Goal: Transaction & Acquisition: Purchase product/service

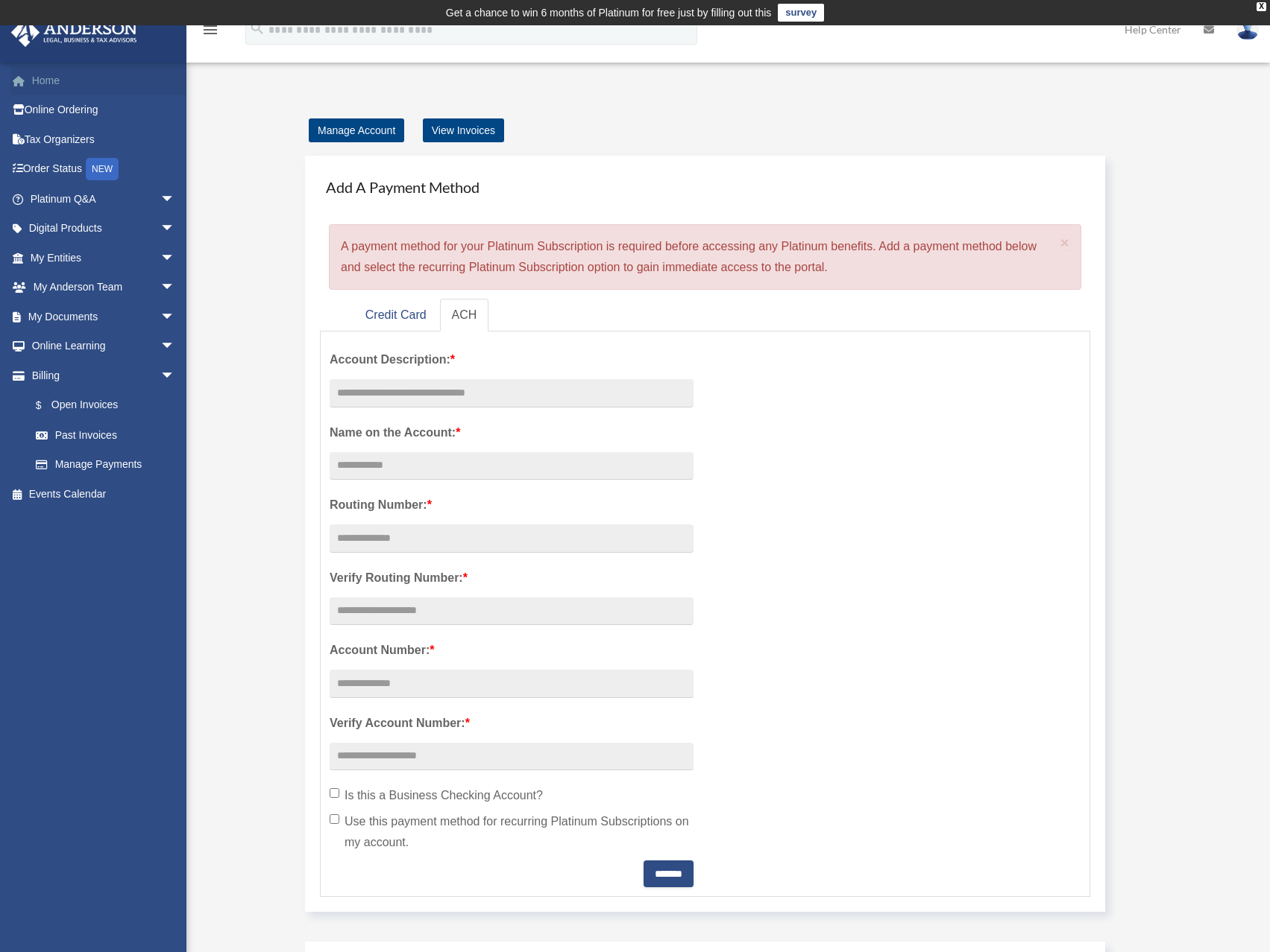
click at [44, 80] on link "Home" at bounding box center [104, 80] width 187 height 30
click at [54, 139] on link "Tax Organizers" at bounding box center [104, 139] width 187 height 30
click at [76, 197] on link "Platinum Q&A arrow_drop_down" at bounding box center [104, 199] width 187 height 30
click at [396, 314] on link "Credit Card" at bounding box center [396, 316] width 85 height 34
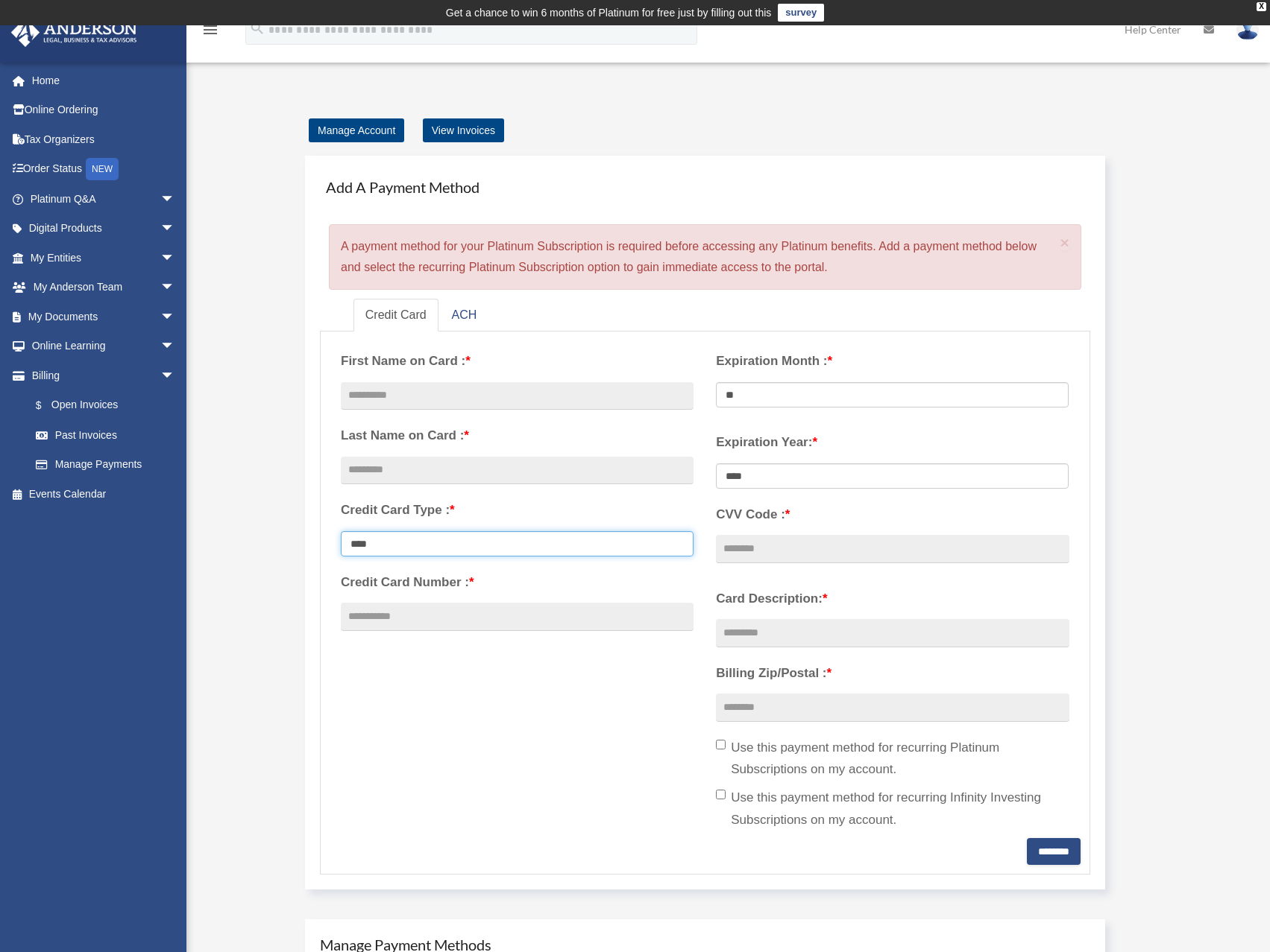
click at [594, 552] on select "**********" at bounding box center [516, 544] width 353 height 25
select select "****"
click at [340, 531] on select "**********" at bounding box center [516, 544] width 353 height 25
click at [482, 401] on input "text" at bounding box center [516, 396] width 353 height 28
type input "*****"
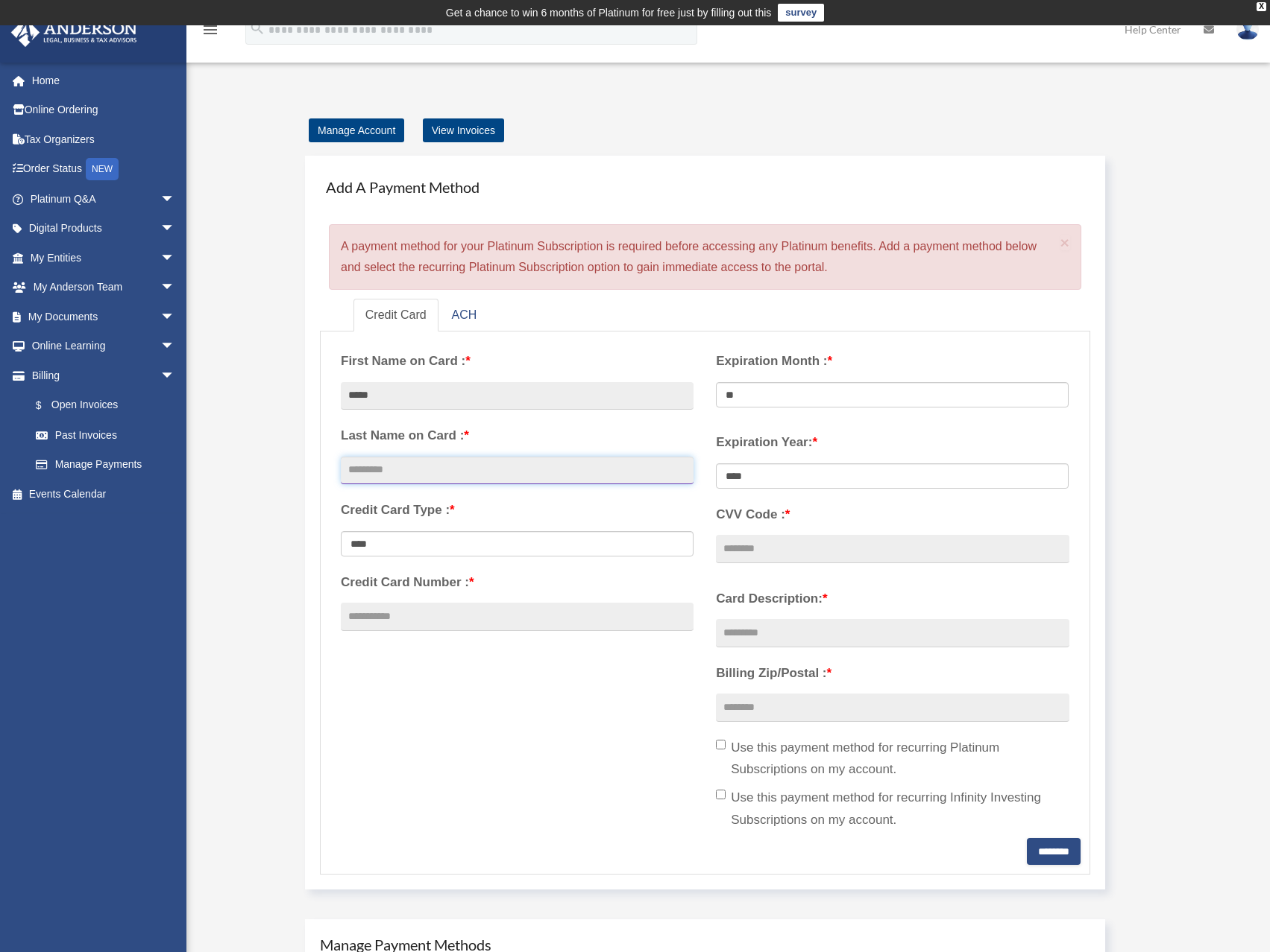
type input "*"
type input "**********"
select select "****"
type input "**********"
select select "**"
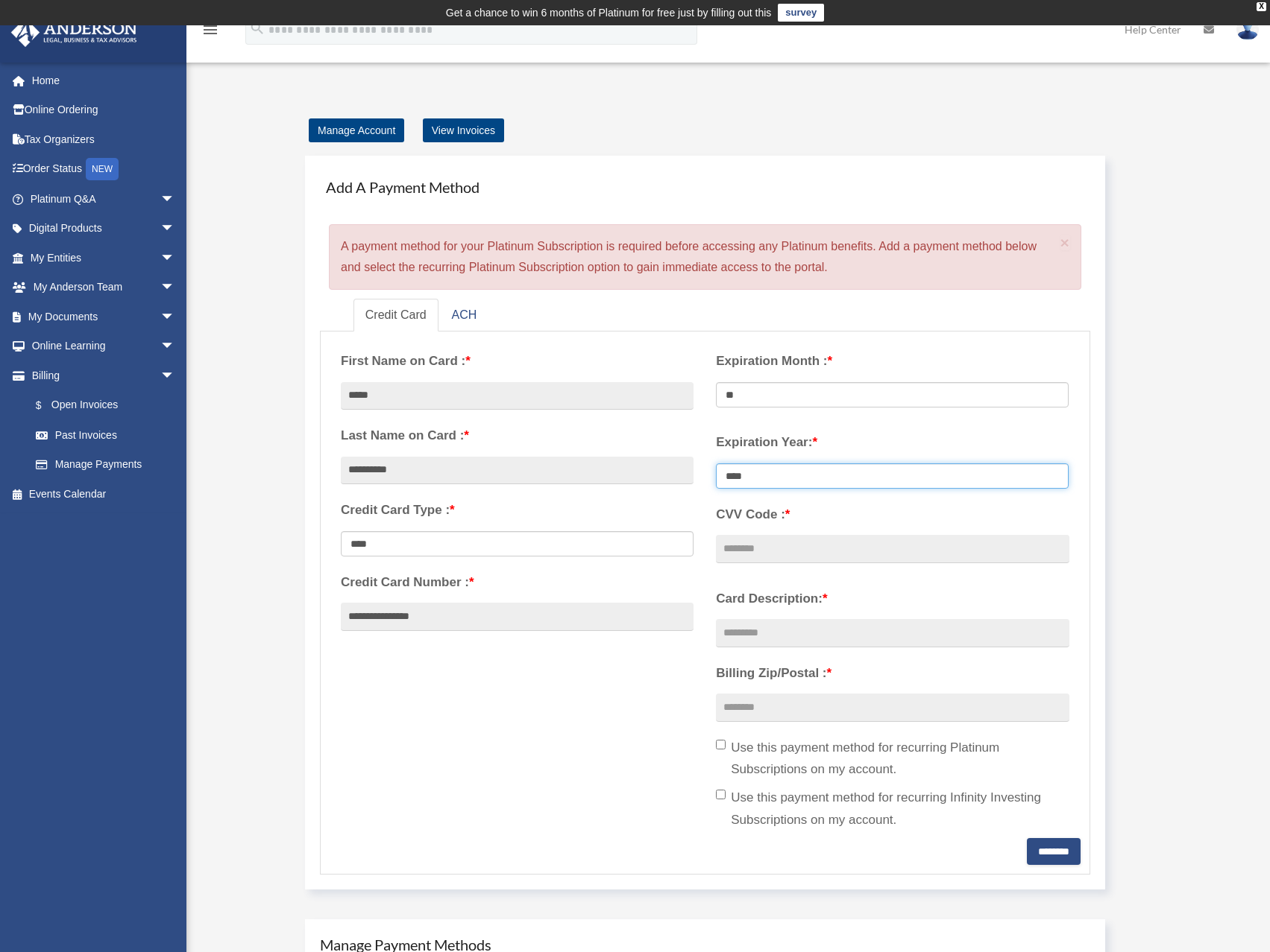
select select "****"
type input "***"
type input "**********"
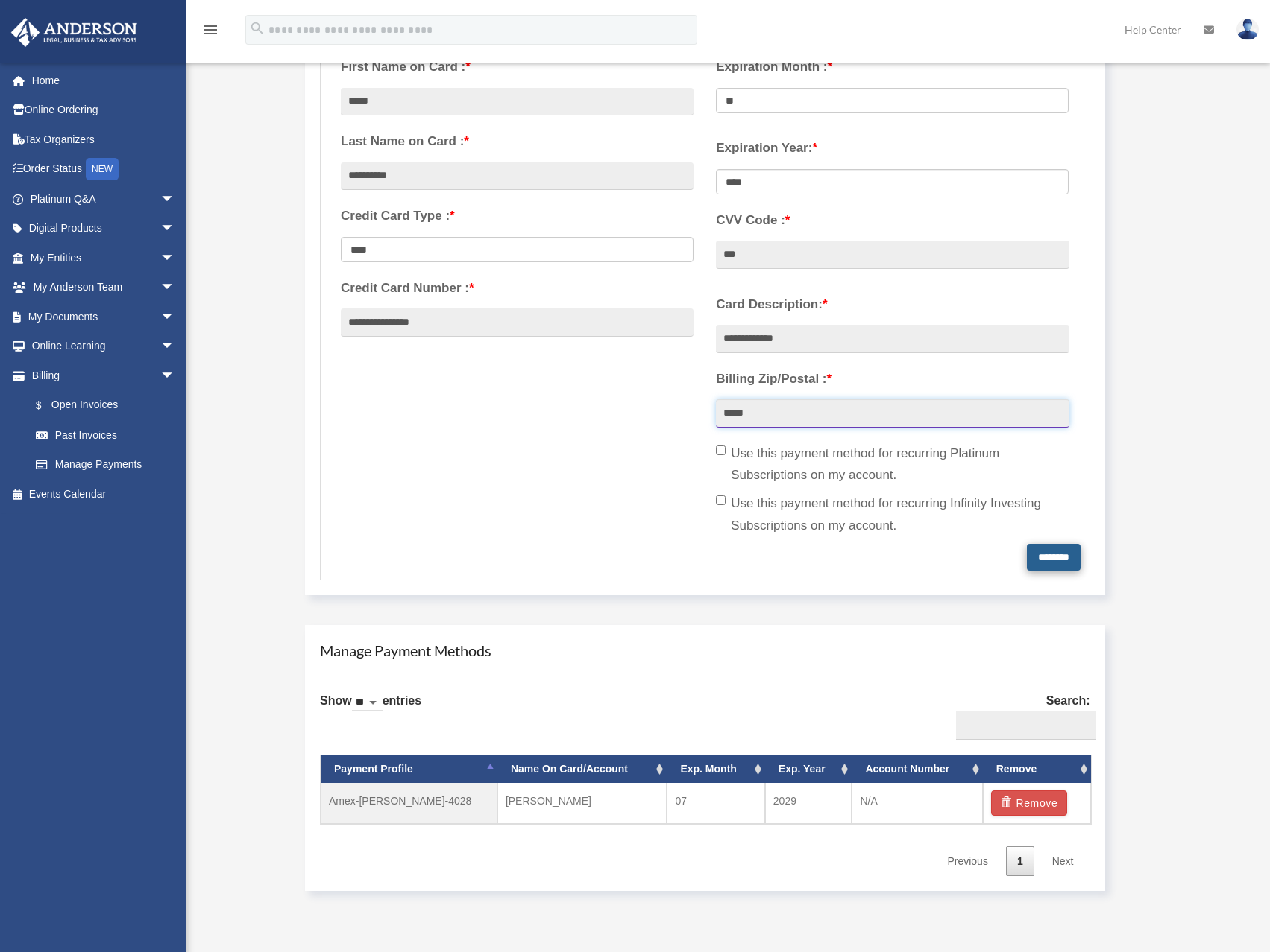
scroll to position [298, 0]
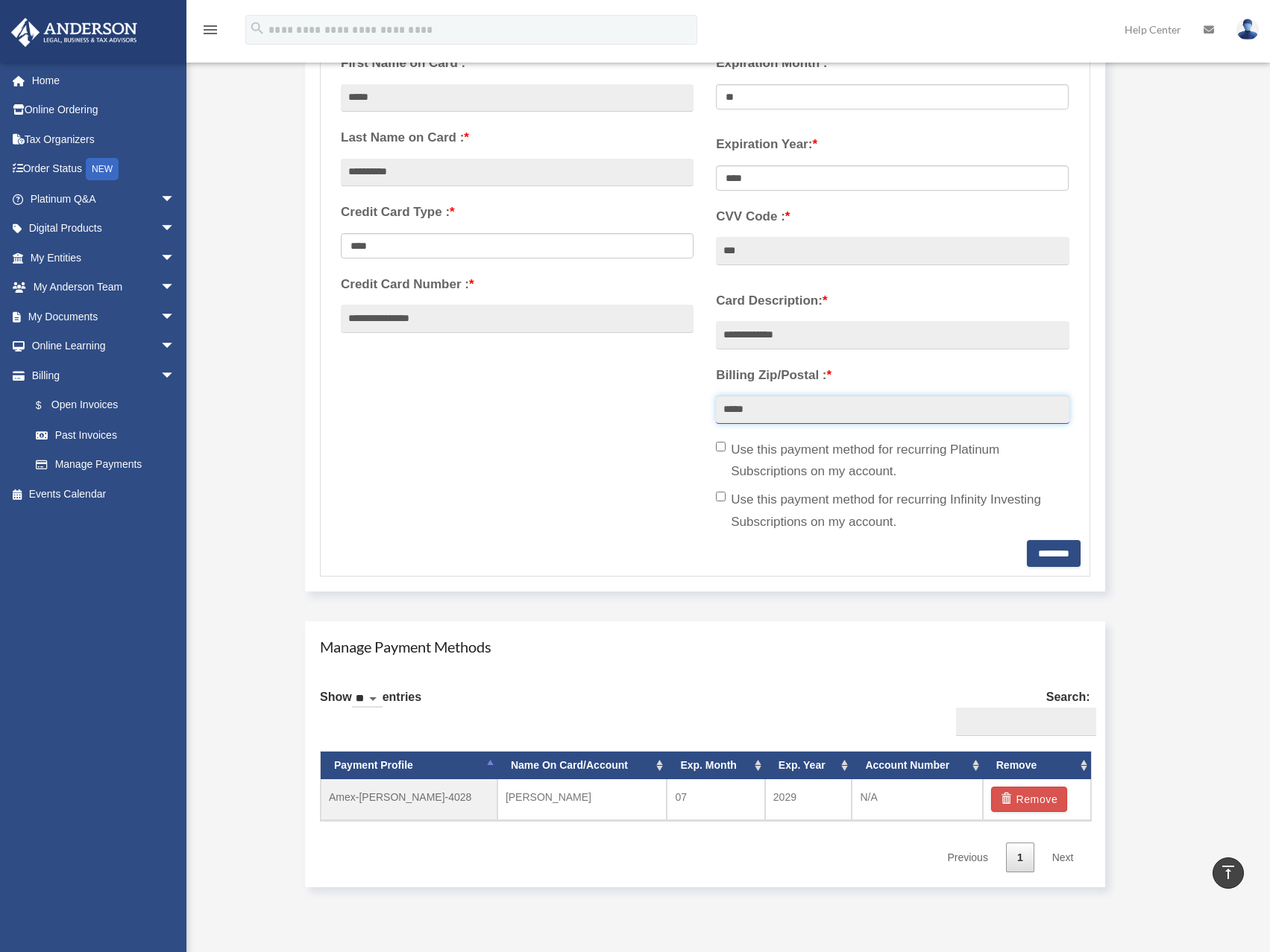
type input "*****"
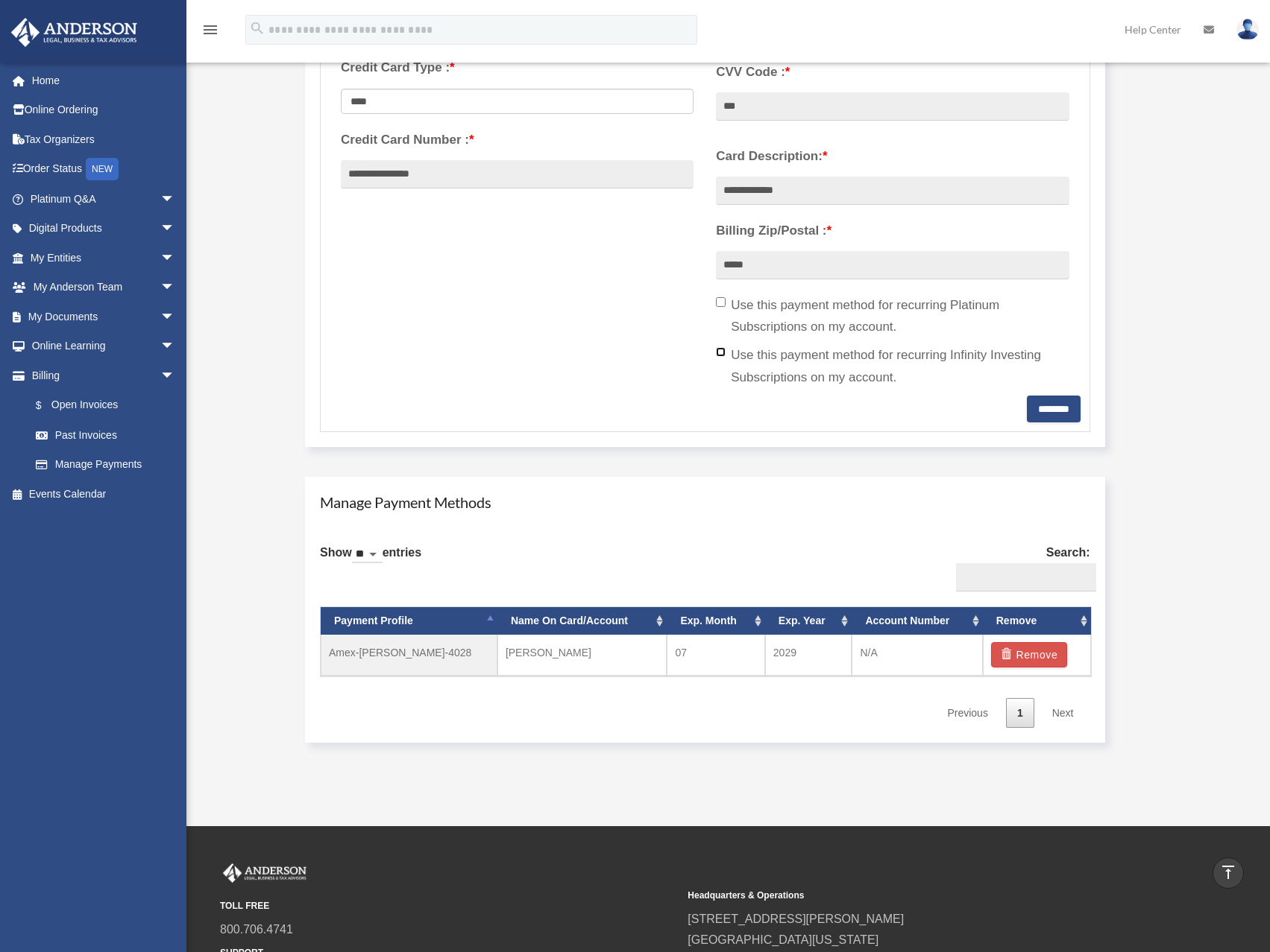
scroll to position [447, 0]
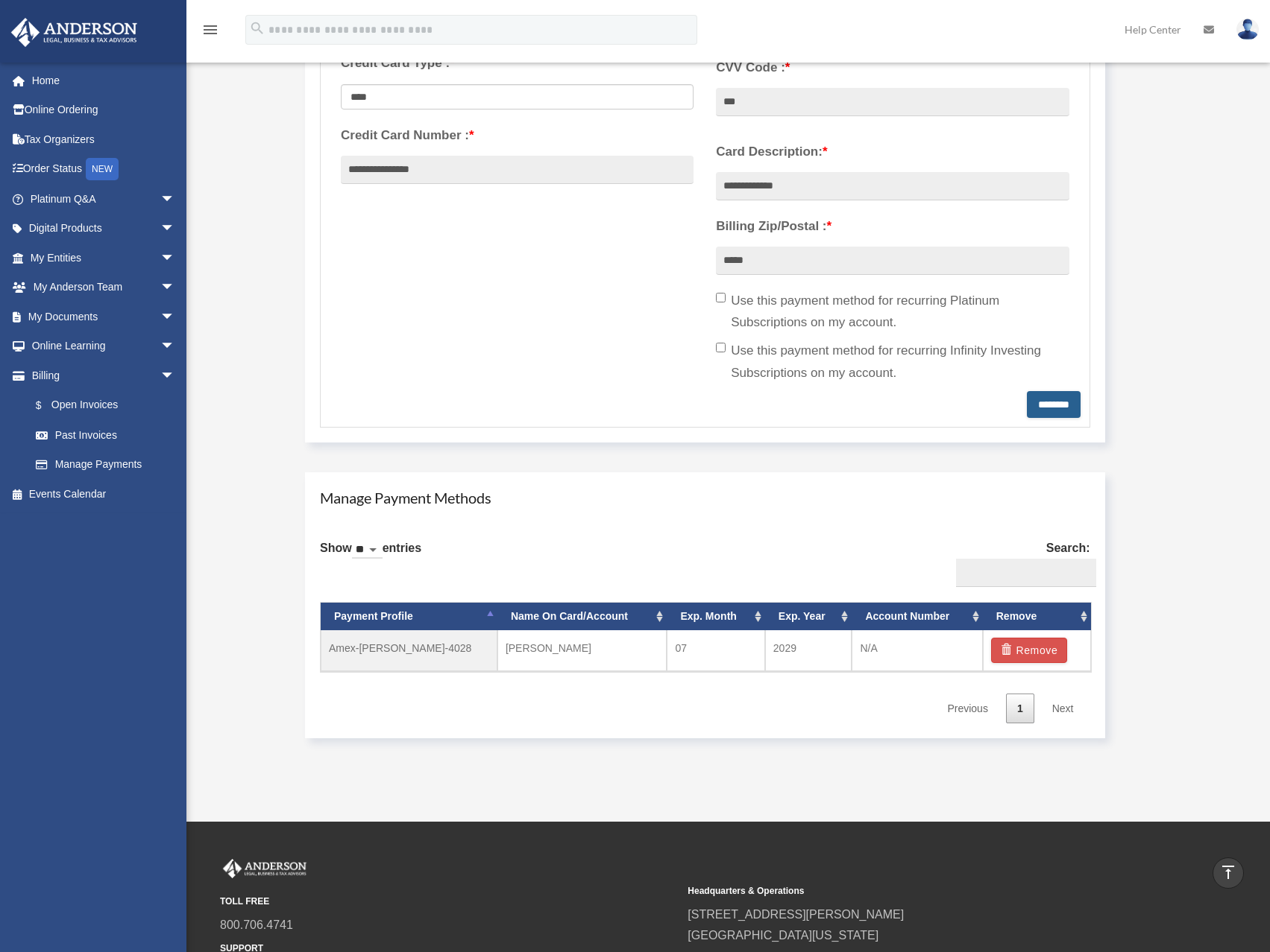
click at [1043, 406] on input "********" at bounding box center [1053, 405] width 54 height 27
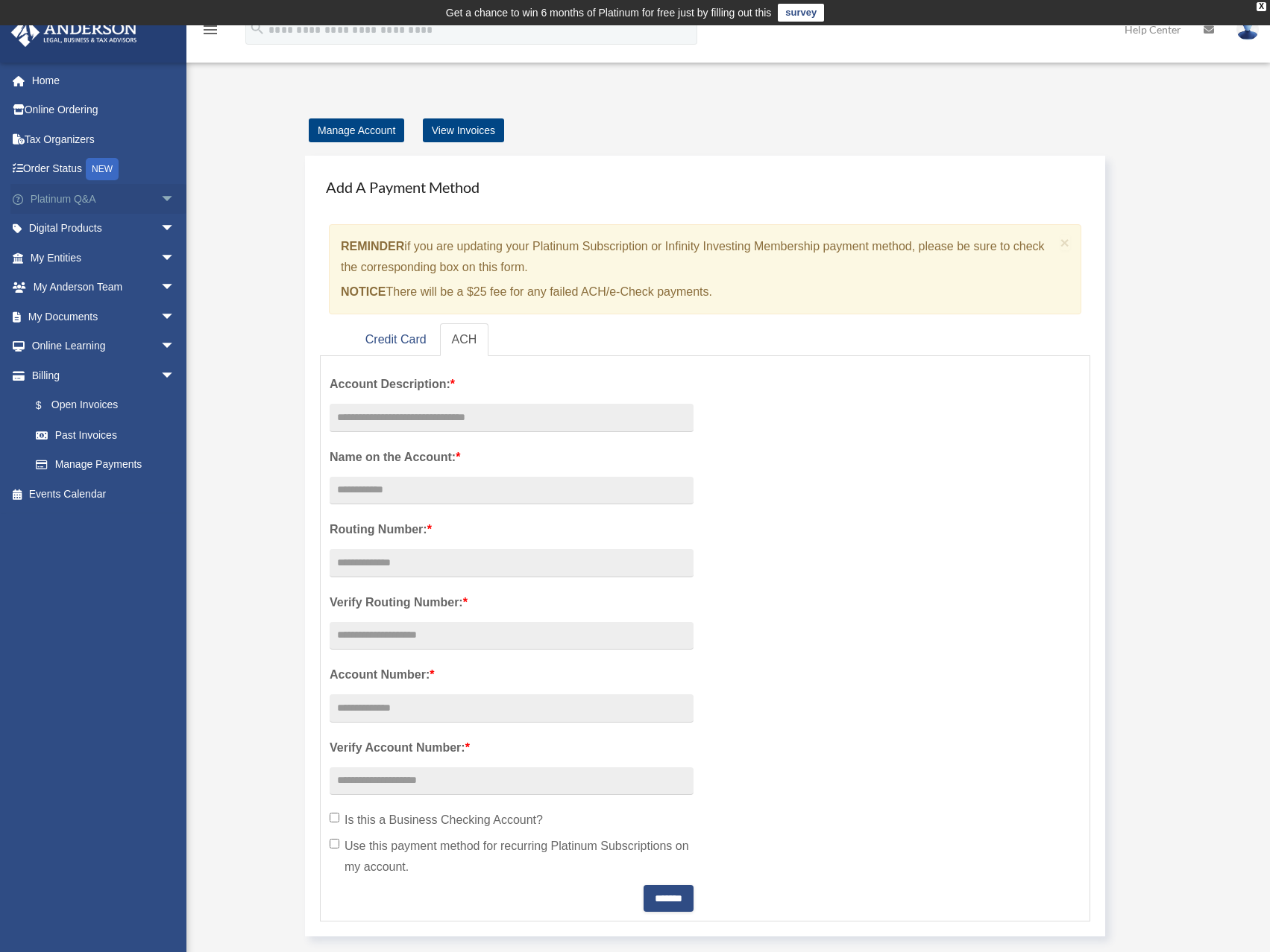
click at [70, 199] on link "Platinum Q&A arrow_drop_down" at bounding box center [104, 199] width 187 height 30
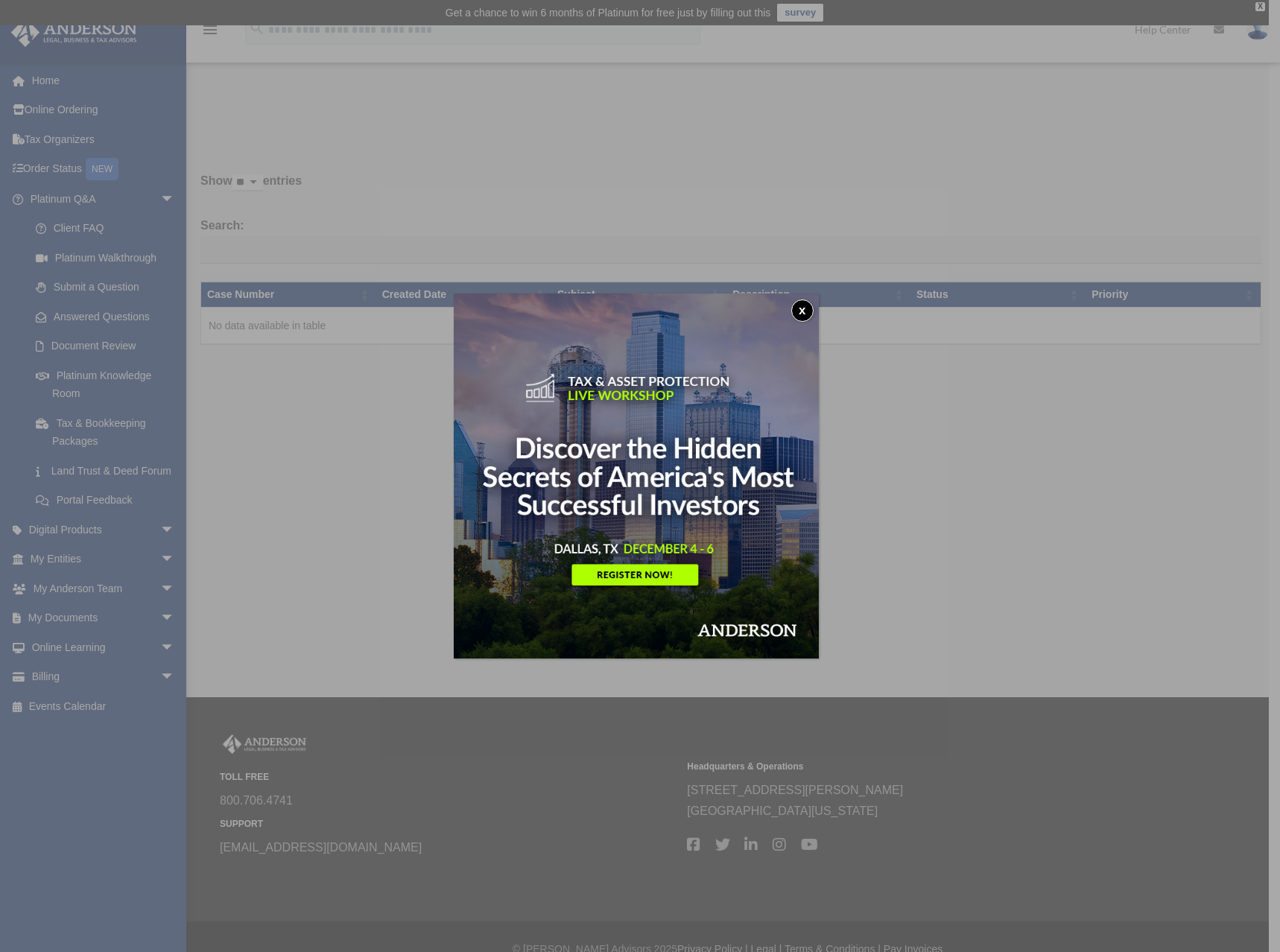
click at [806, 308] on button "x" at bounding box center [802, 310] width 22 height 22
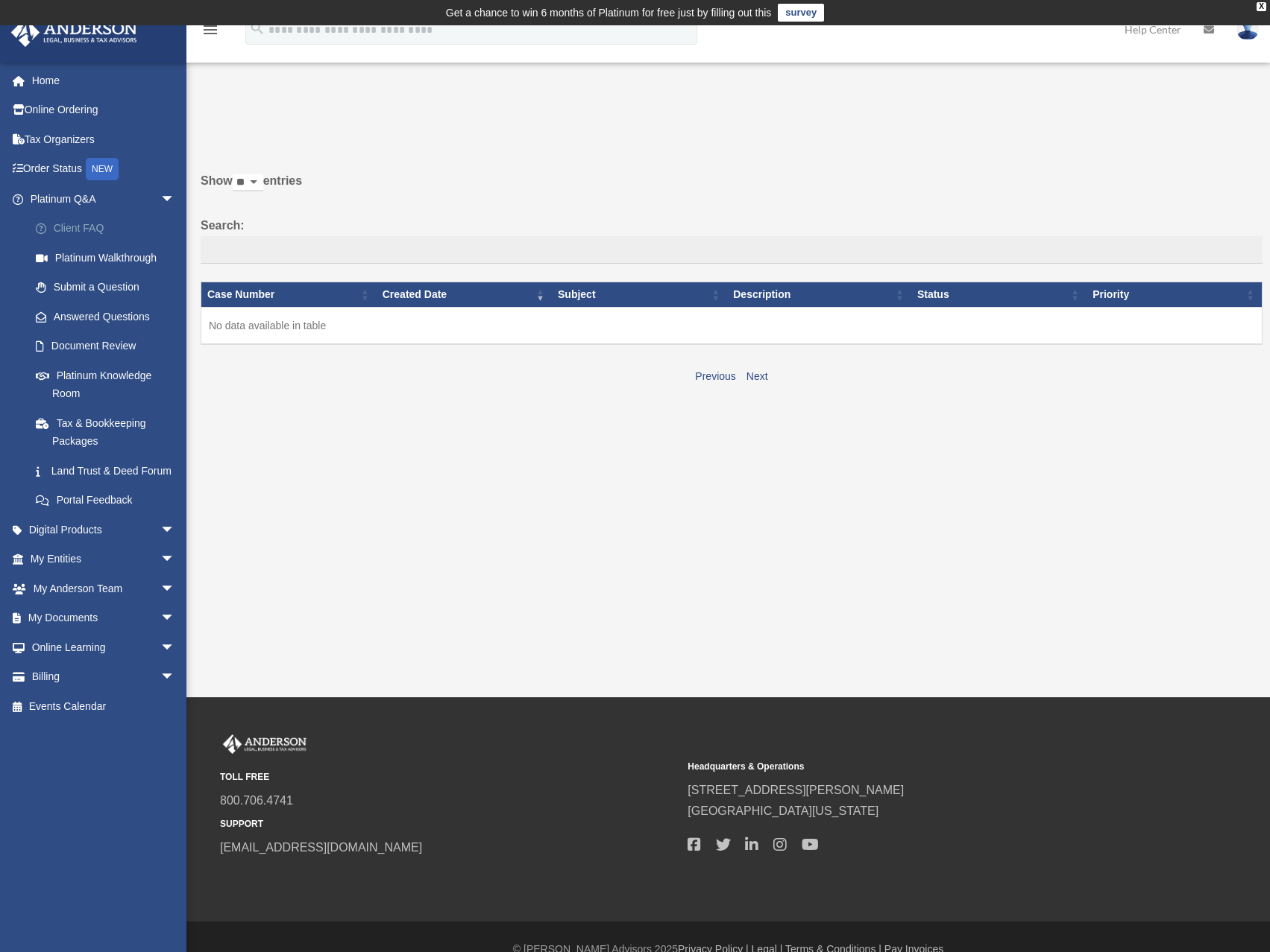
click at [86, 229] on link "Client FAQ" at bounding box center [109, 229] width 177 height 30
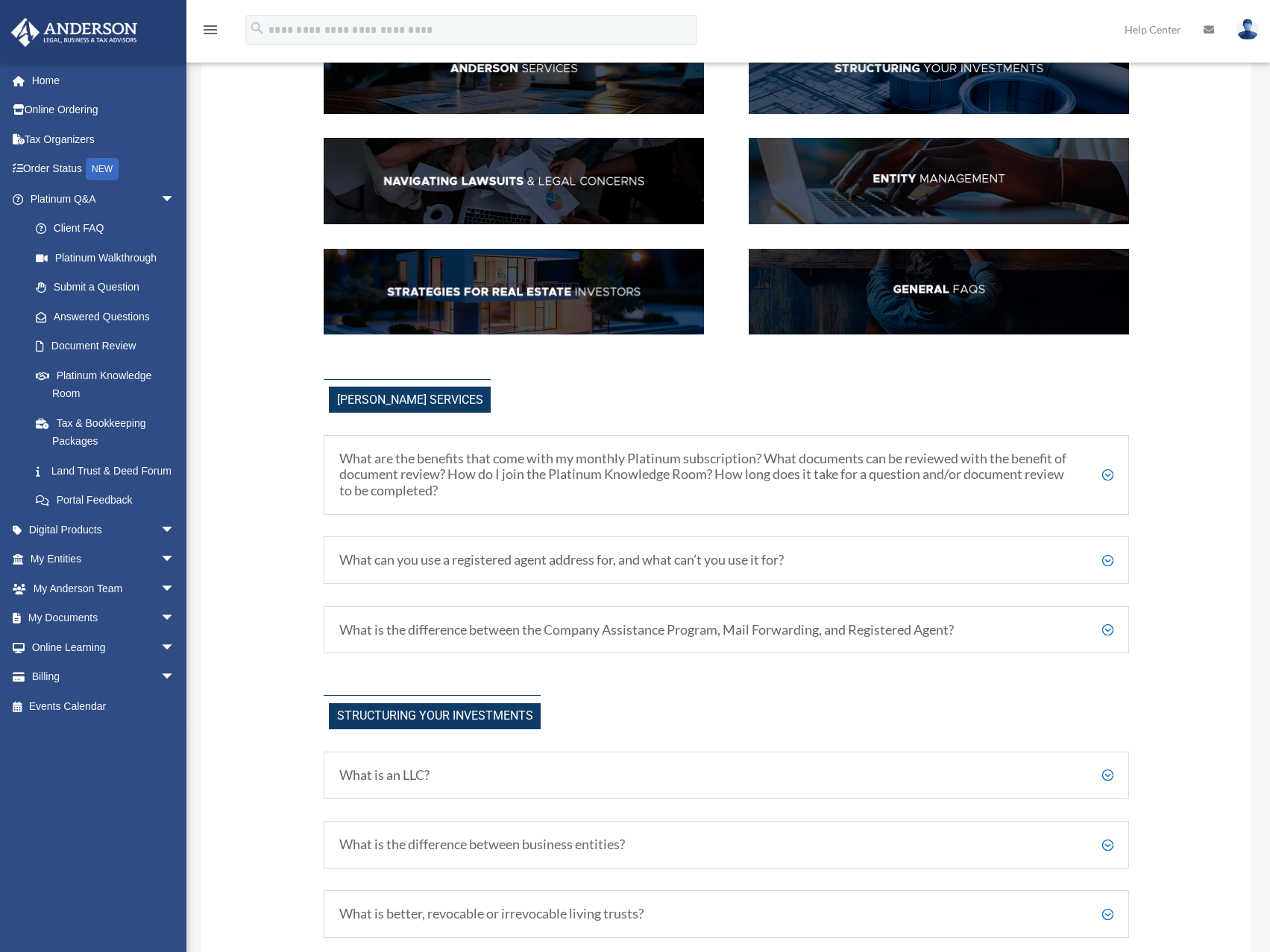
scroll to position [223, 0]
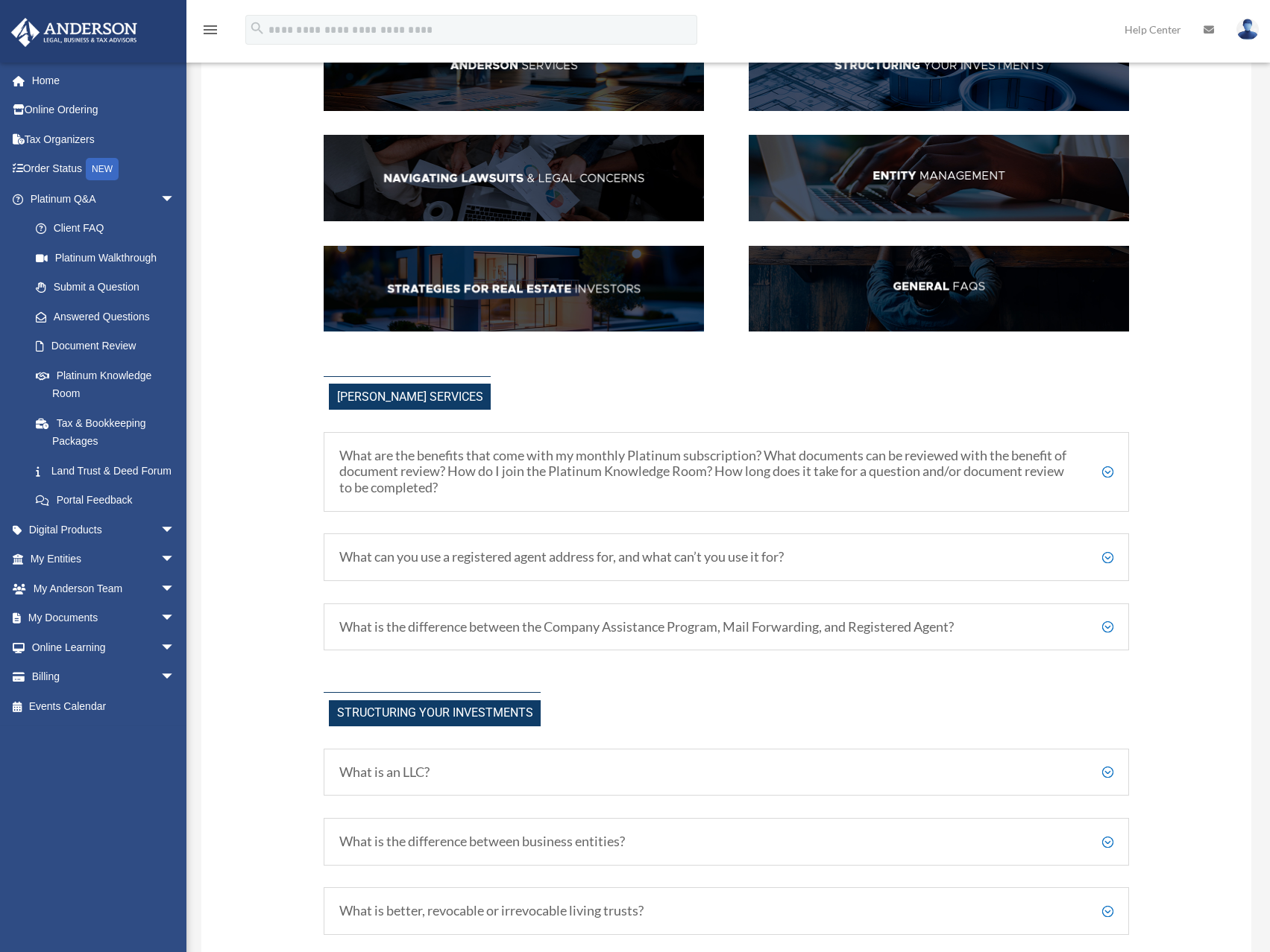
click at [603, 469] on h5 "What are the benefits that come with my monthly Platinum subscription? What doc…" at bounding box center [726, 472] width 774 height 48
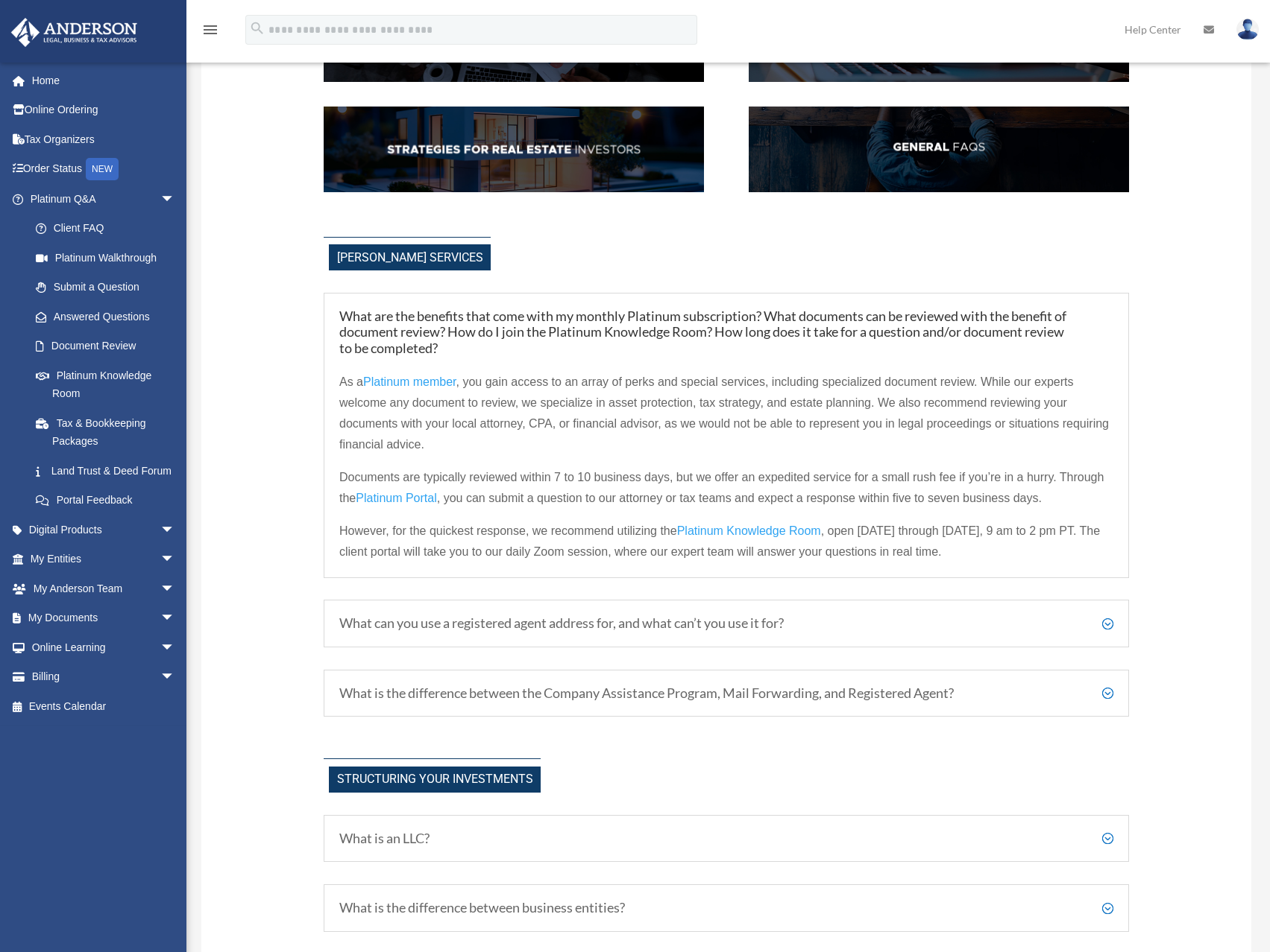
scroll to position [372, 0]
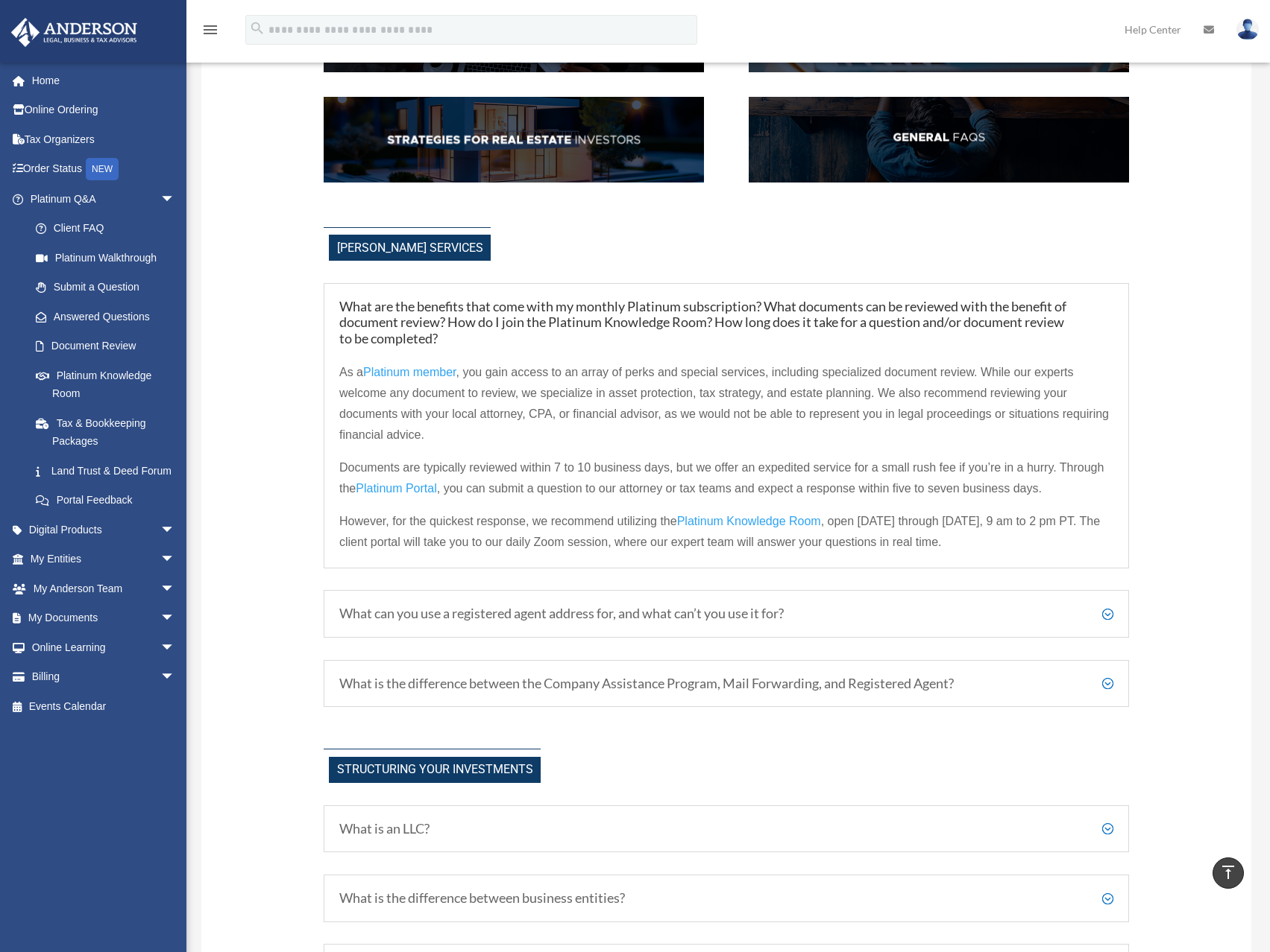
click at [686, 614] on h5 "What can you use a registered agent address for, and what can’t you use it for?" at bounding box center [726, 613] width 774 height 16
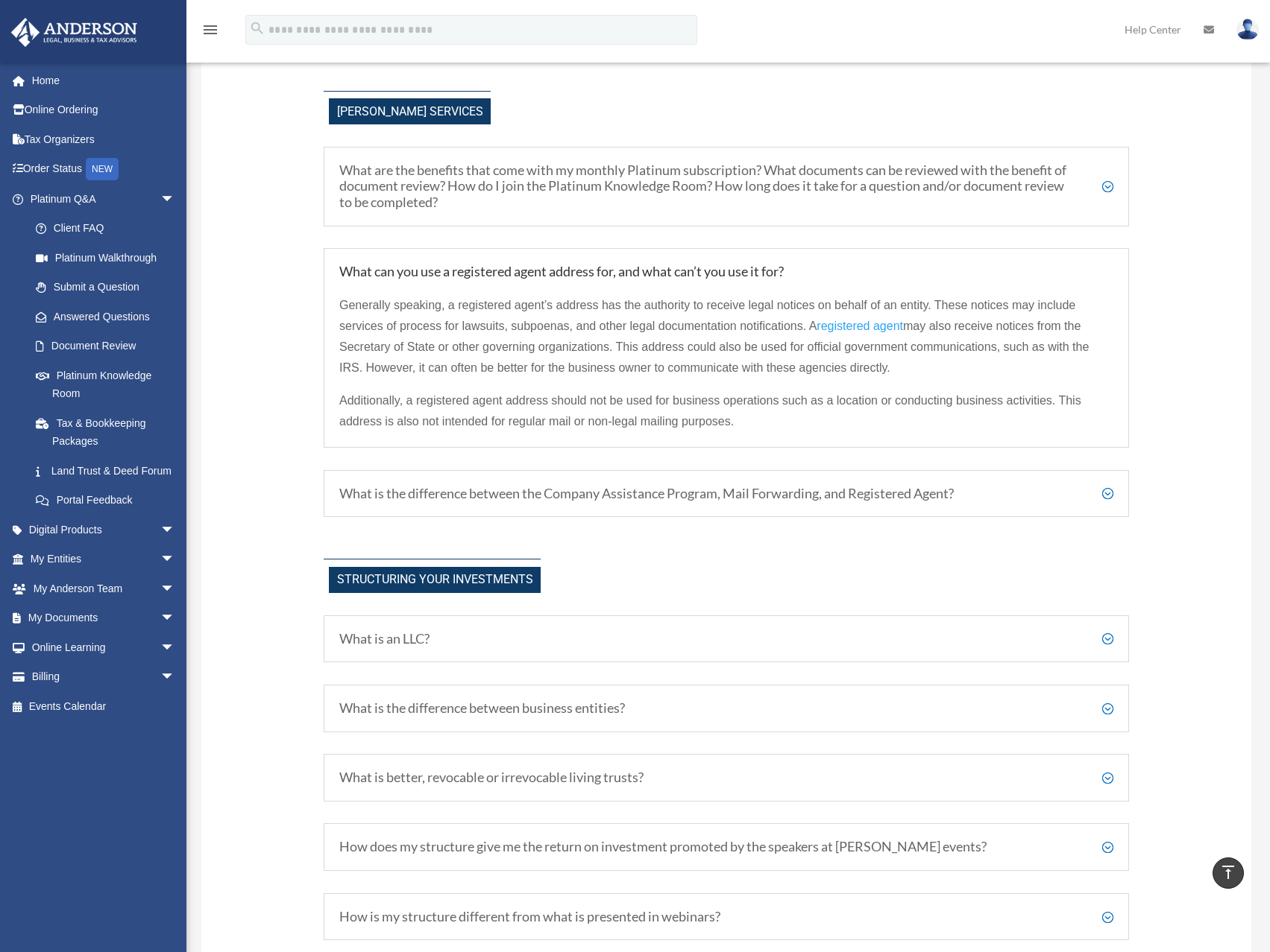
scroll to position [521, 0]
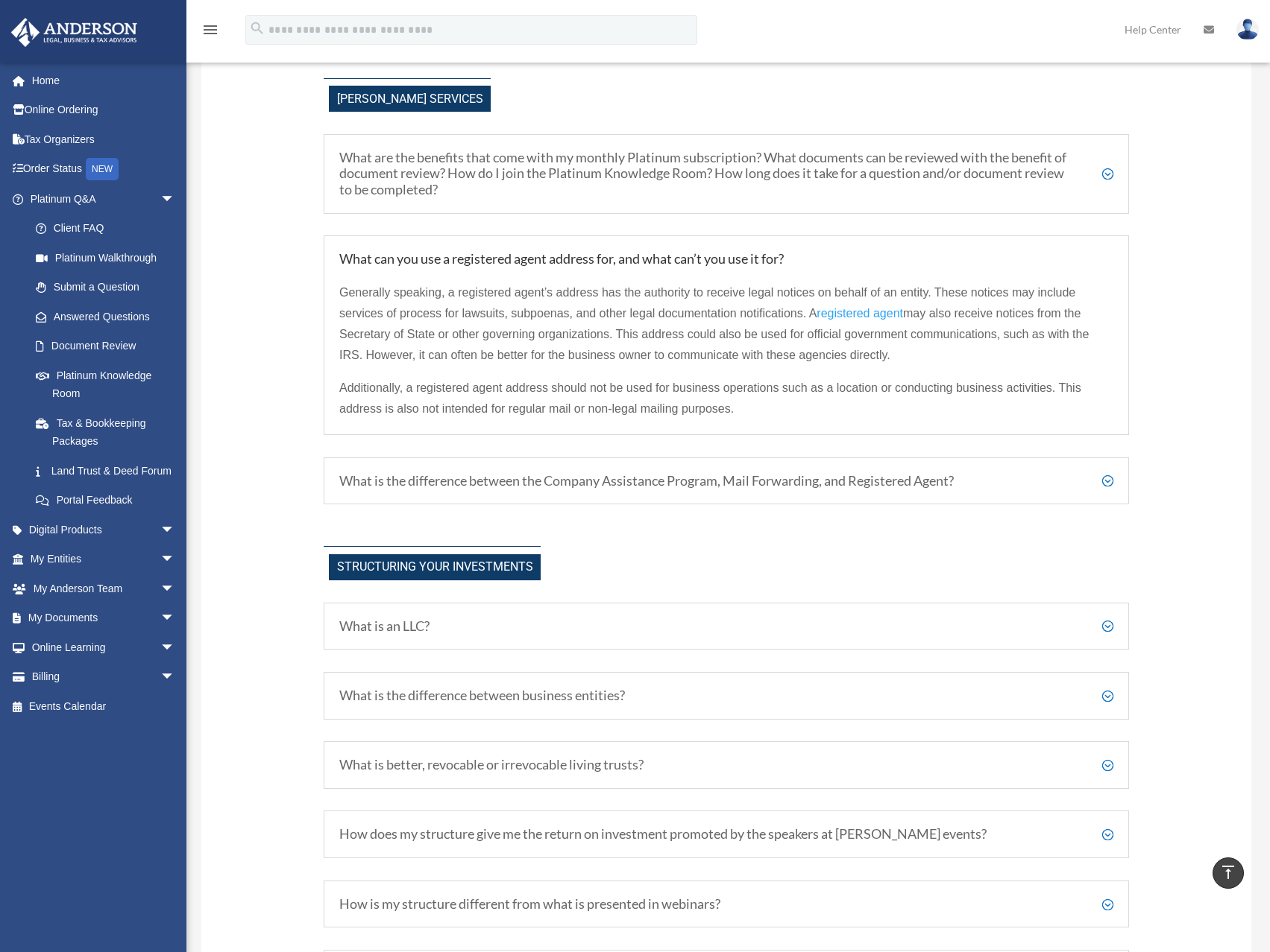
click at [583, 481] on h5 "What is the difference between the Company Assistance Program, Mail Forwarding,…" at bounding box center [726, 481] width 774 height 16
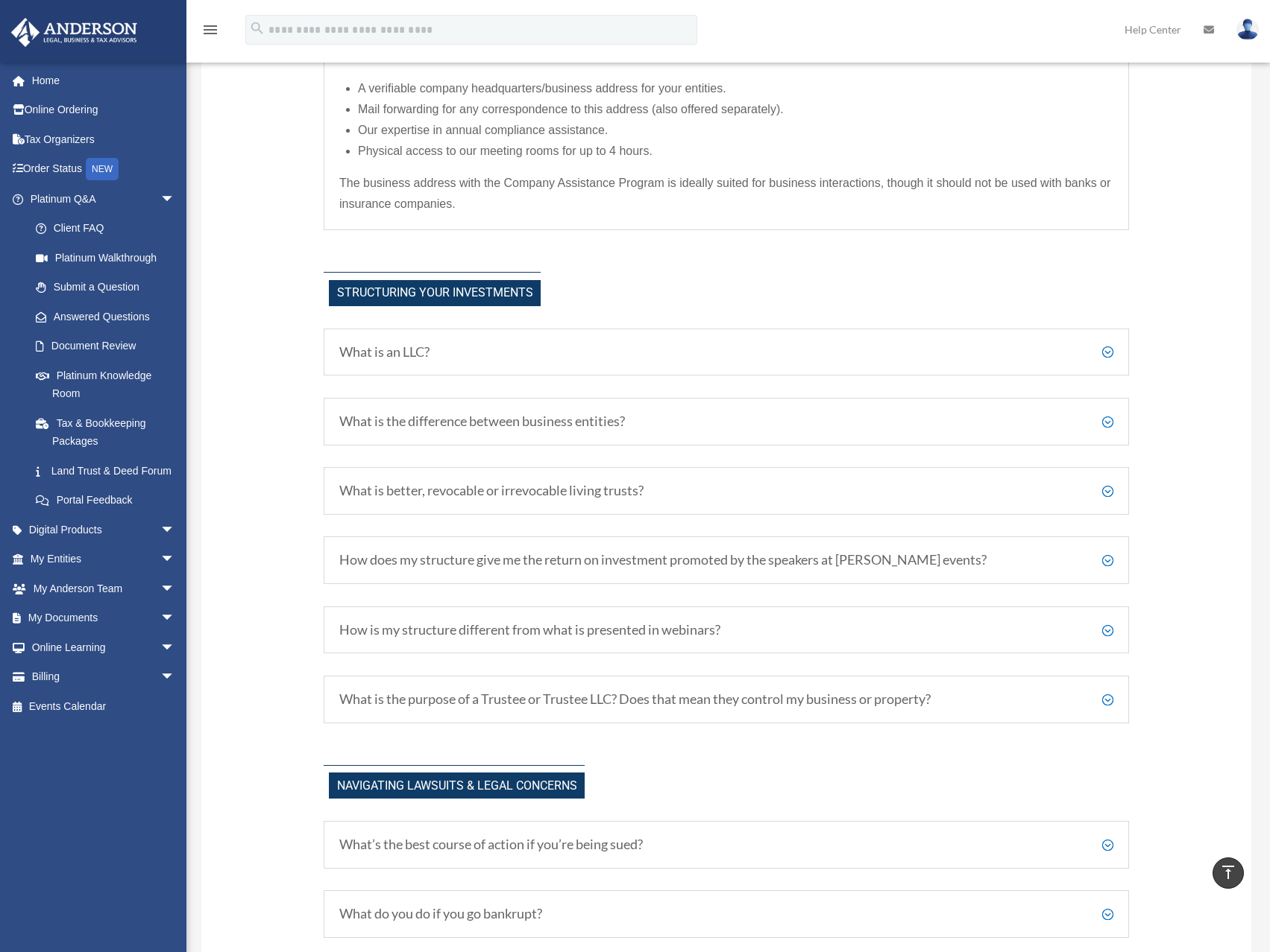
scroll to position [894, 0]
click at [575, 349] on h5 "What is an LLC?" at bounding box center [726, 350] width 774 height 16
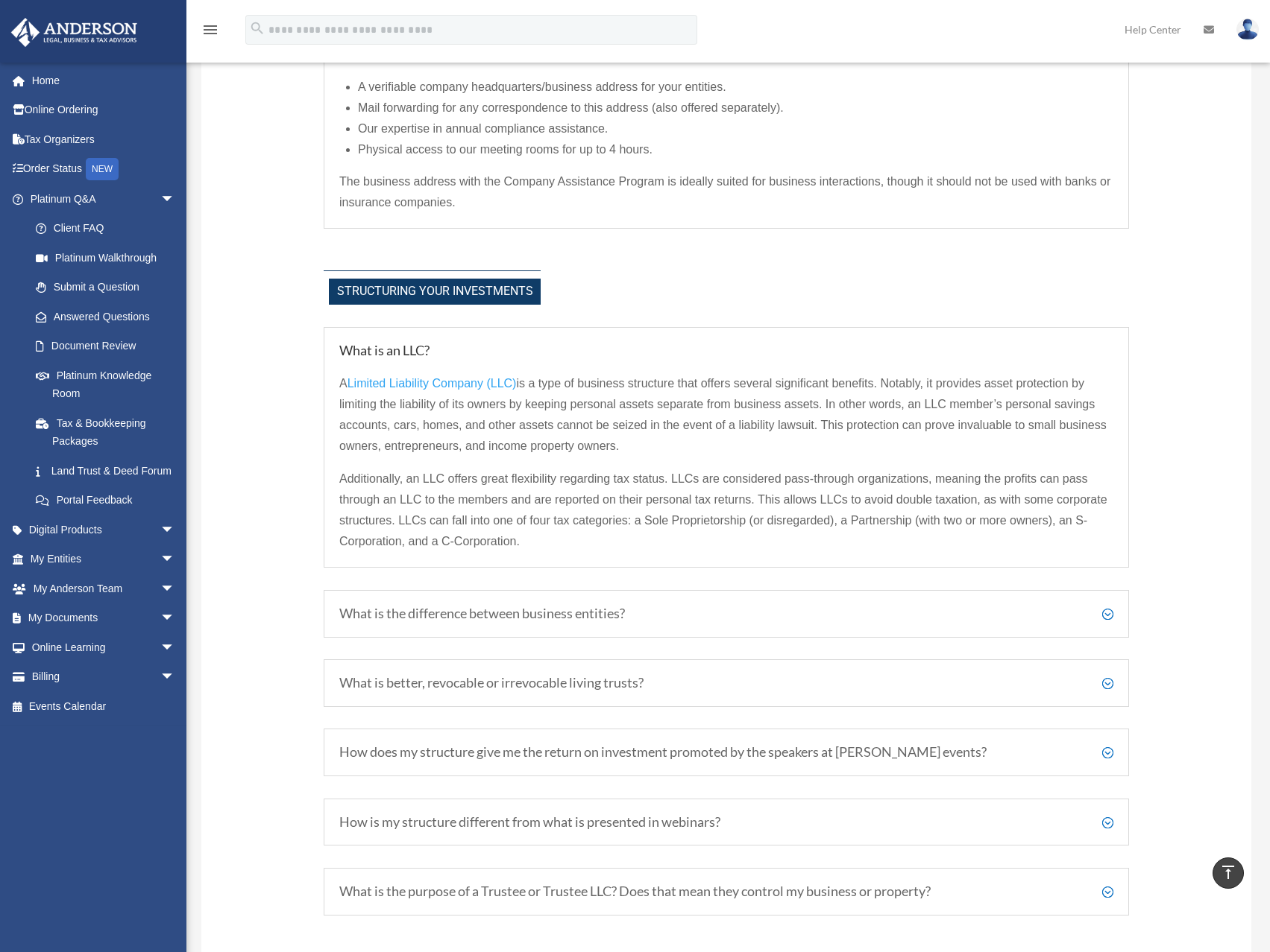
click at [521, 617] on h5 "What is the difference between business entities?" at bounding box center [726, 613] width 774 height 16
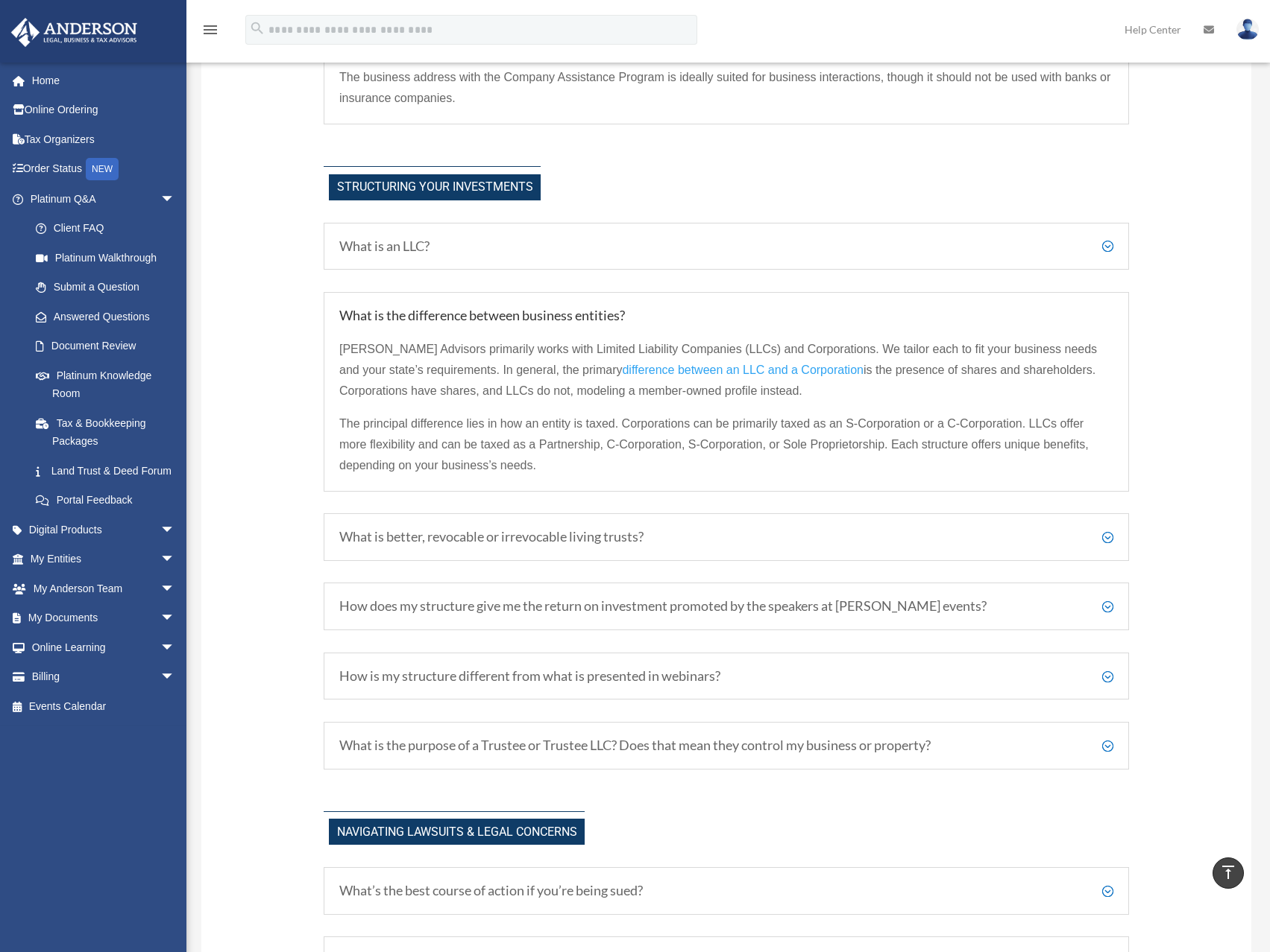
scroll to position [1043, 0]
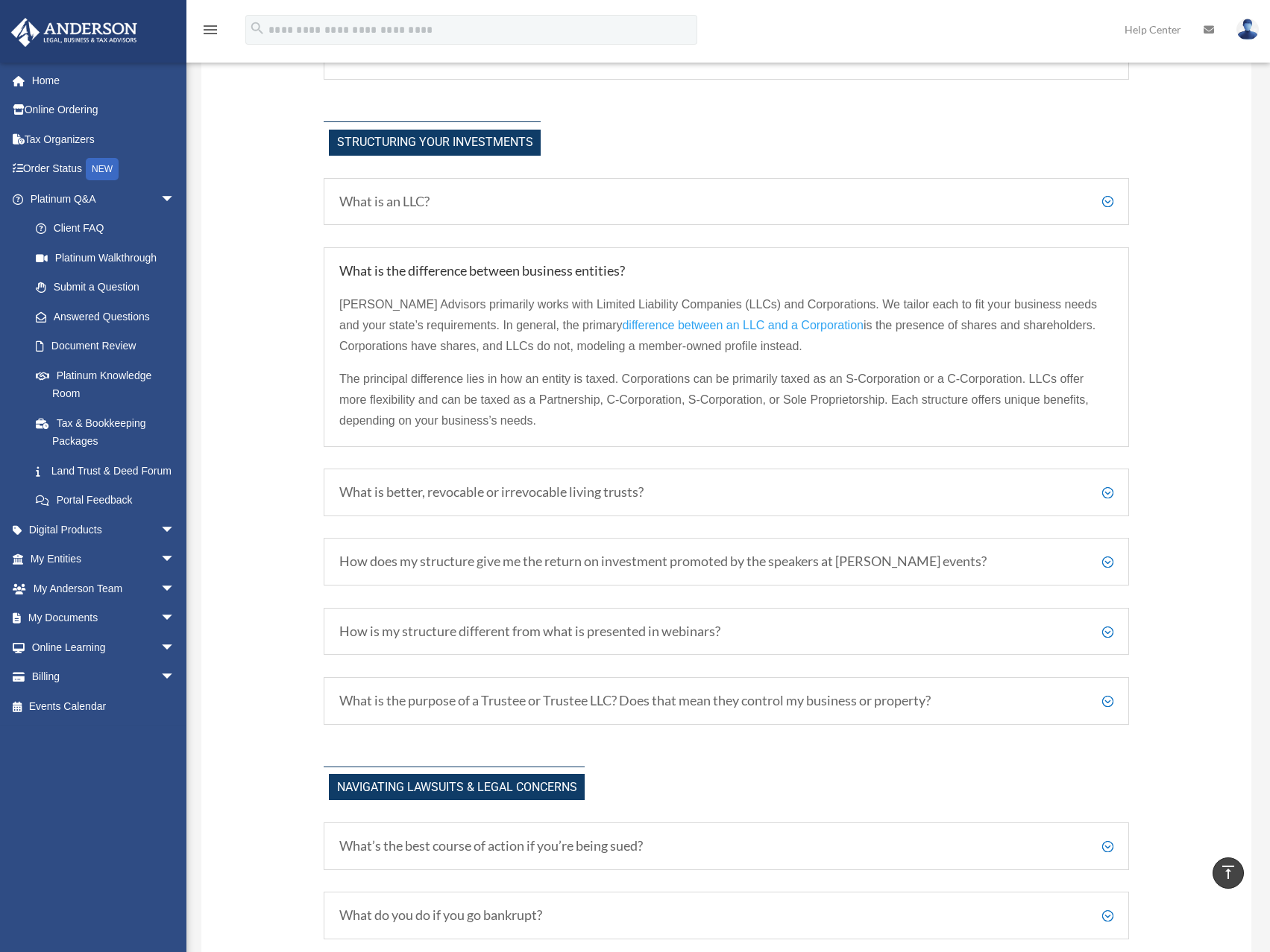
click at [461, 489] on h5 "What is better, revocable or irrevocable living trusts?" at bounding box center [726, 492] width 774 height 16
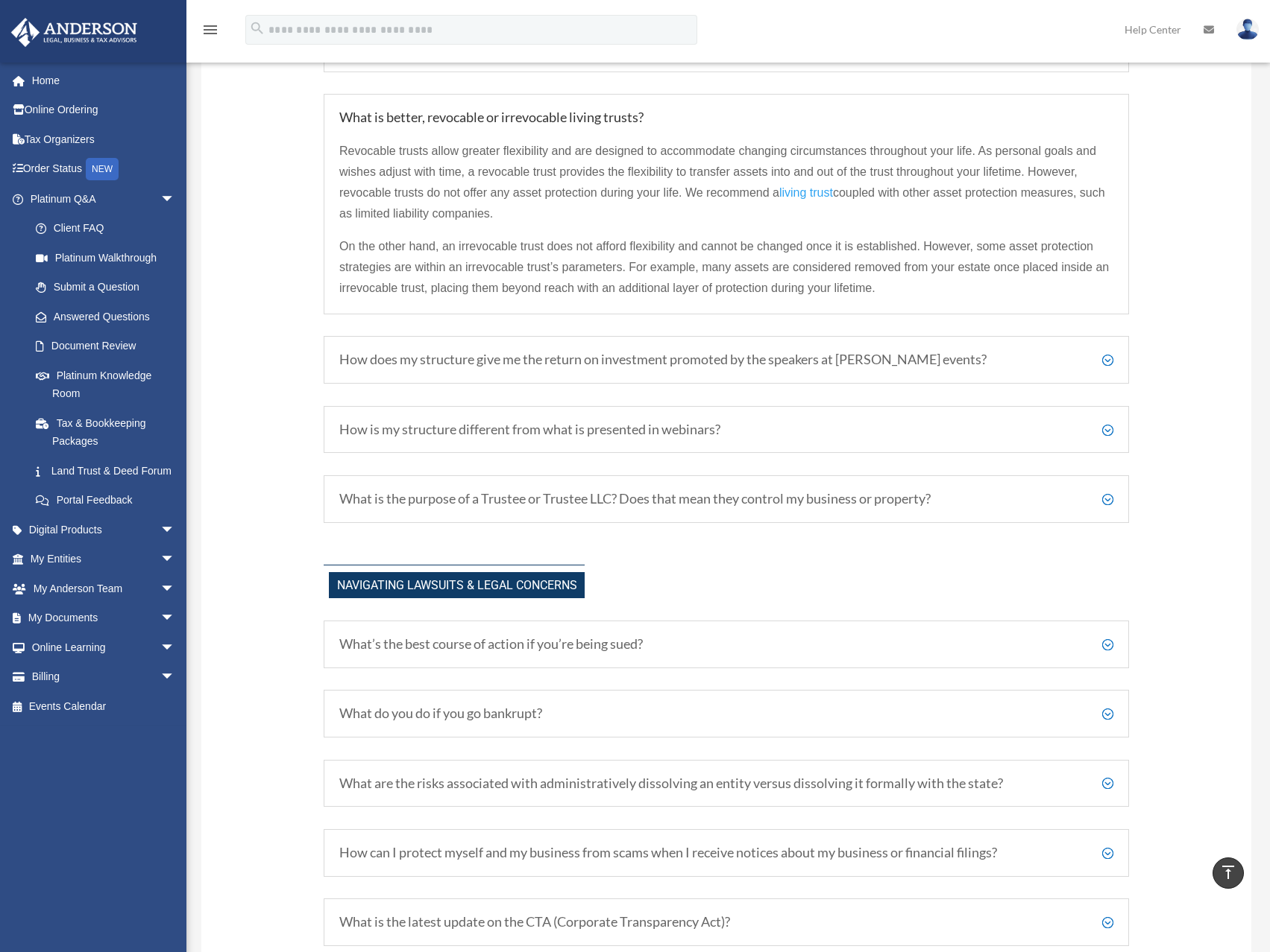
scroll to position [1267, 0]
click at [489, 359] on h5 "How does my structure give me the return on investment promoted by the speakers…" at bounding box center [726, 359] width 774 height 16
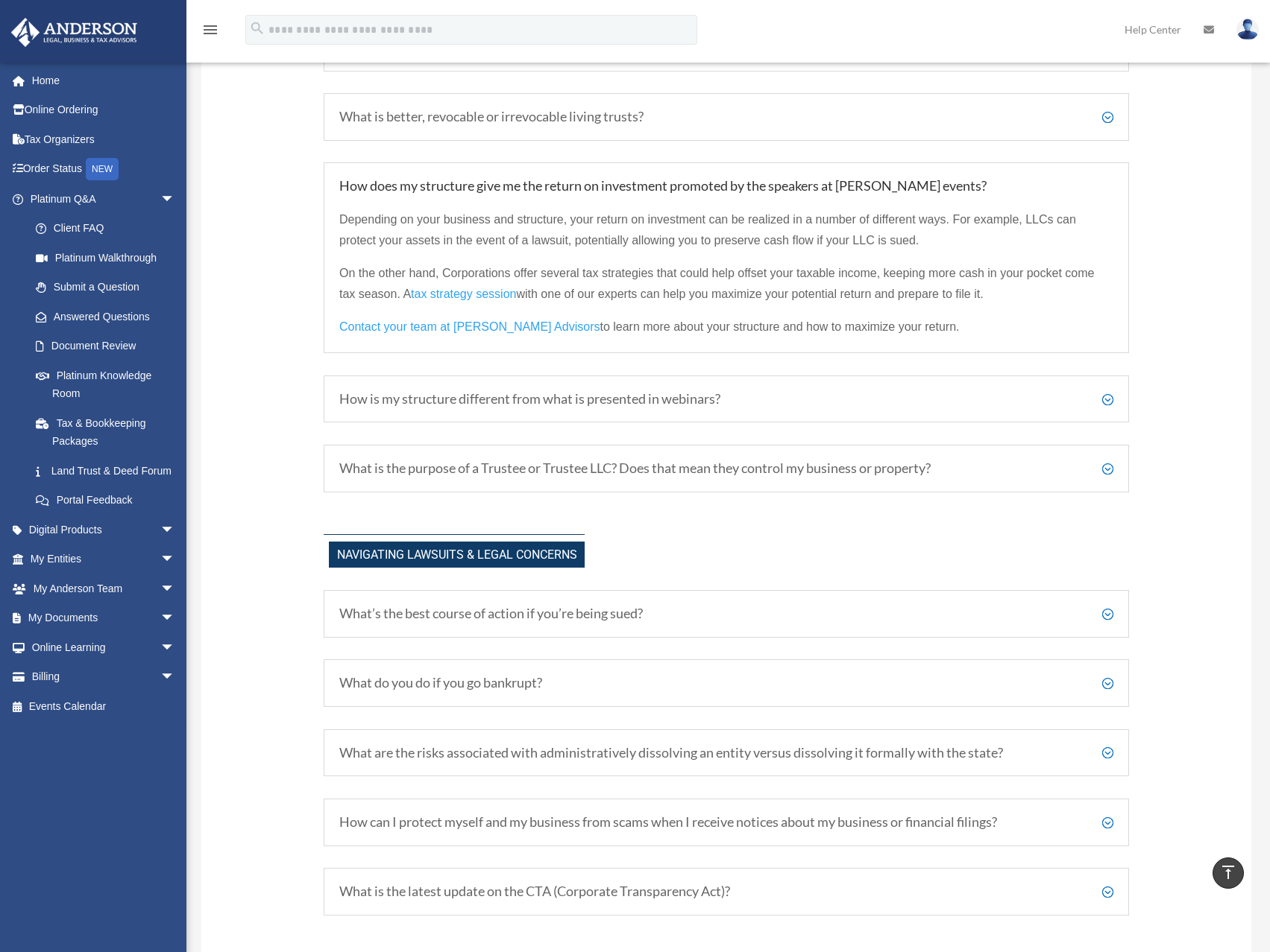
click at [455, 397] on h5 "How is my structure different from what is presented in webinars?" at bounding box center [726, 399] width 774 height 16
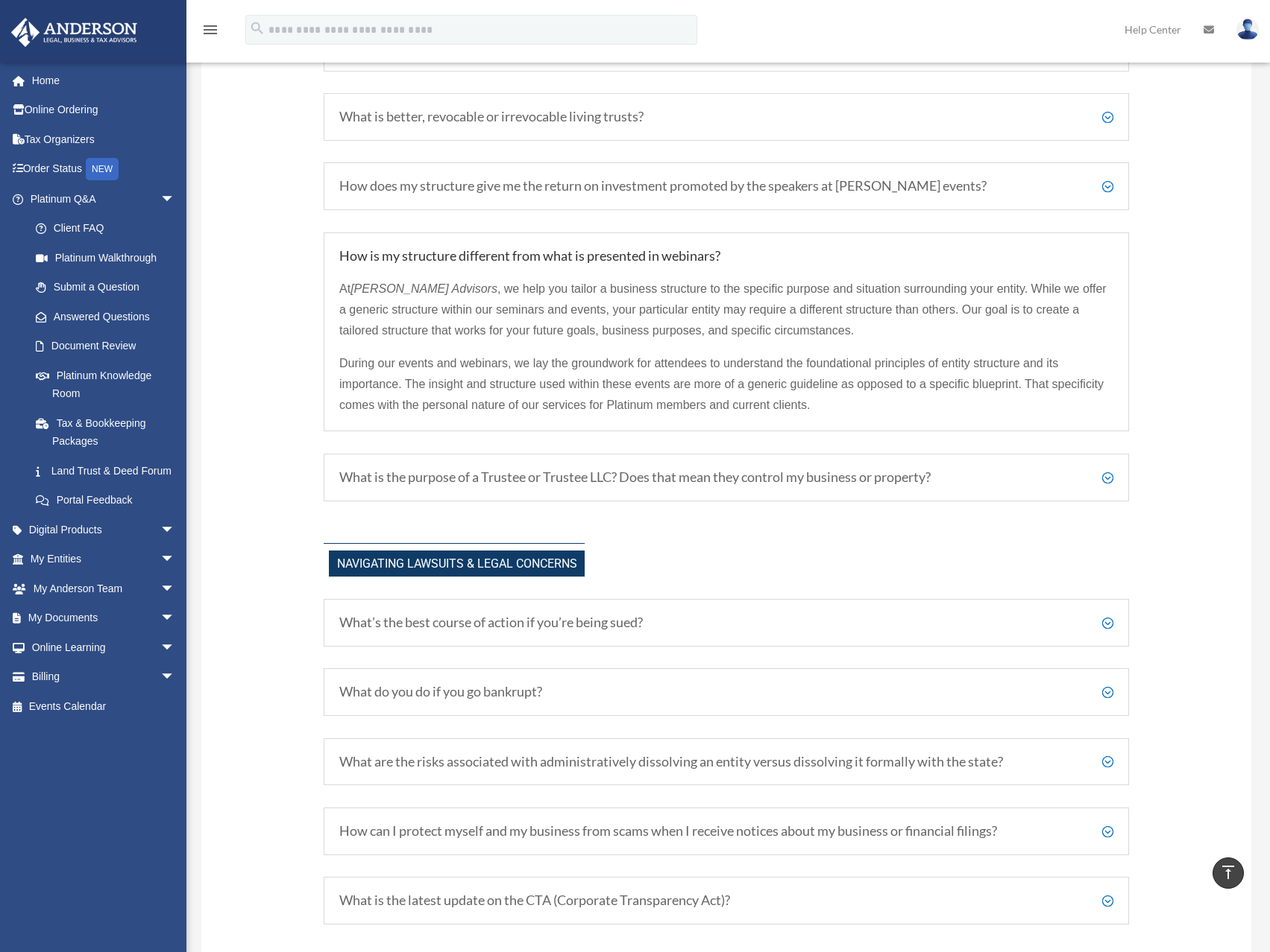
click at [467, 476] on h5 "What is the purpose of a Trustee or Trustee LLC? Does that mean they control my…" at bounding box center [726, 477] width 774 height 16
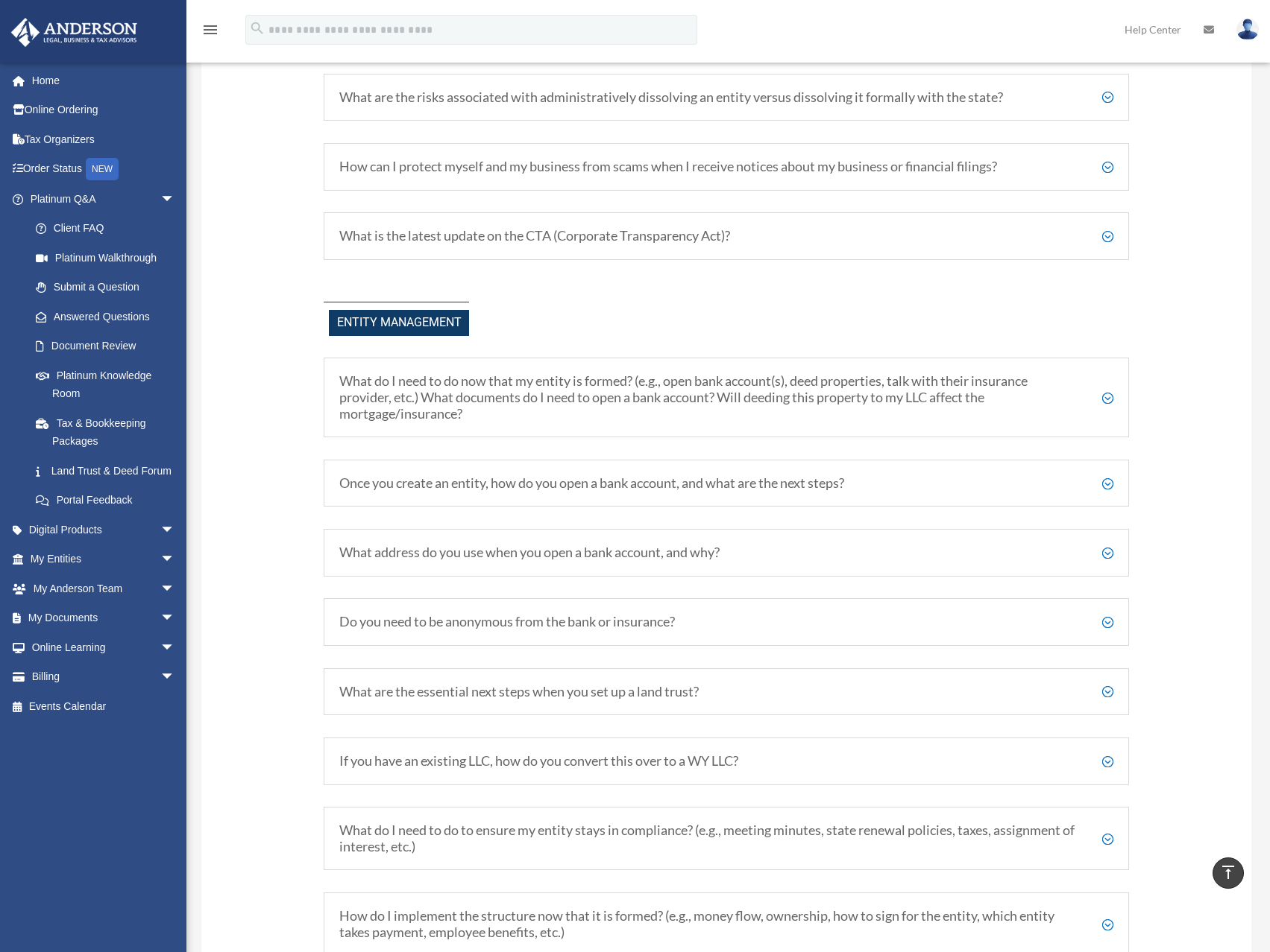
scroll to position [1938, 0]
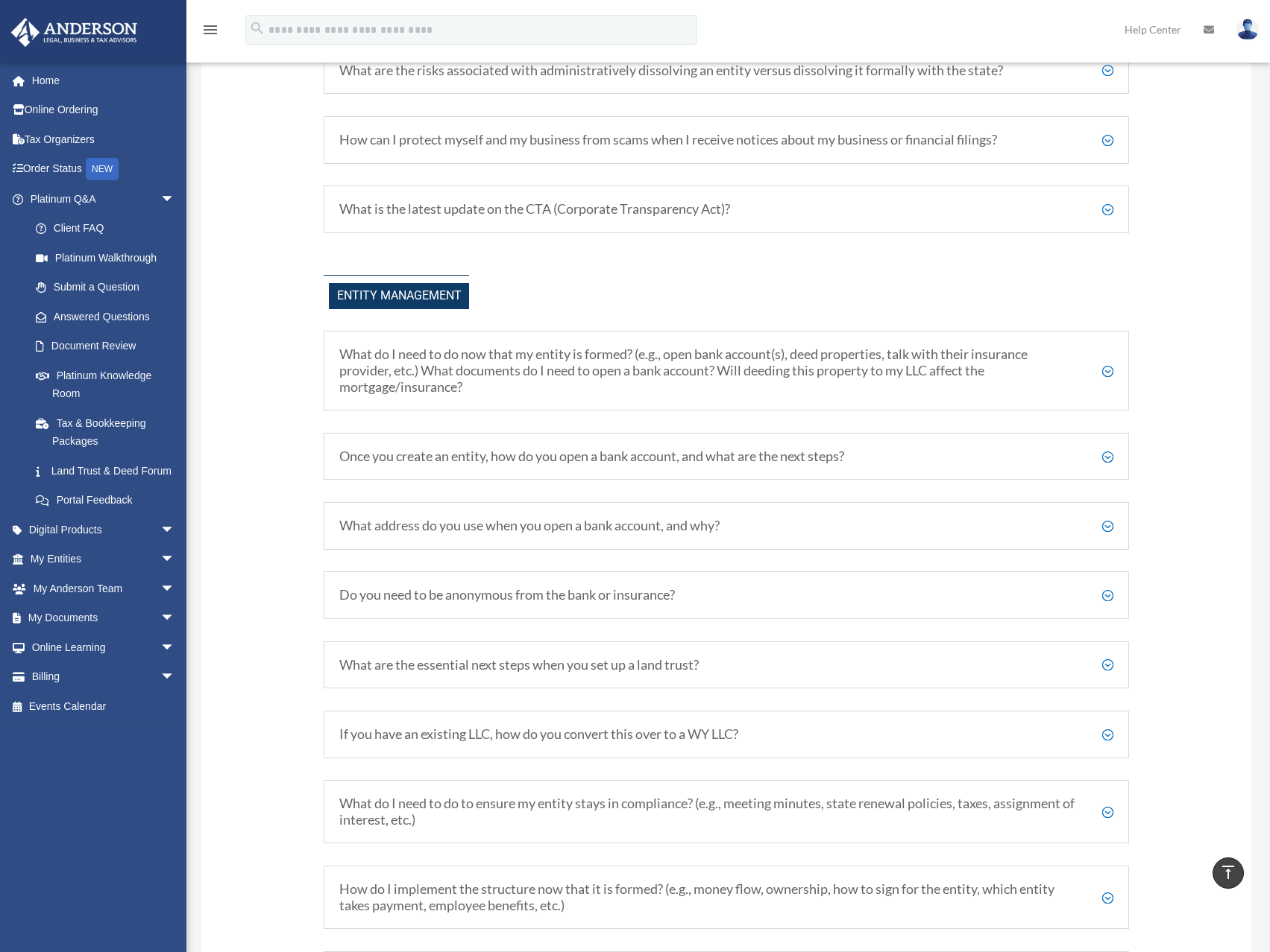
click at [499, 368] on h5 "What do I need to do now that my entity is formed? (e.g., open bank account(s),…" at bounding box center [726, 370] width 774 height 48
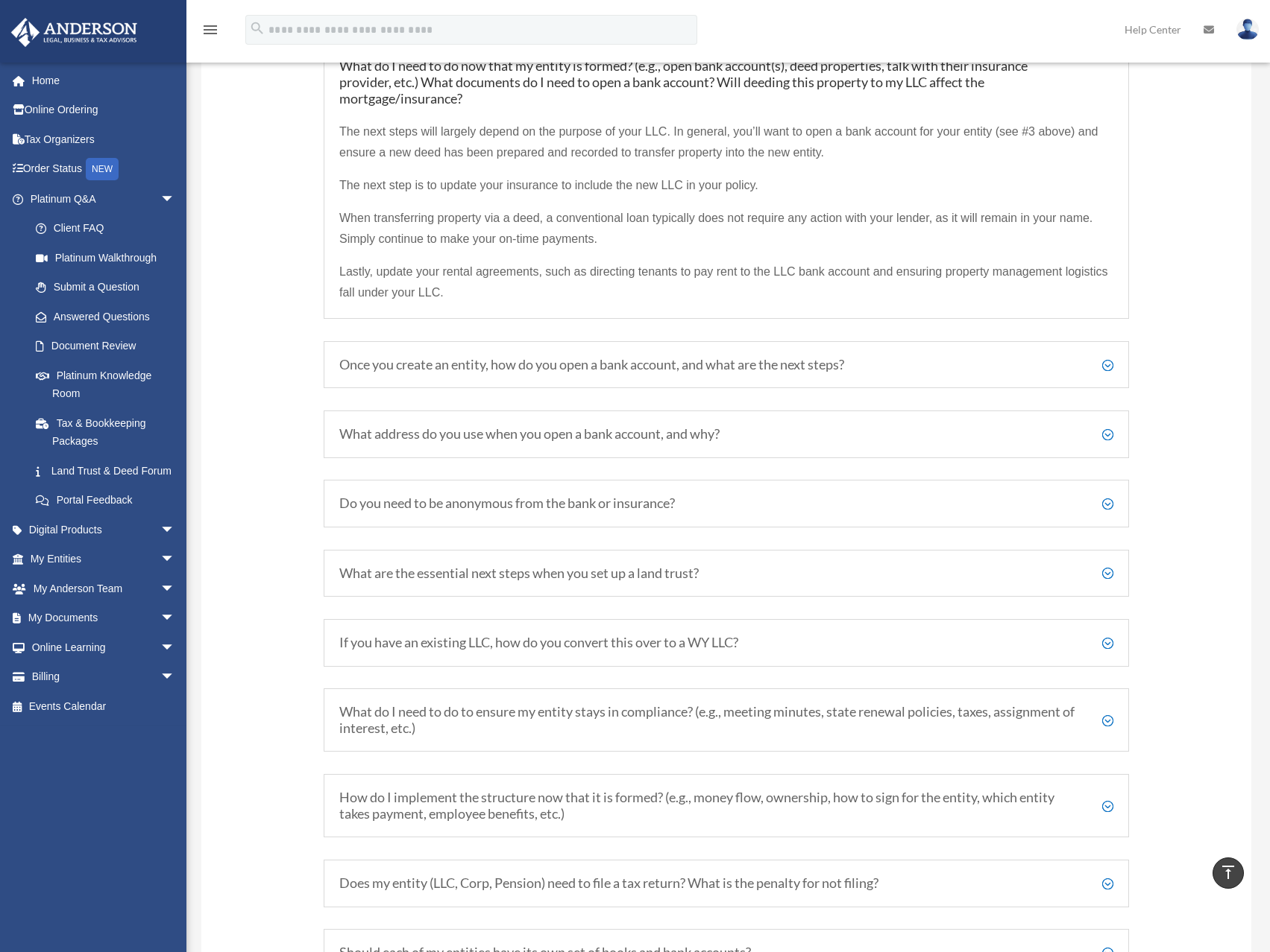
scroll to position [2236, 0]
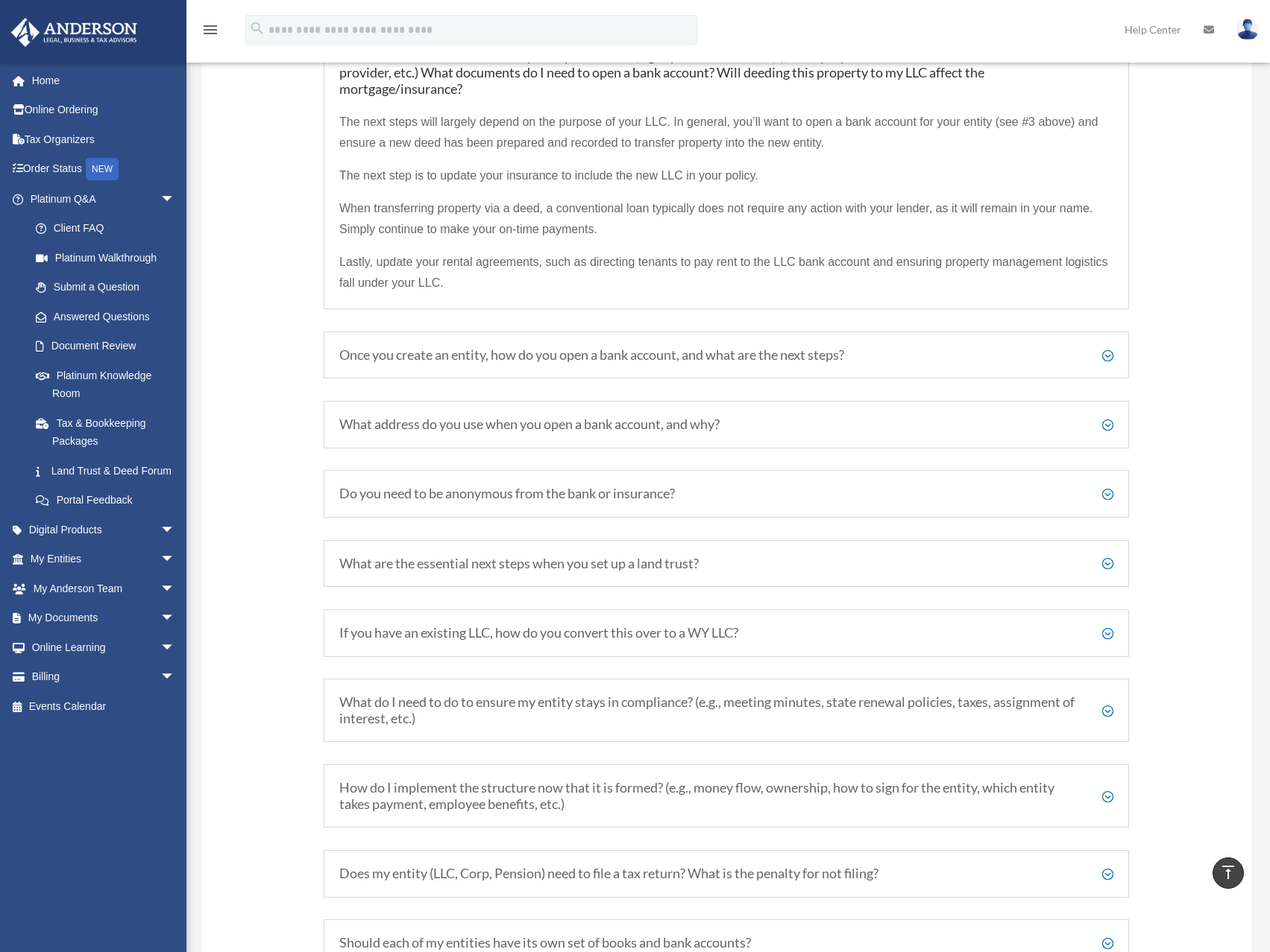
click at [579, 354] on h5 "Once you create an entity, how do you open a bank account, and what are the nex…" at bounding box center [726, 355] width 774 height 16
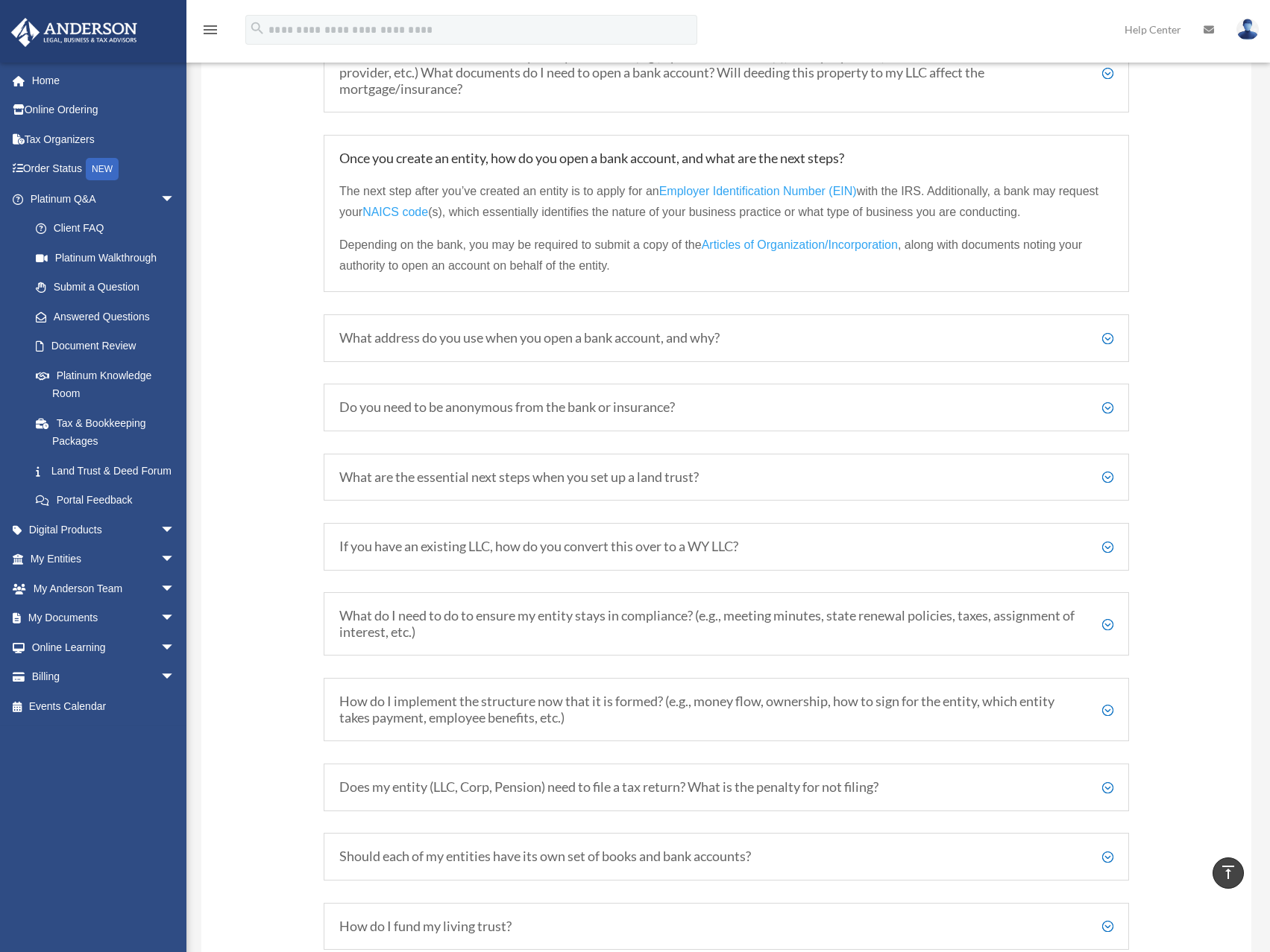
click at [490, 340] on h5 "What address do you use when you open a bank account, and why?" at bounding box center [726, 338] width 774 height 16
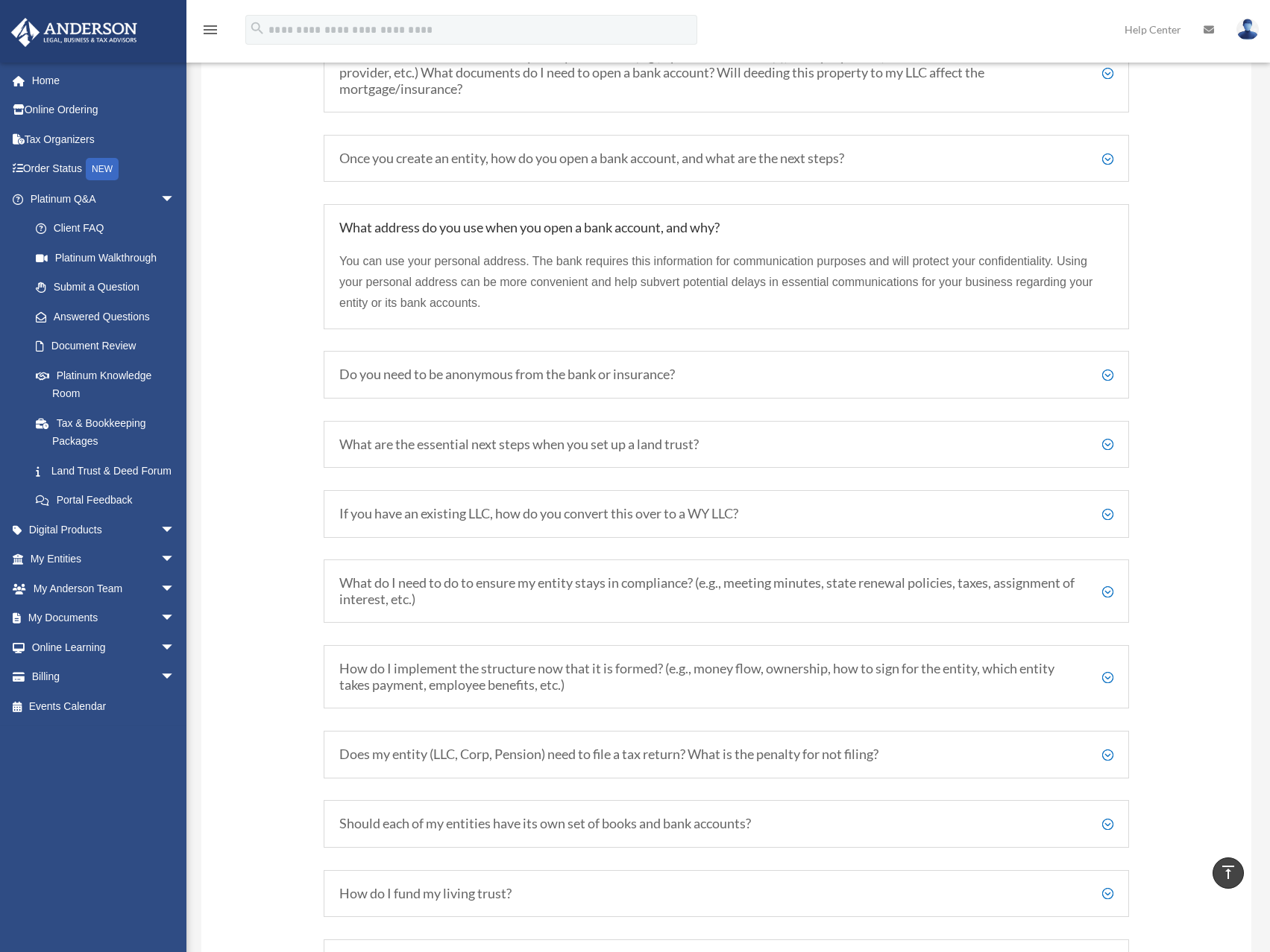
click at [516, 374] on h5 "Do you need to be anonymous from the bank or insurance?" at bounding box center [726, 374] width 774 height 16
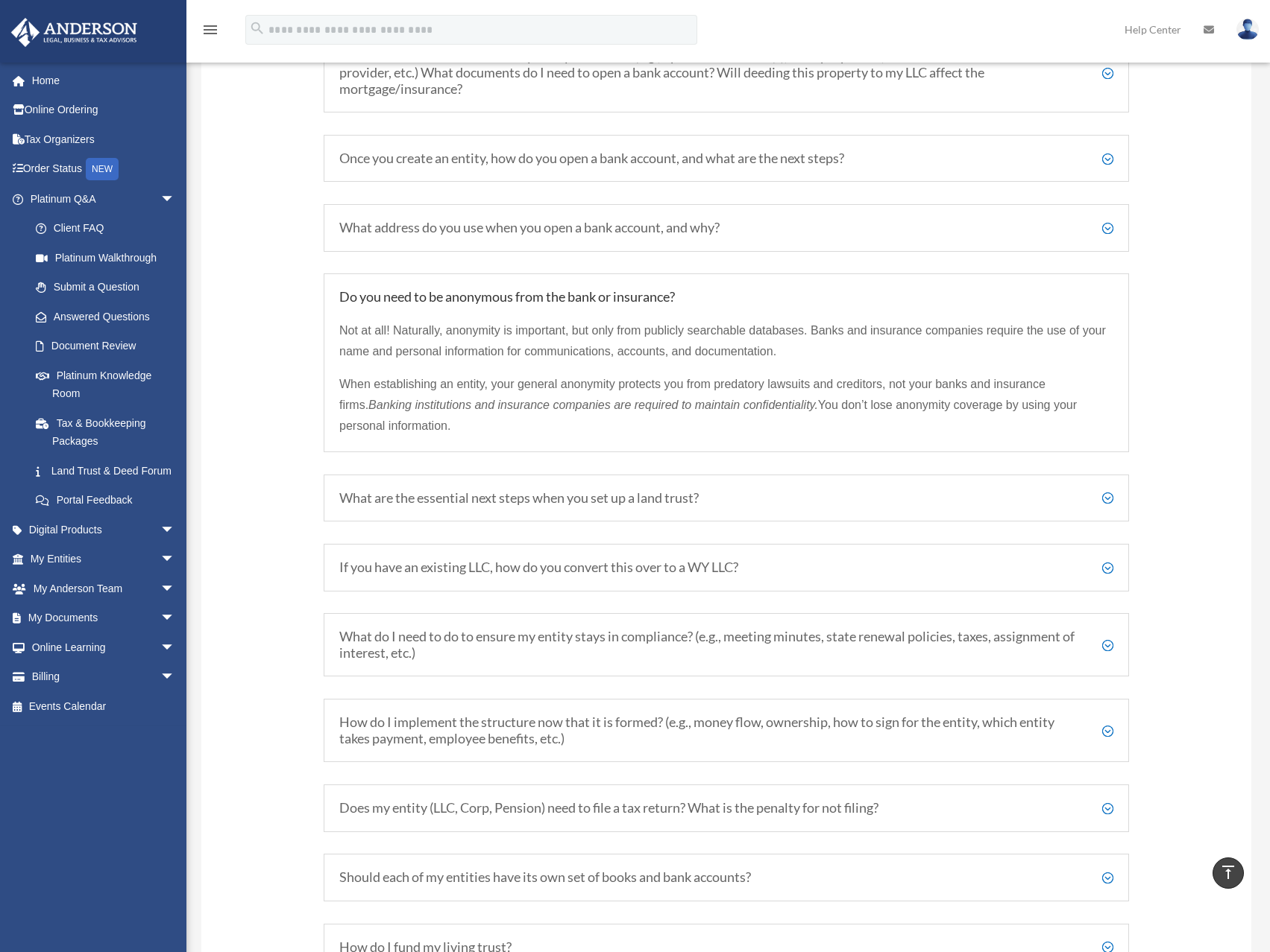
click at [433, 505] on h5 "What are the essential next steps when you set up a land trust?" at bounding box center [726, 498] width 774 height 16
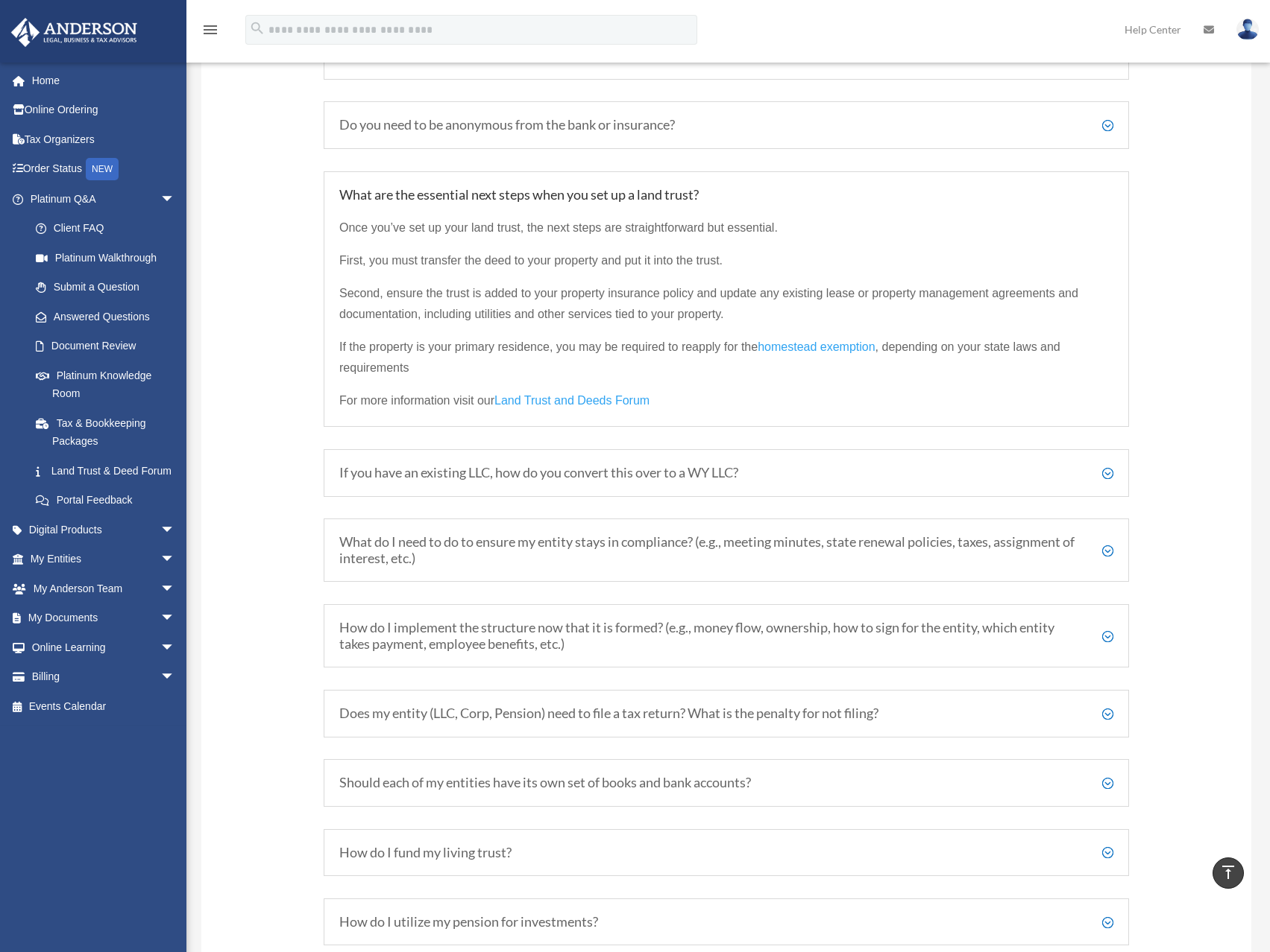
scroll to position [2459, 0]
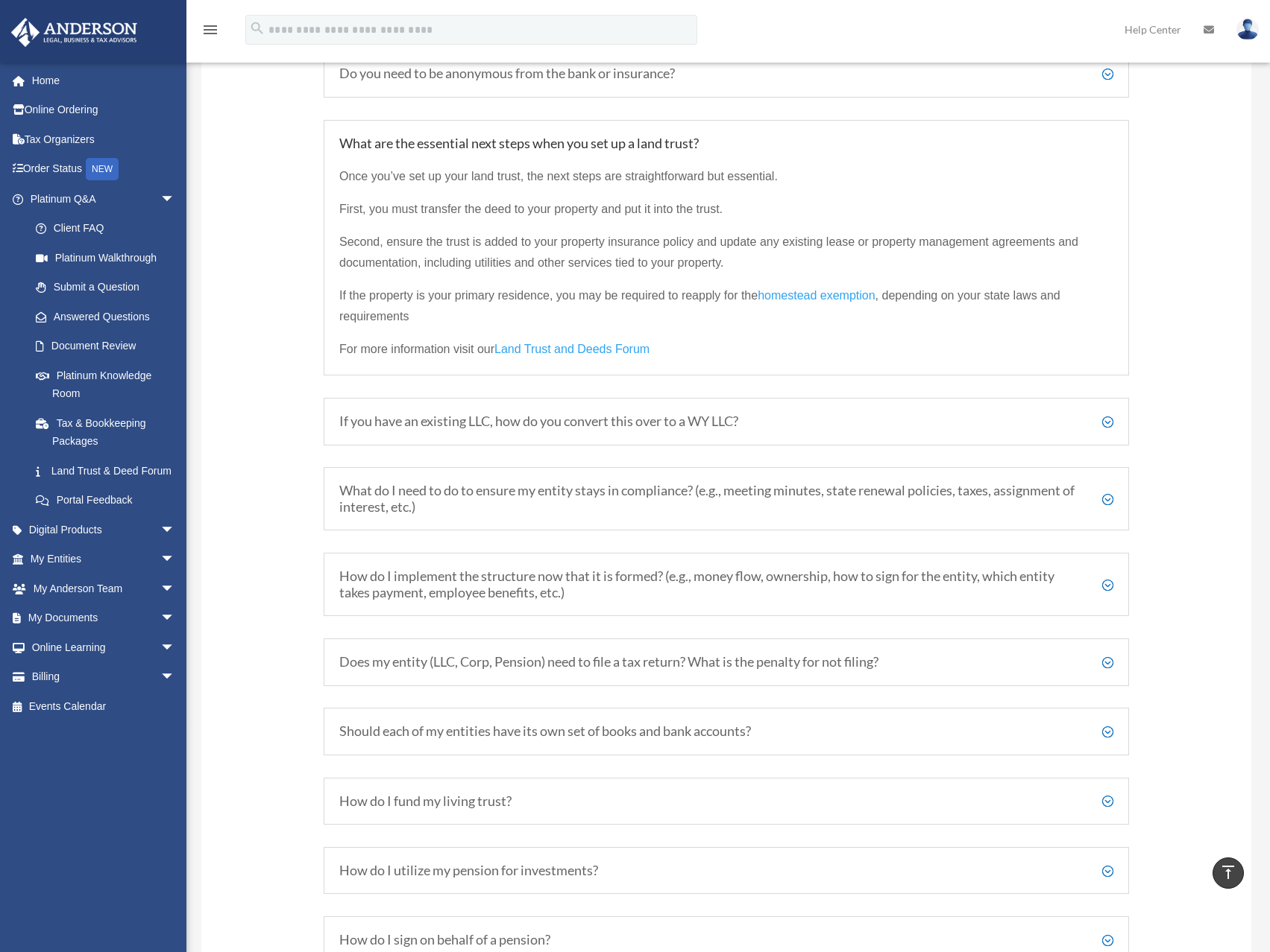
click at [526, 421] on h5 "If you have an existing LLC, how do you convert this over to a WY LLC?" at bounding box center [726, 421] width 774 height 16
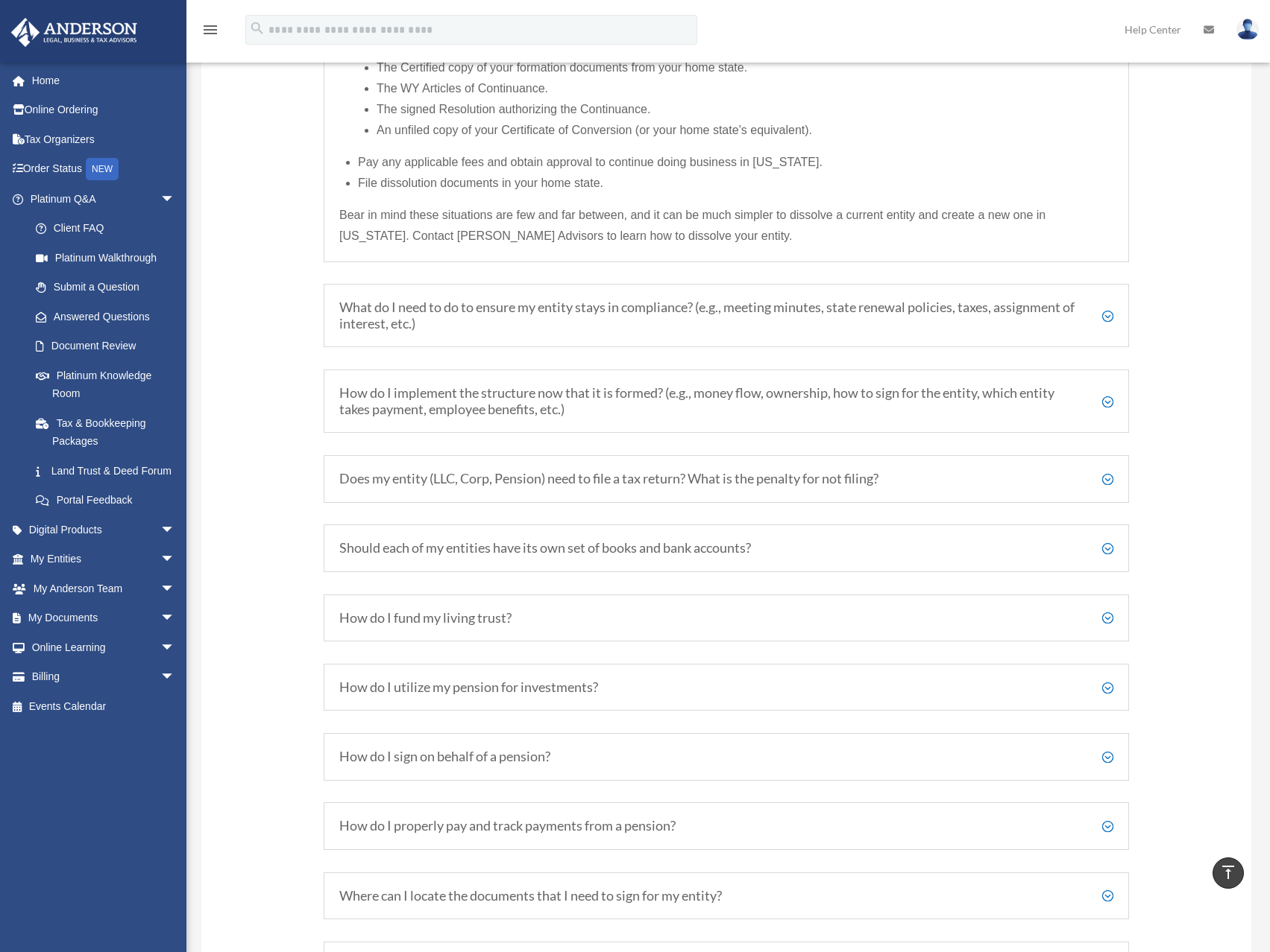
scroll to position [2832, 0]
click at [500, 305] on h5 "What do I need to do to ensure my entity stays in compliance? (e.g., meeting mi…" at bounding box center [726, 314] width 774 height 32
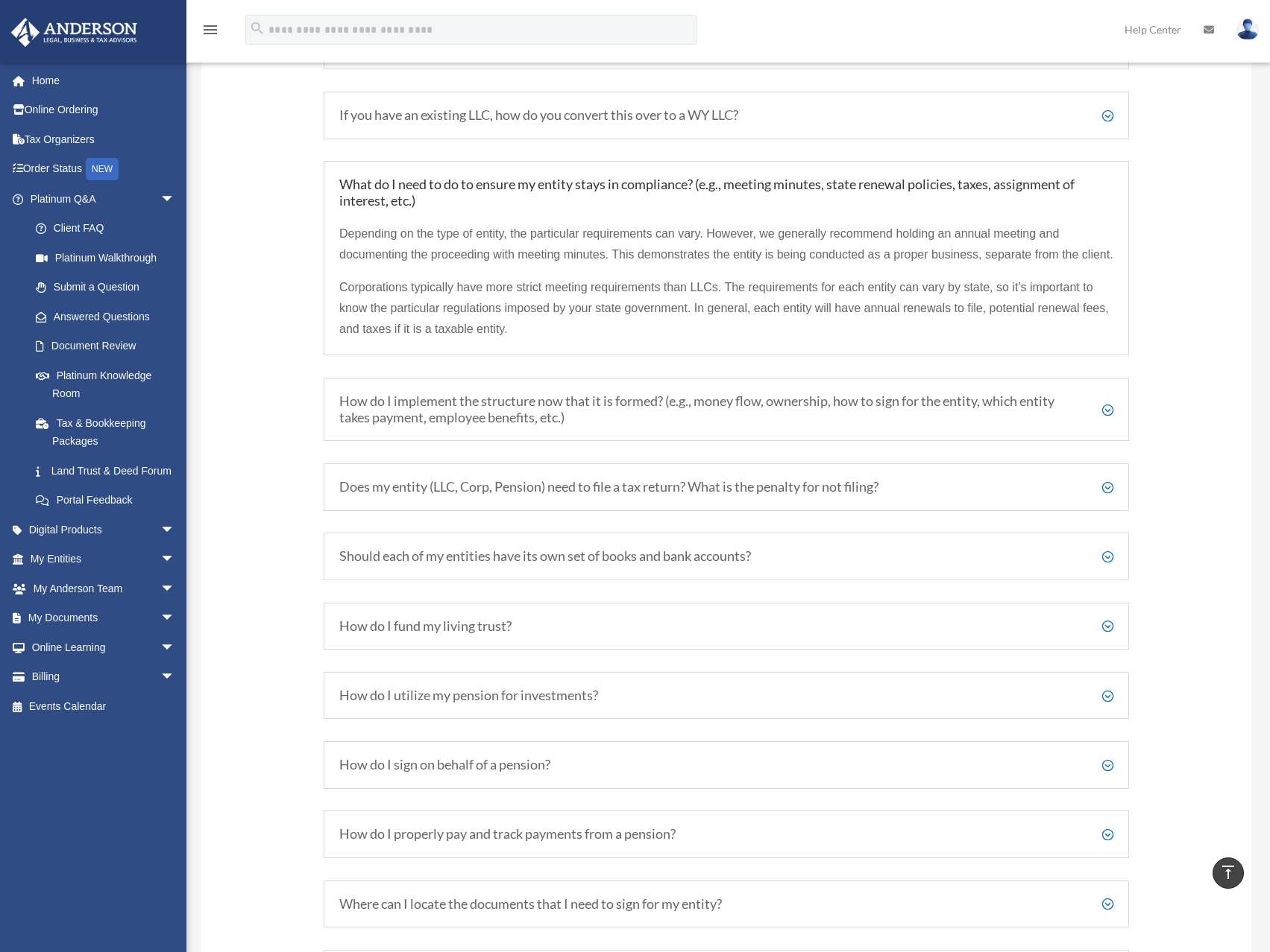
scroll to position [2532, 0]
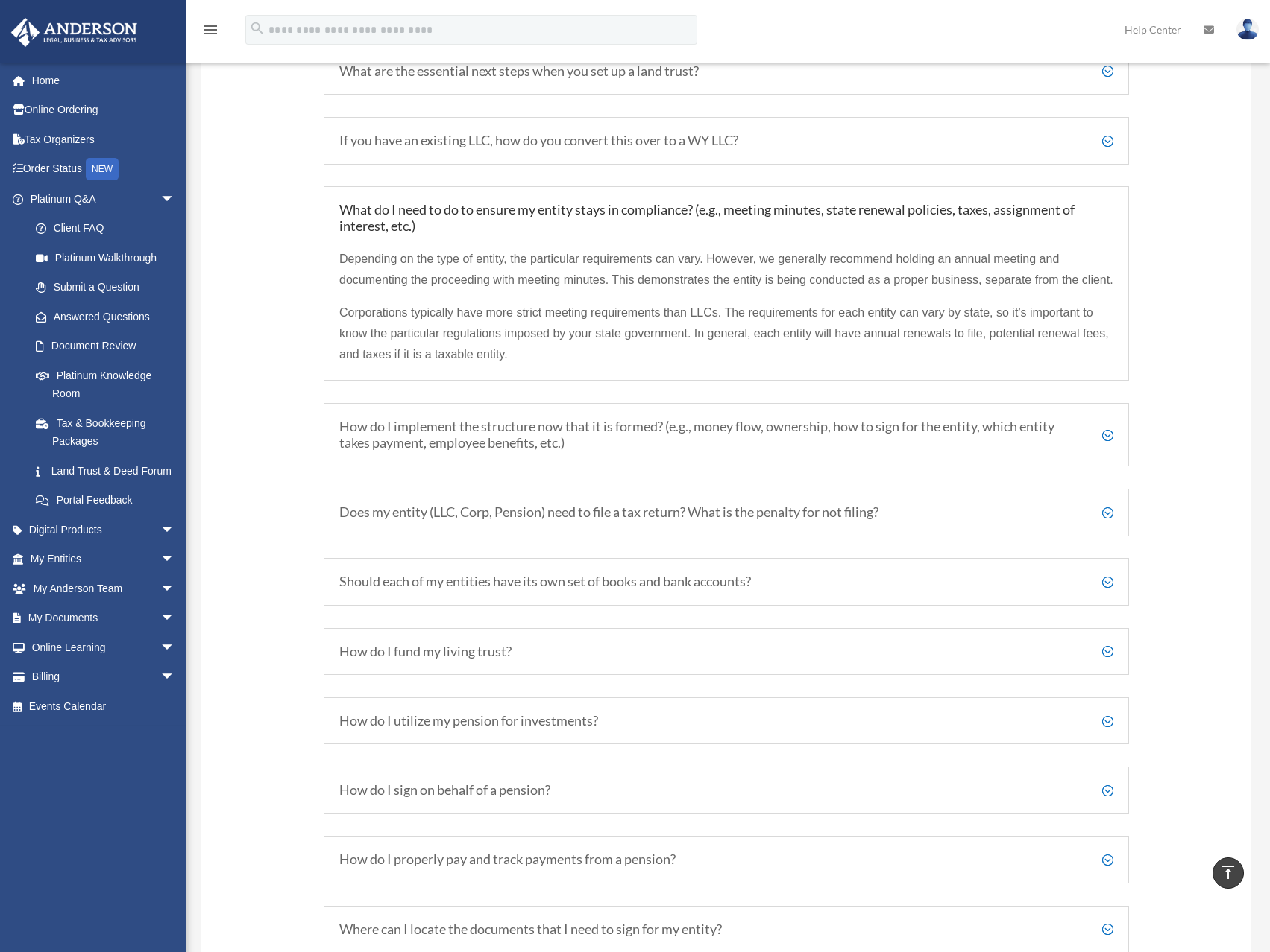
click at [619, 450] on h5 "How do I implement the structure now that it is formed? (e.g., money flow, owne…" at bounding box center [726, 435] width 774 height 32
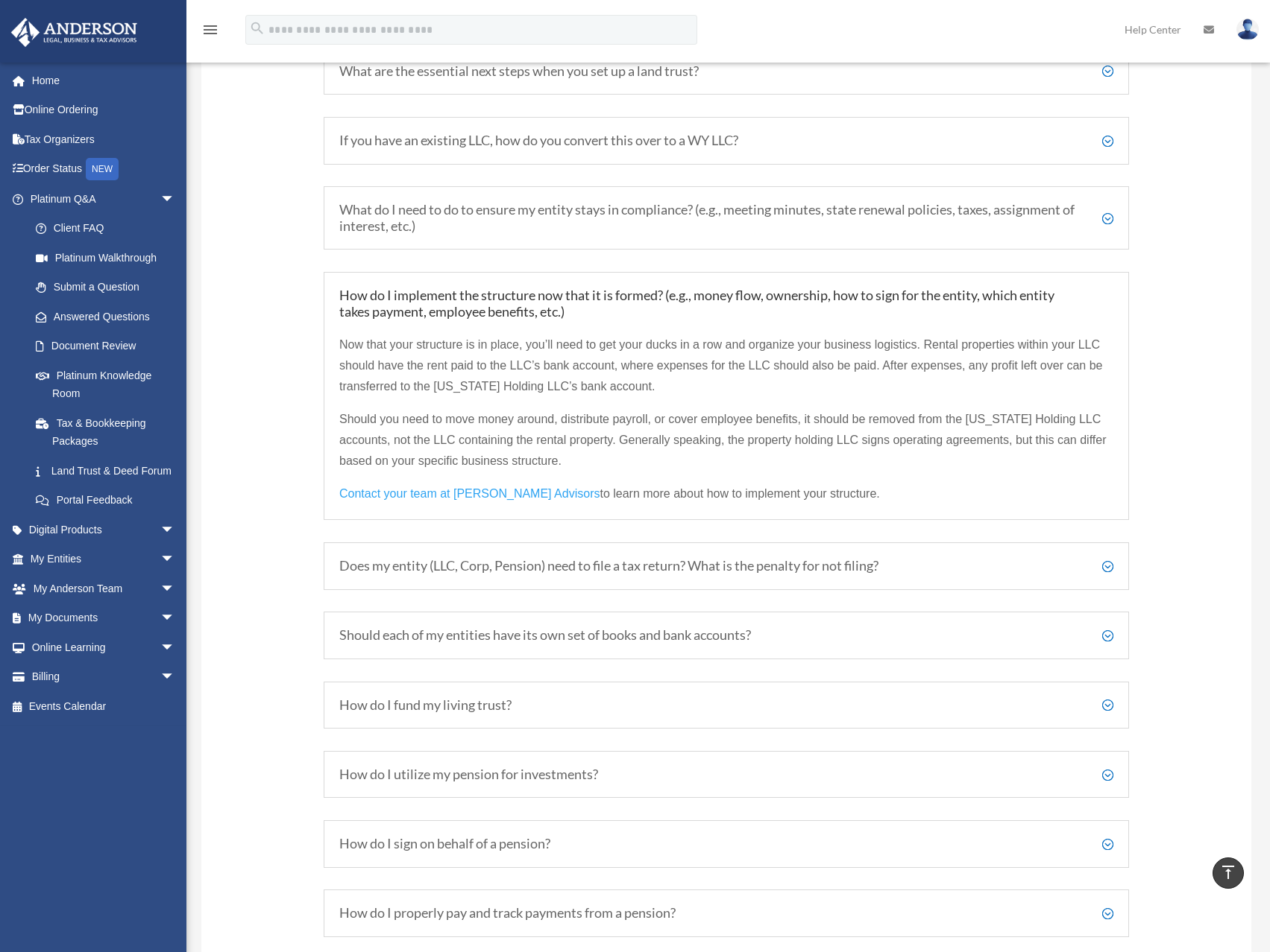
click at [487, 567] on h5 "Does my entity (LLC, Corp, Pension) need to file a tax return? What is the pena…" at bounding box center [726, 566] width 774 height 16
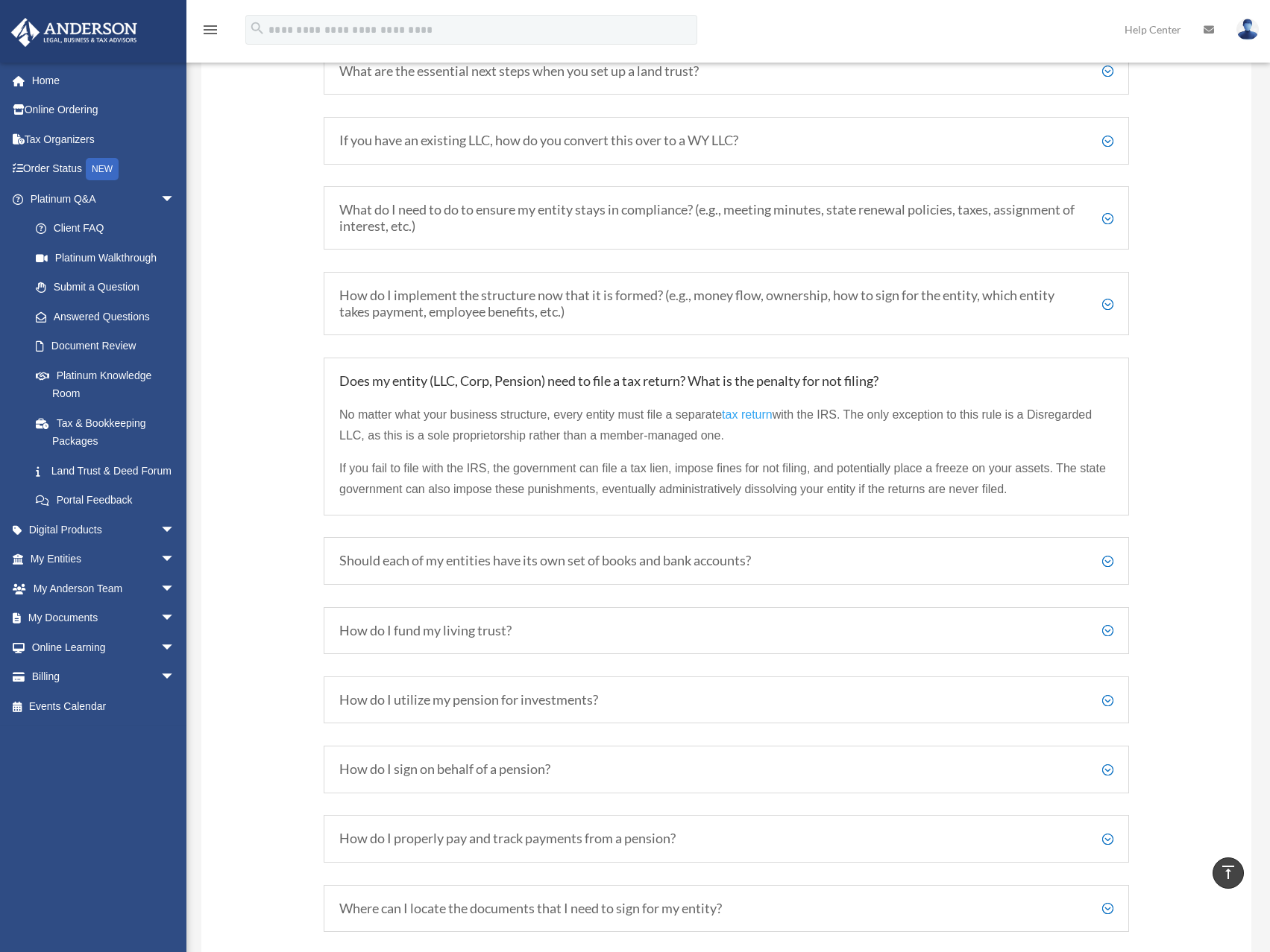
click at [441, 562] on h5 "Should each of my entities have its own set of books and bank accounts?" at bounding box center [726, 560] width 774 height 16
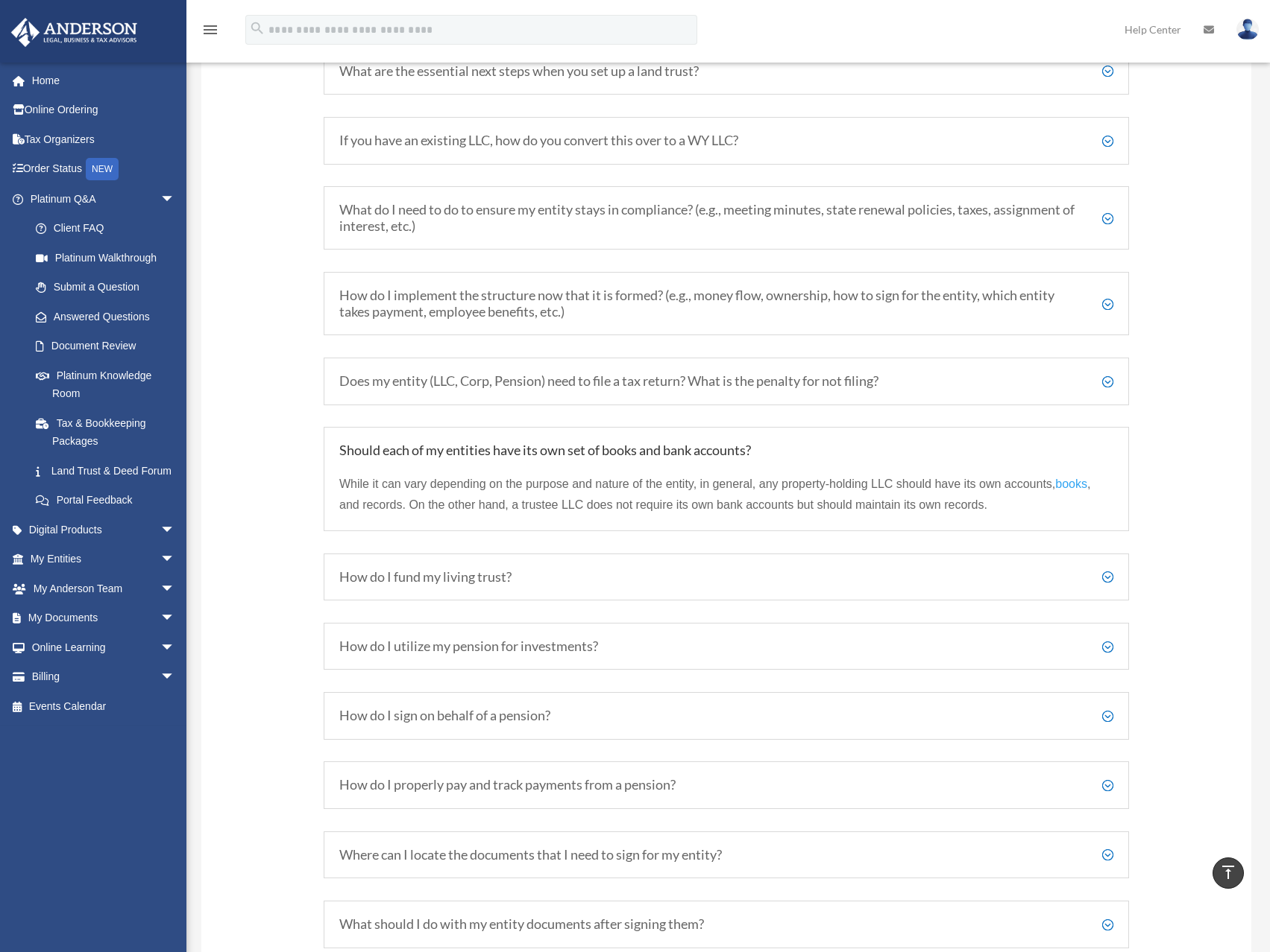
click at [396, 577] on h5 "How do I fund my living trust?" at bounding box center [726, 577] width 774 height 16
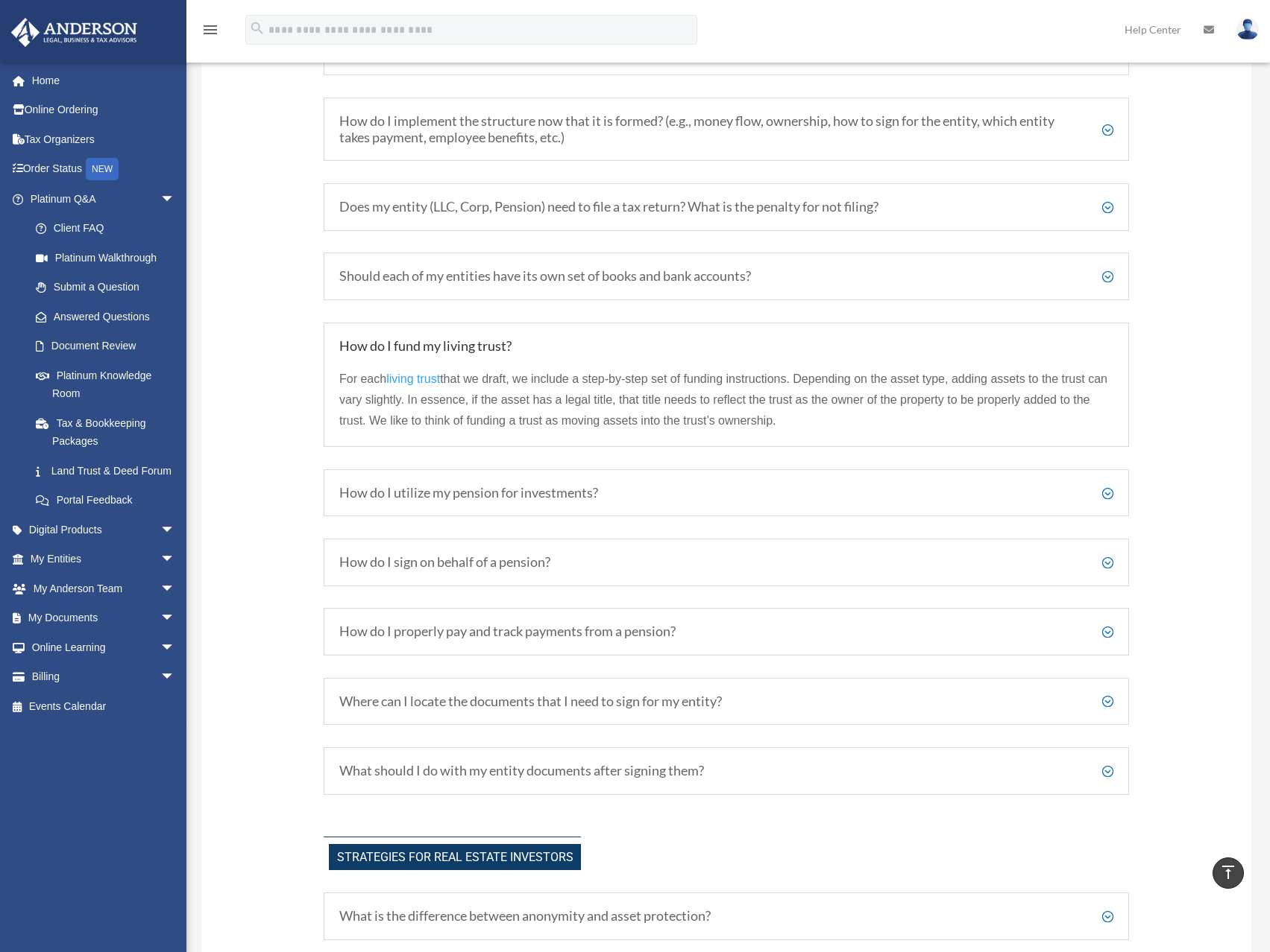
scroll to position [2755, 0]
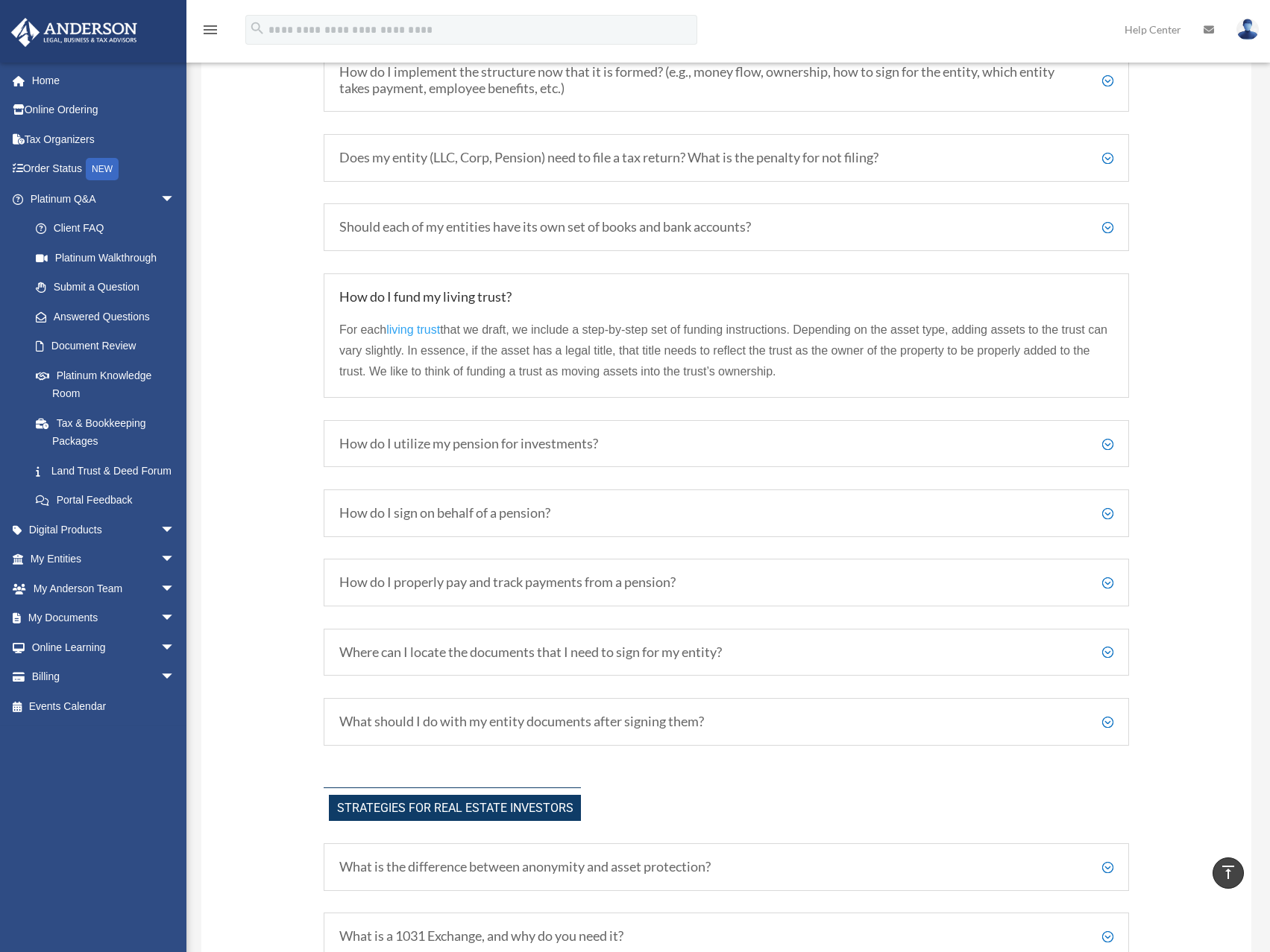
click at [484, 446] on h5 "How do I utilize my pension for investments?" at bounding box center [726, 444] width 774 height 16
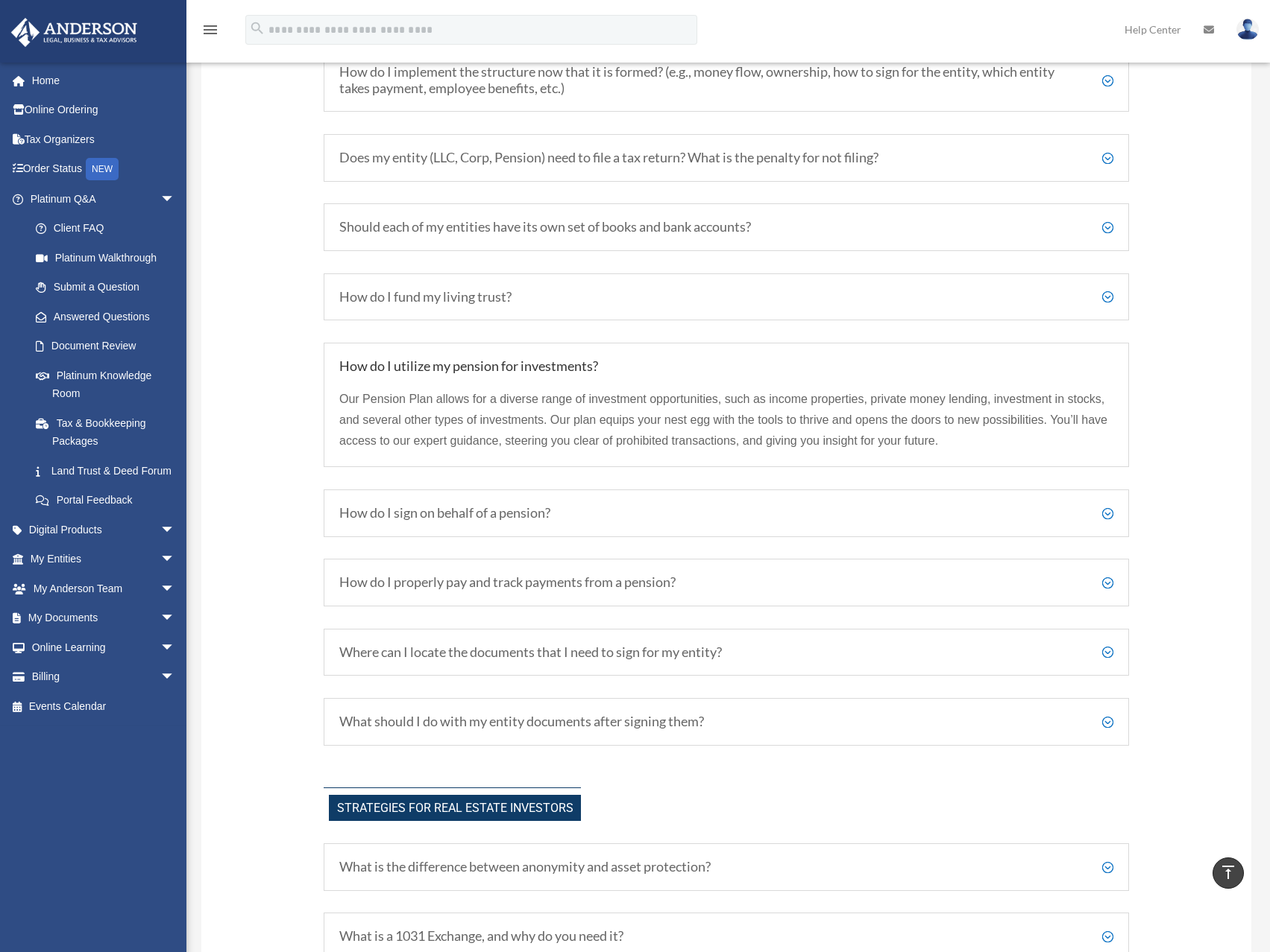
click at [446, 515] on h5 "How do I sign on behalf of a pension?" at bounding box center [726, 513] width 774 height 16
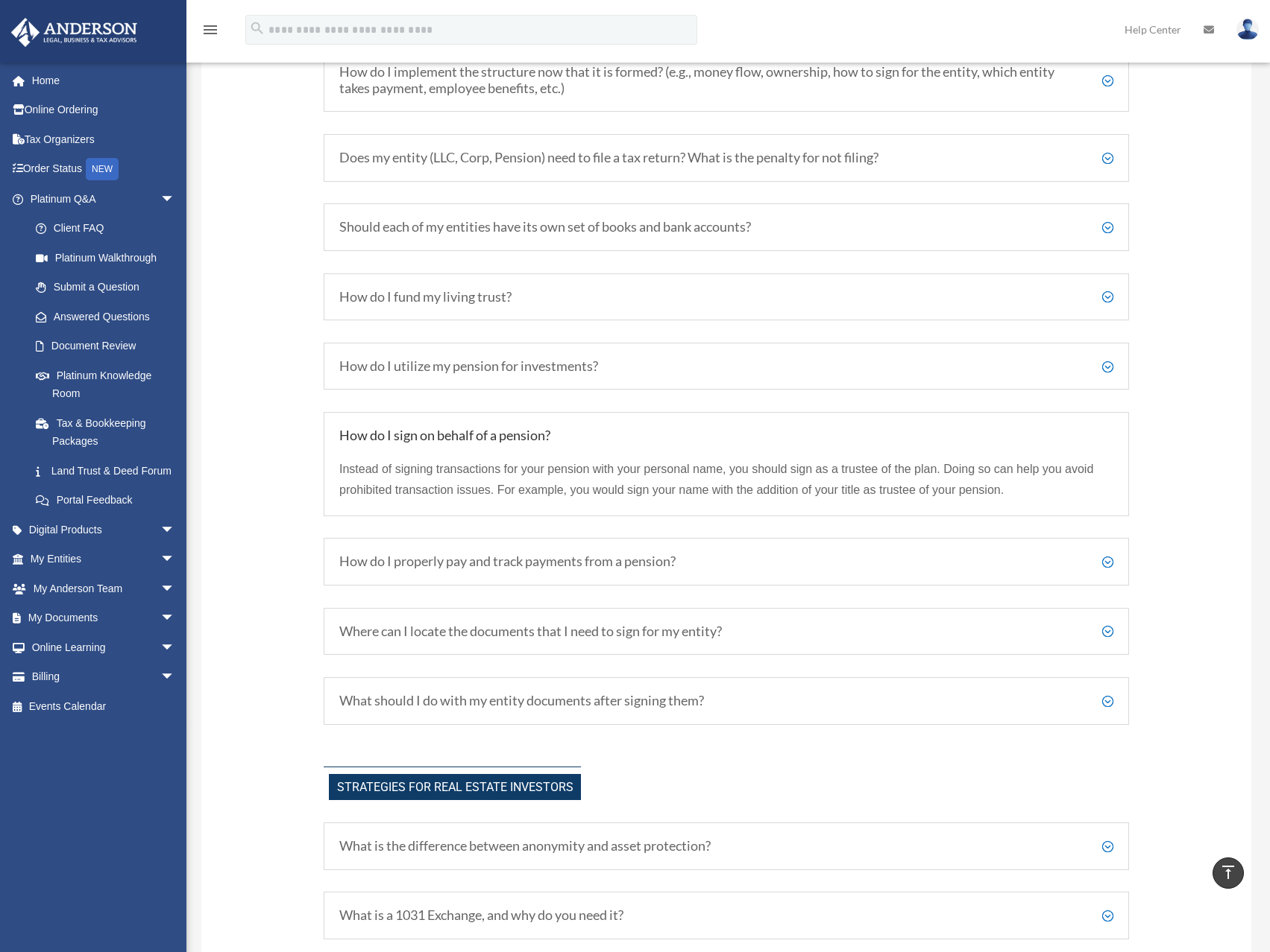
click at [441, 564] on h5 "How do I properly pay and track payments from a pension?" at bounding box center [726, 561] width 774 height 16
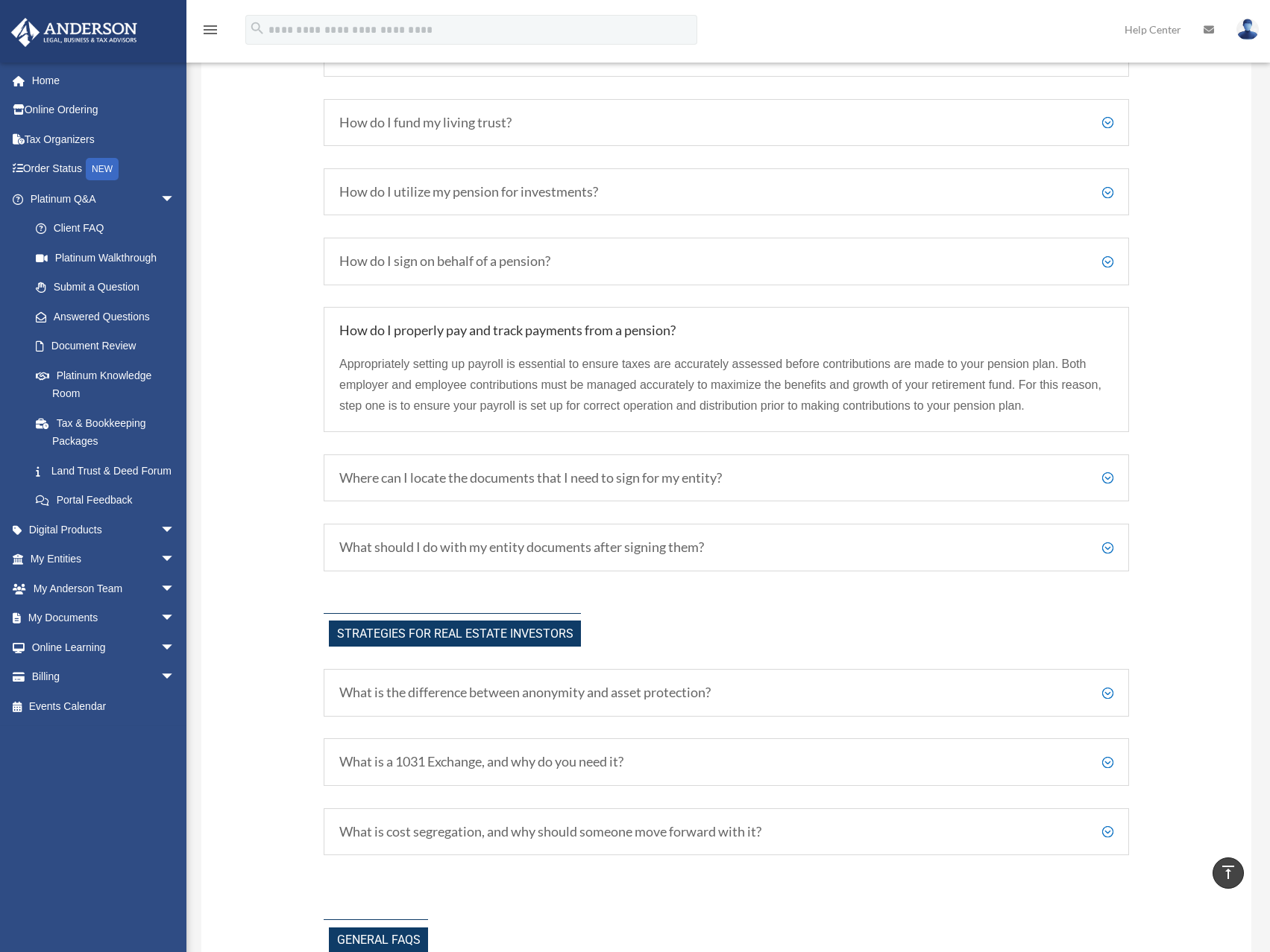
scroll to position [2978, 0]
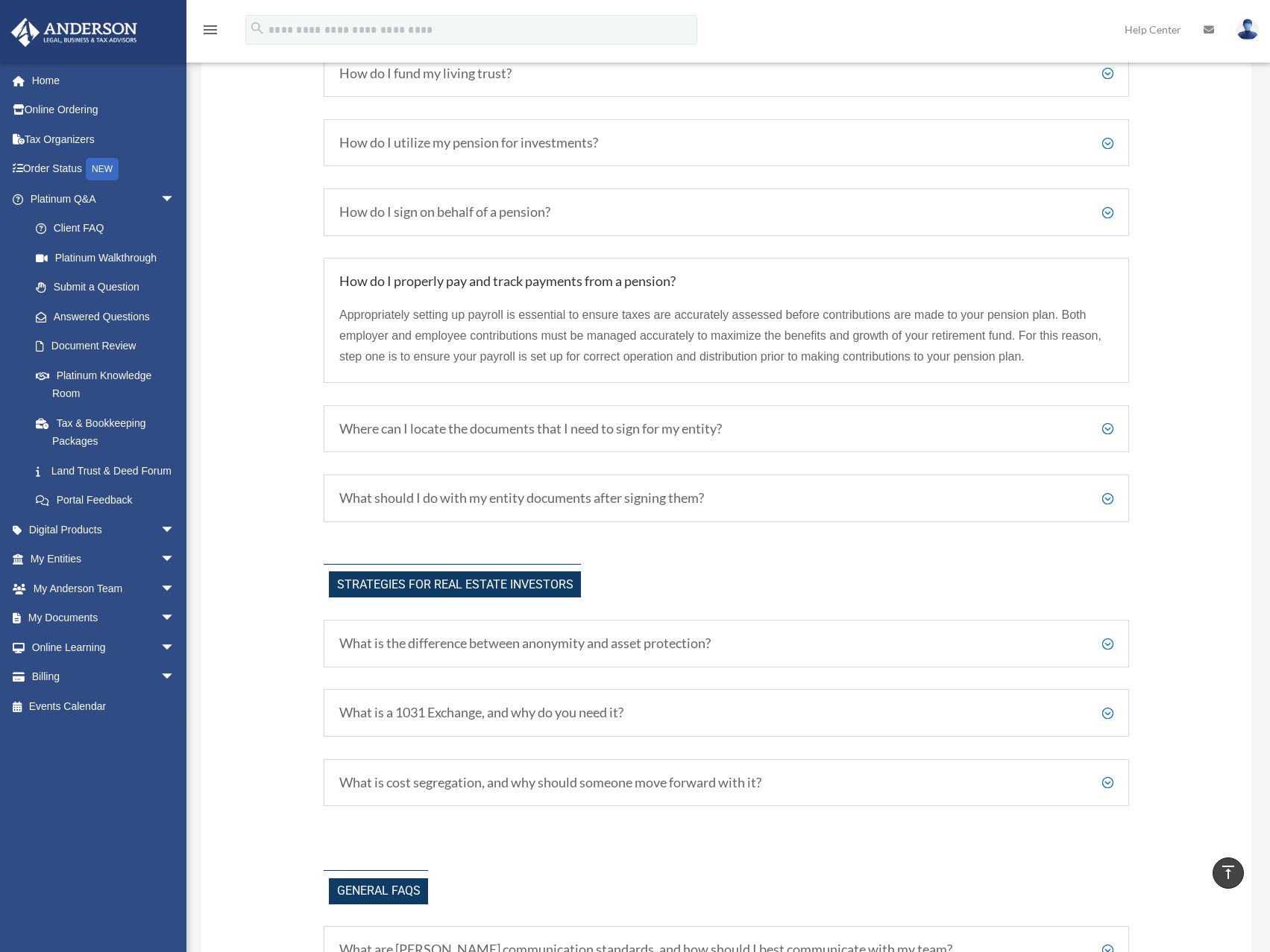
click at [430, 430] on h5 "Where can I locate the documents that I need to sign for my entity?" at bounding box center [726, 429] width 774 height 16
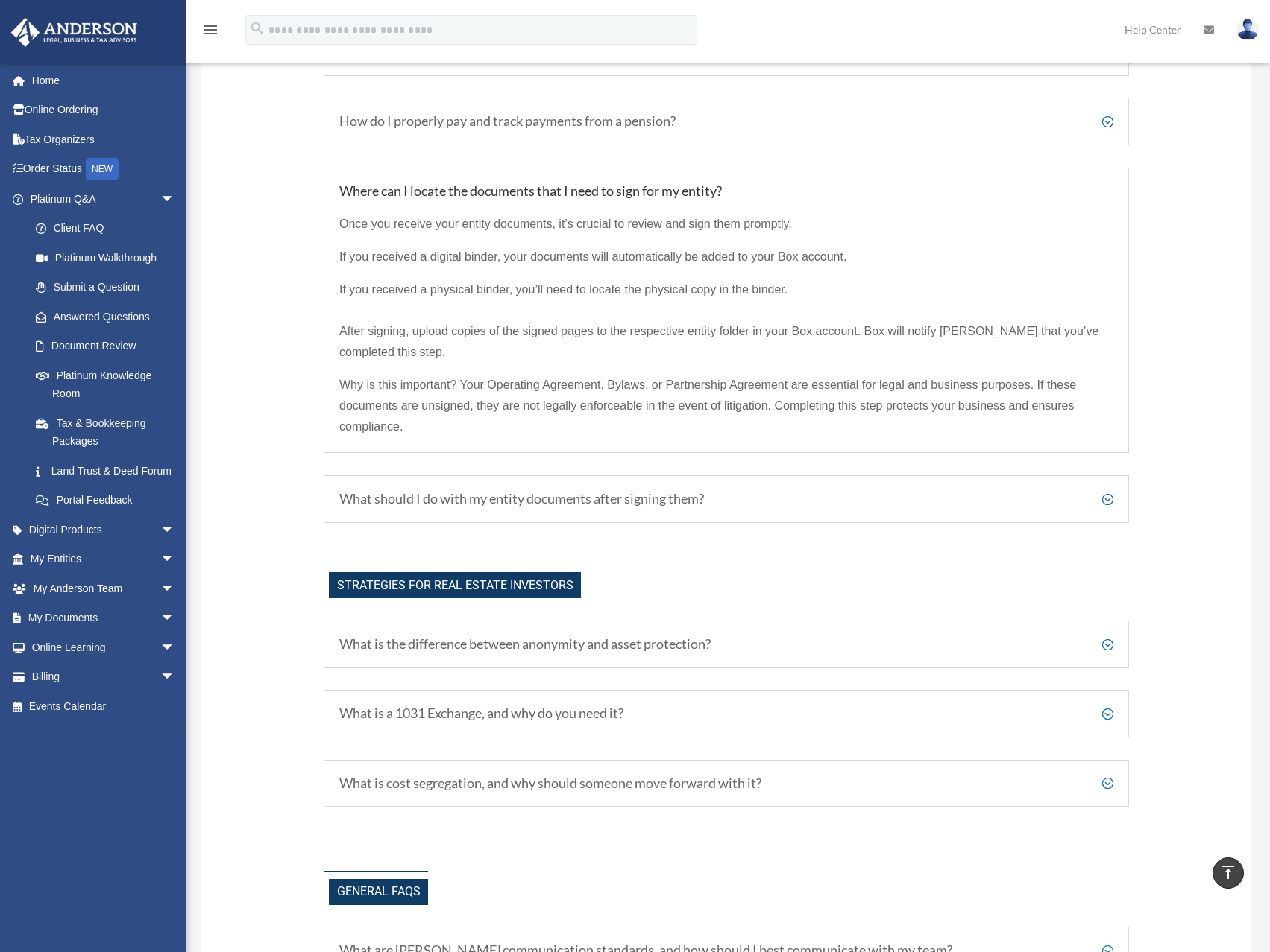
scroll to position [3351, 0]
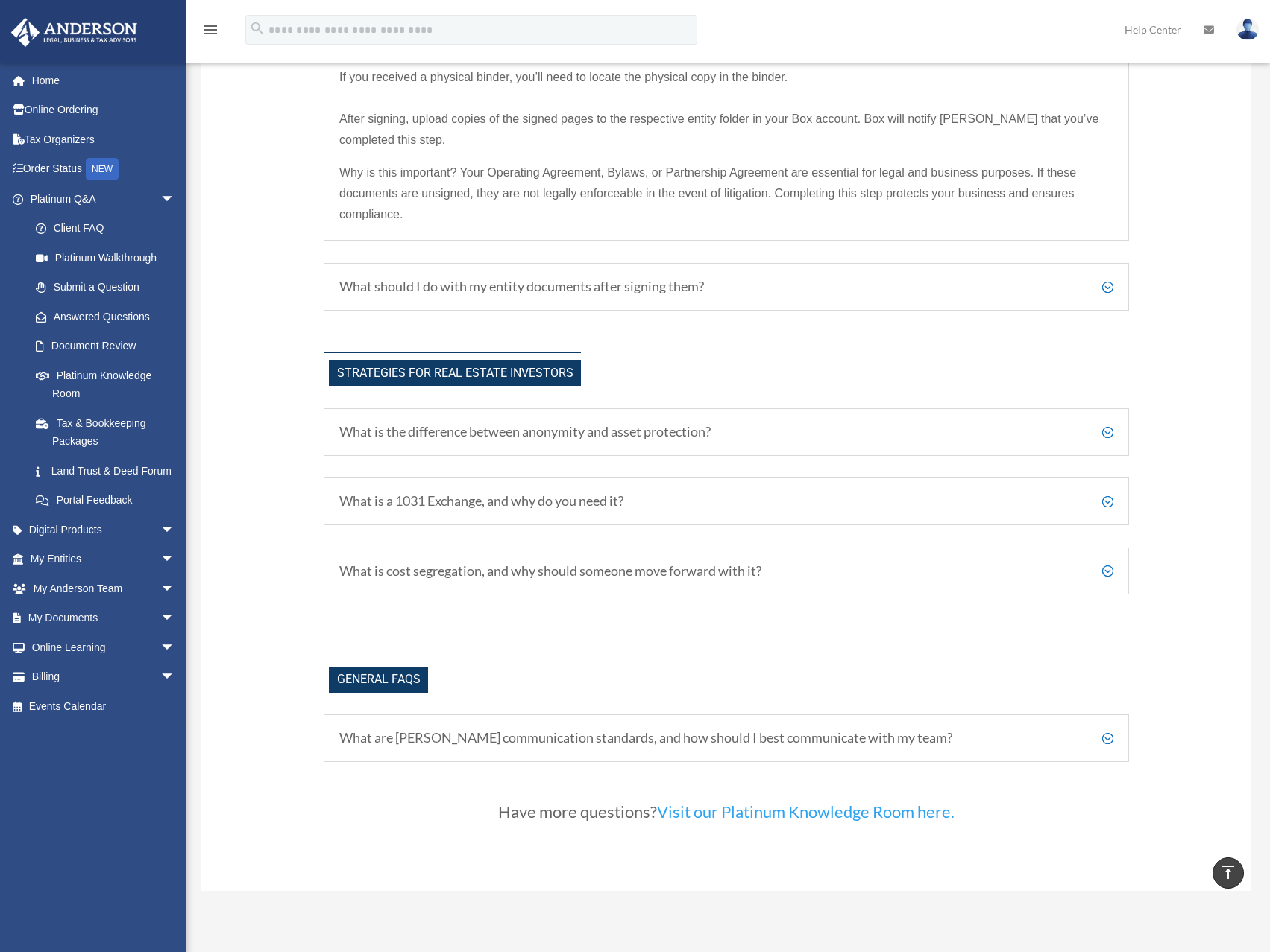
click at [444, 286] on h5 "What should I do with my entity documents after signing them?" at bounding box center [726, 286] width 774 height 16
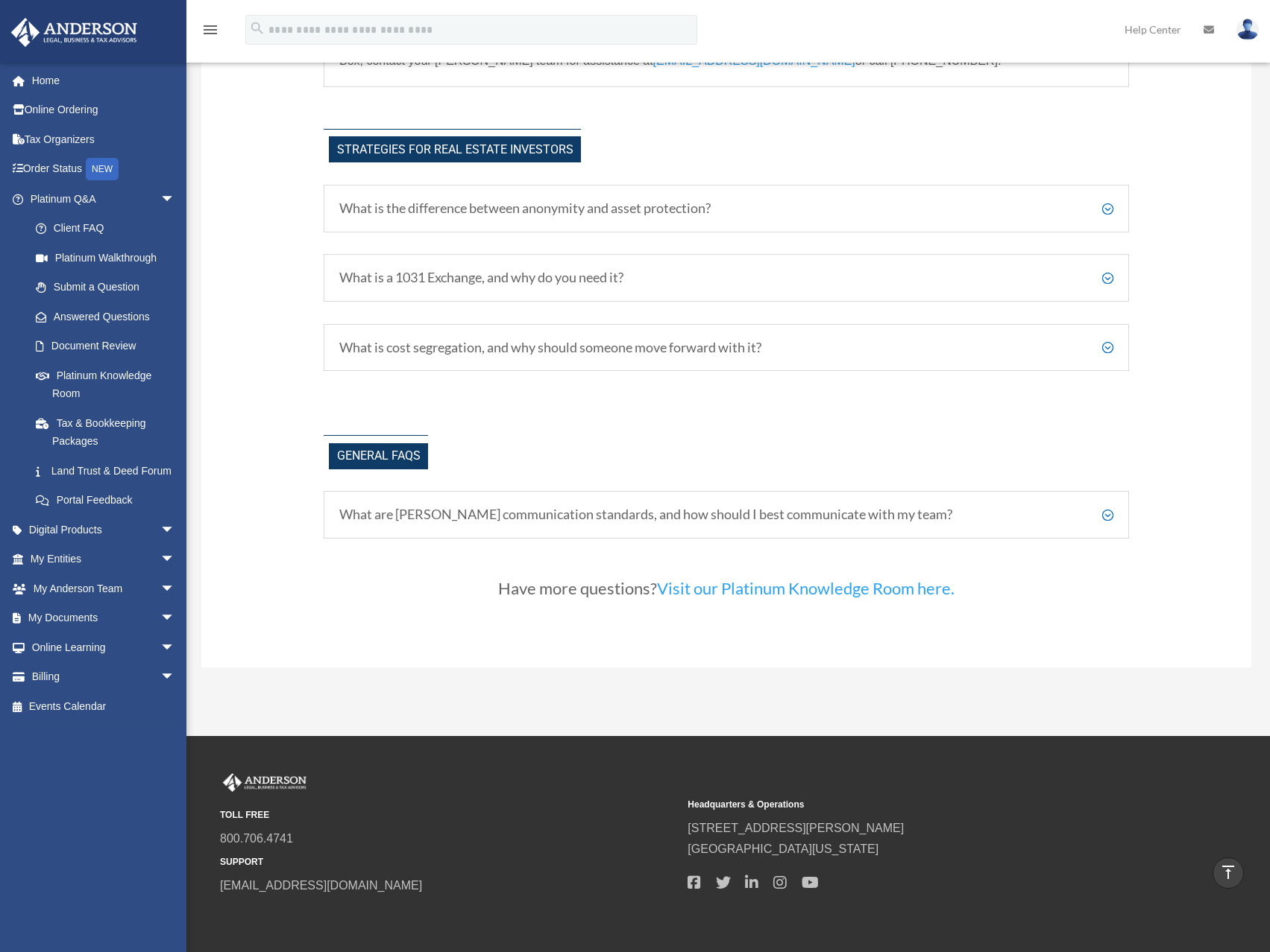
scroll to position [3456, 0]
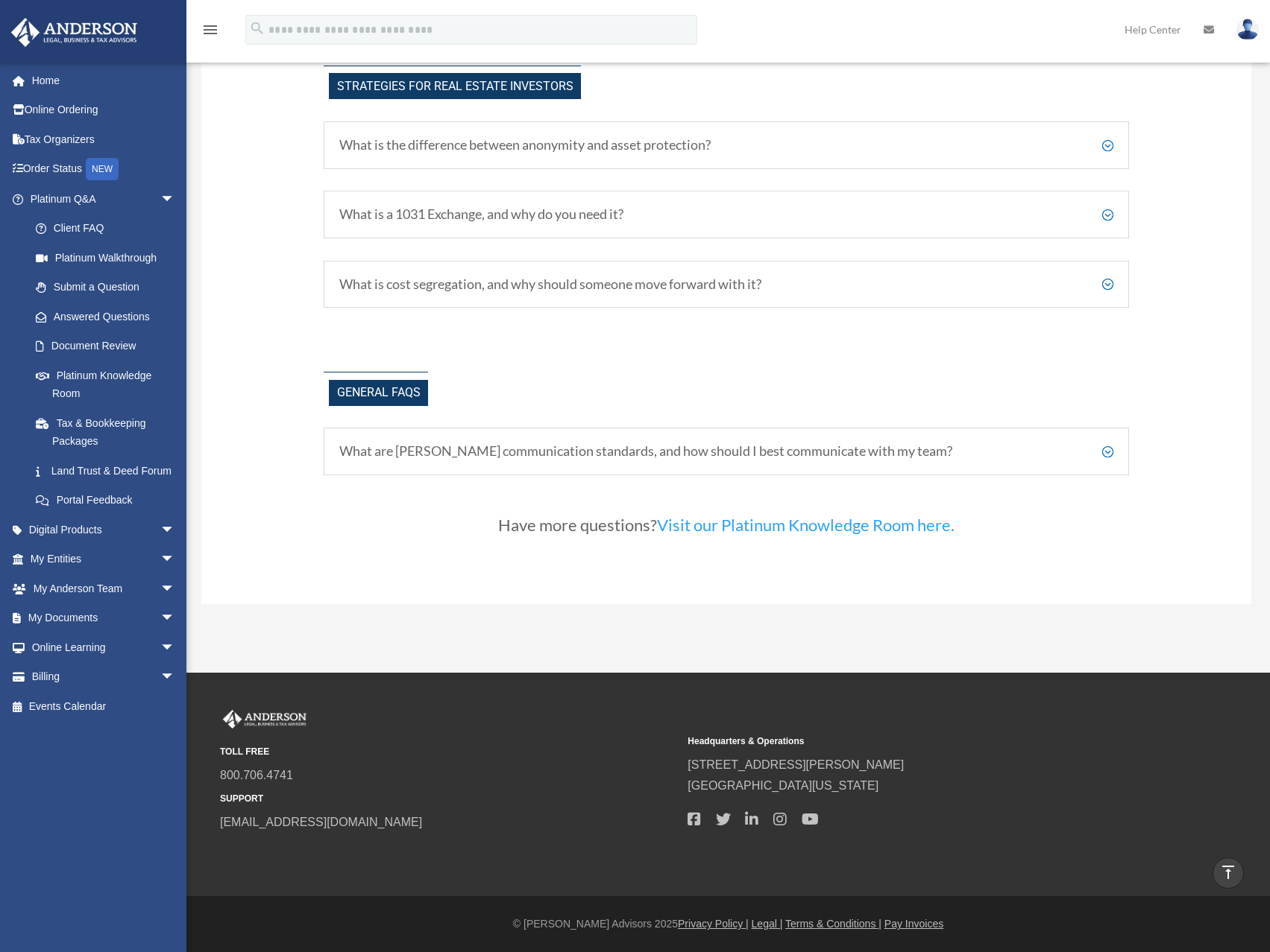
click at [409, 453] on h5 "What are Anderson's communication standards, and how should I best communicate …" at bounding box center [726, 451] width 774 height 16
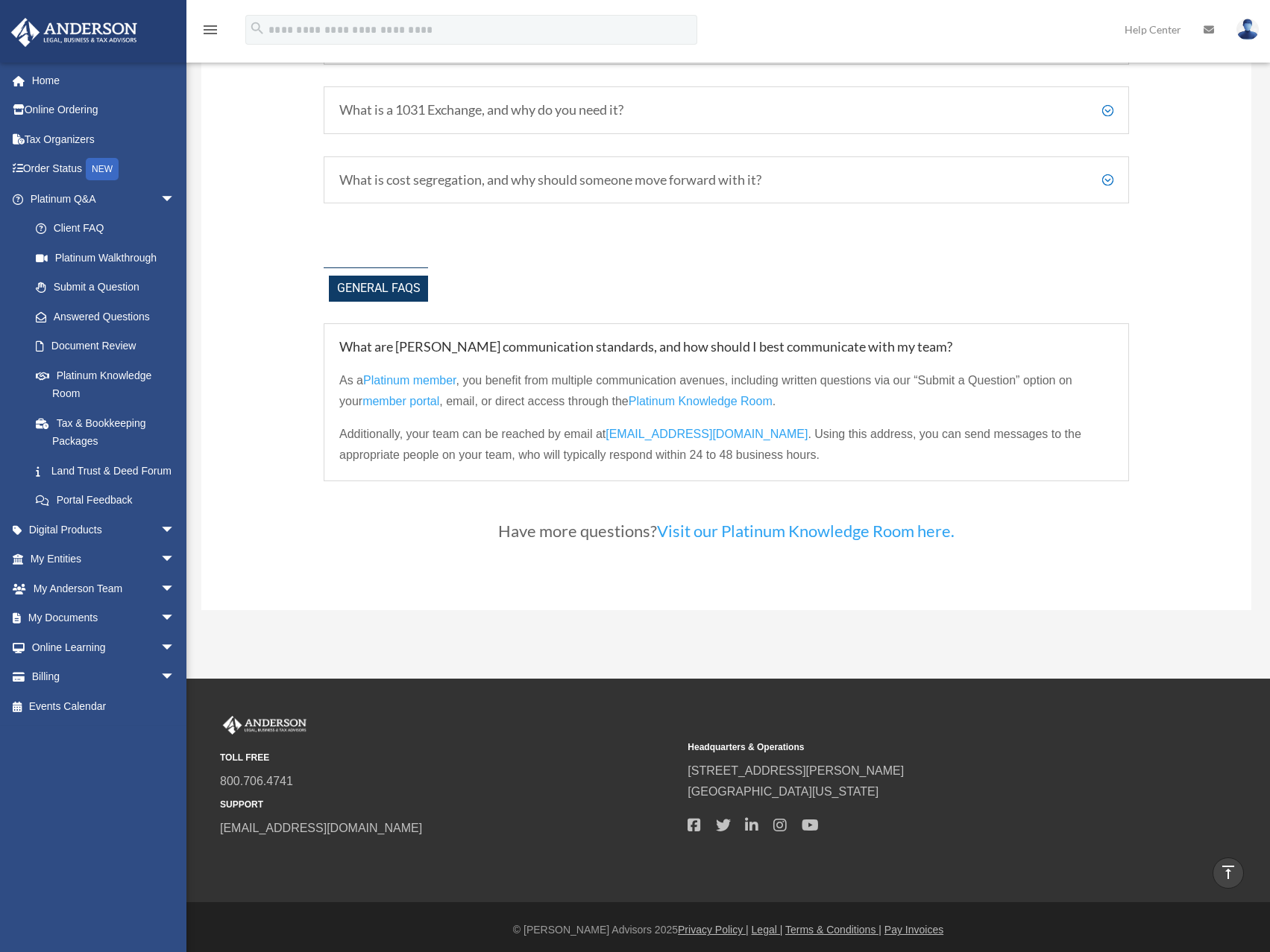
scroll to position [3566, 0]
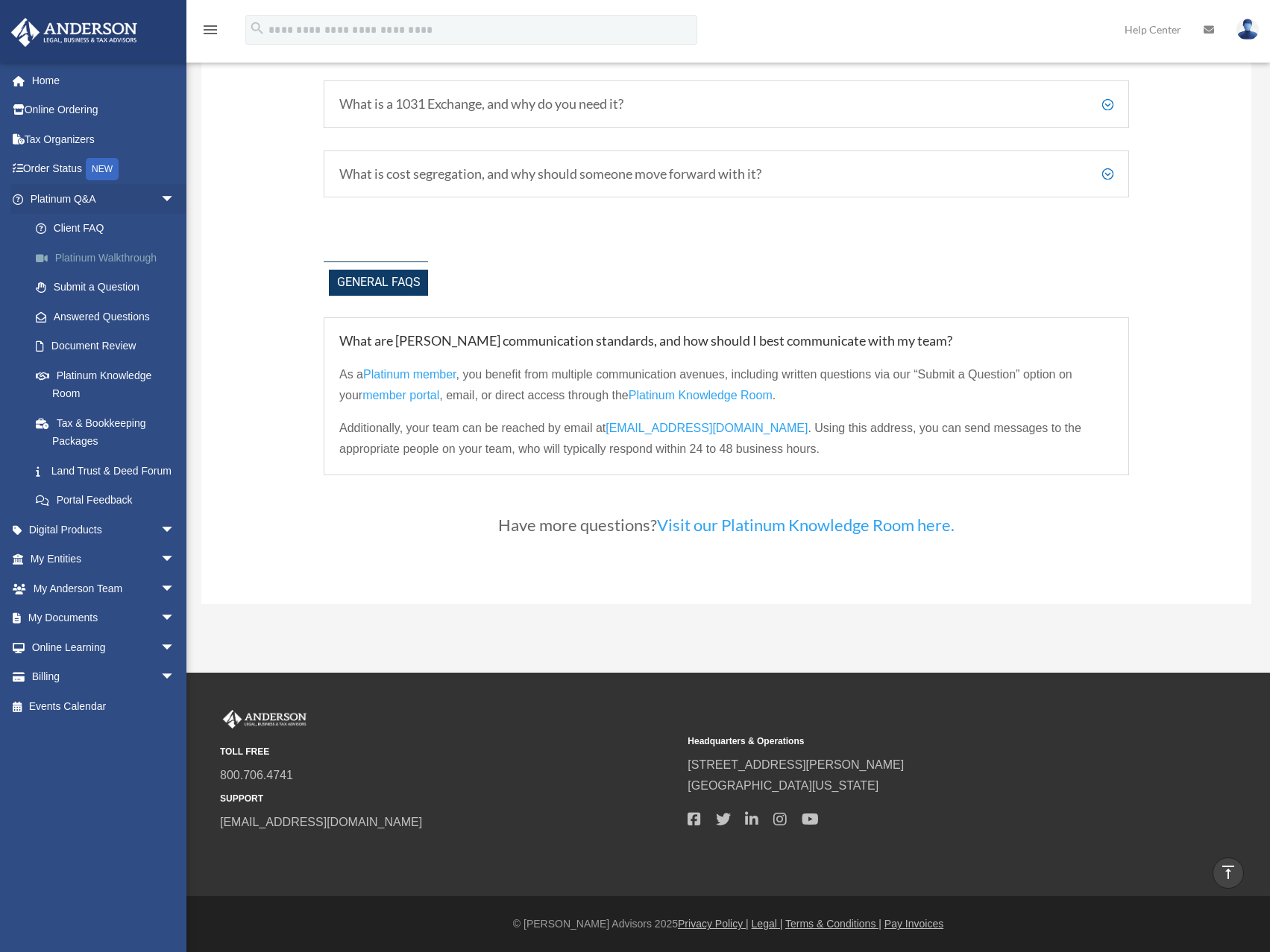
click at [90, 257] on link "Platinum Walkthrough" at bounding box center [109, 258] width 177 height 30
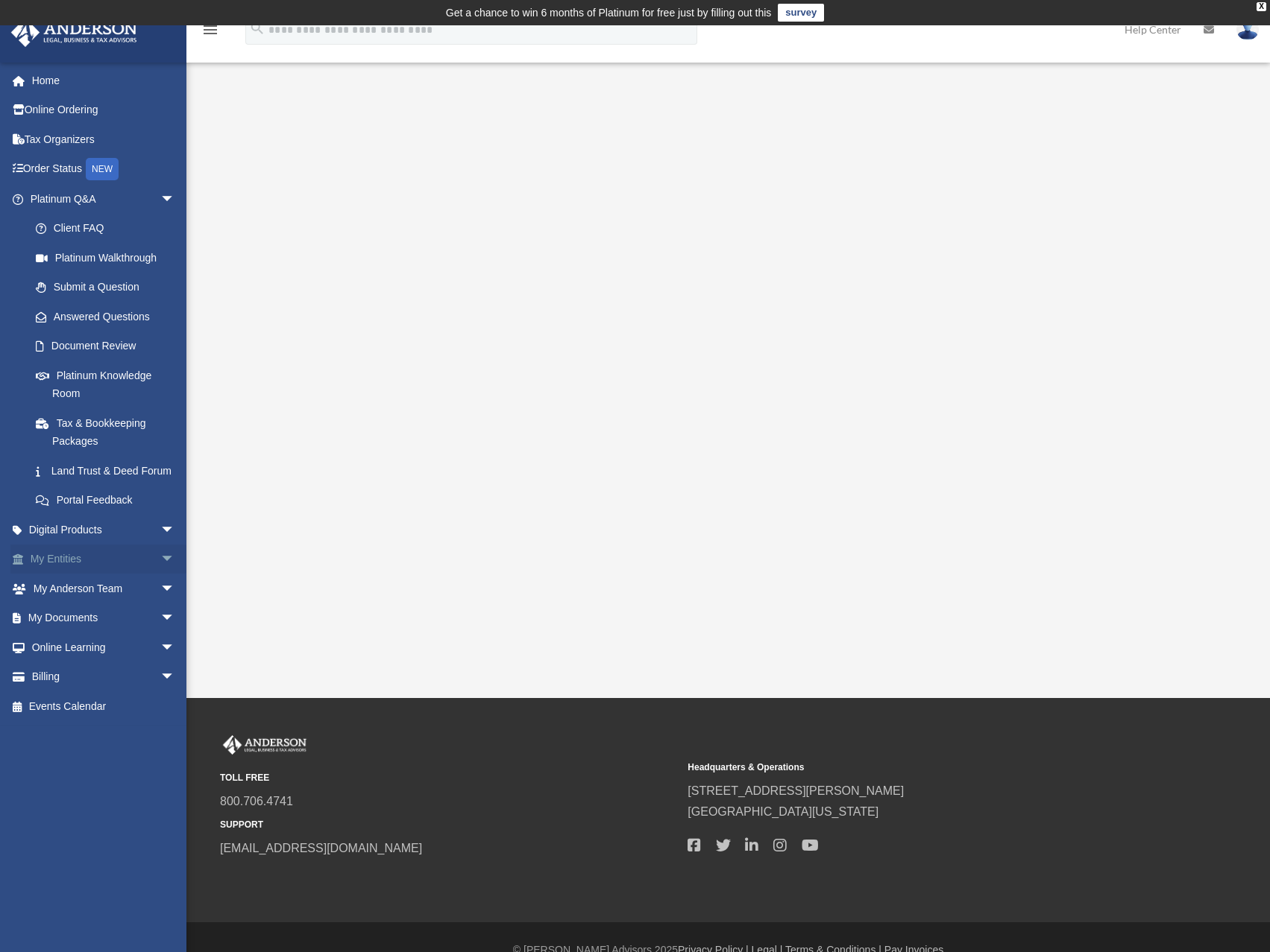
click at [161, 575] on span "arrow_drop_down" at bounding box center [175, 560] width 30 height 31
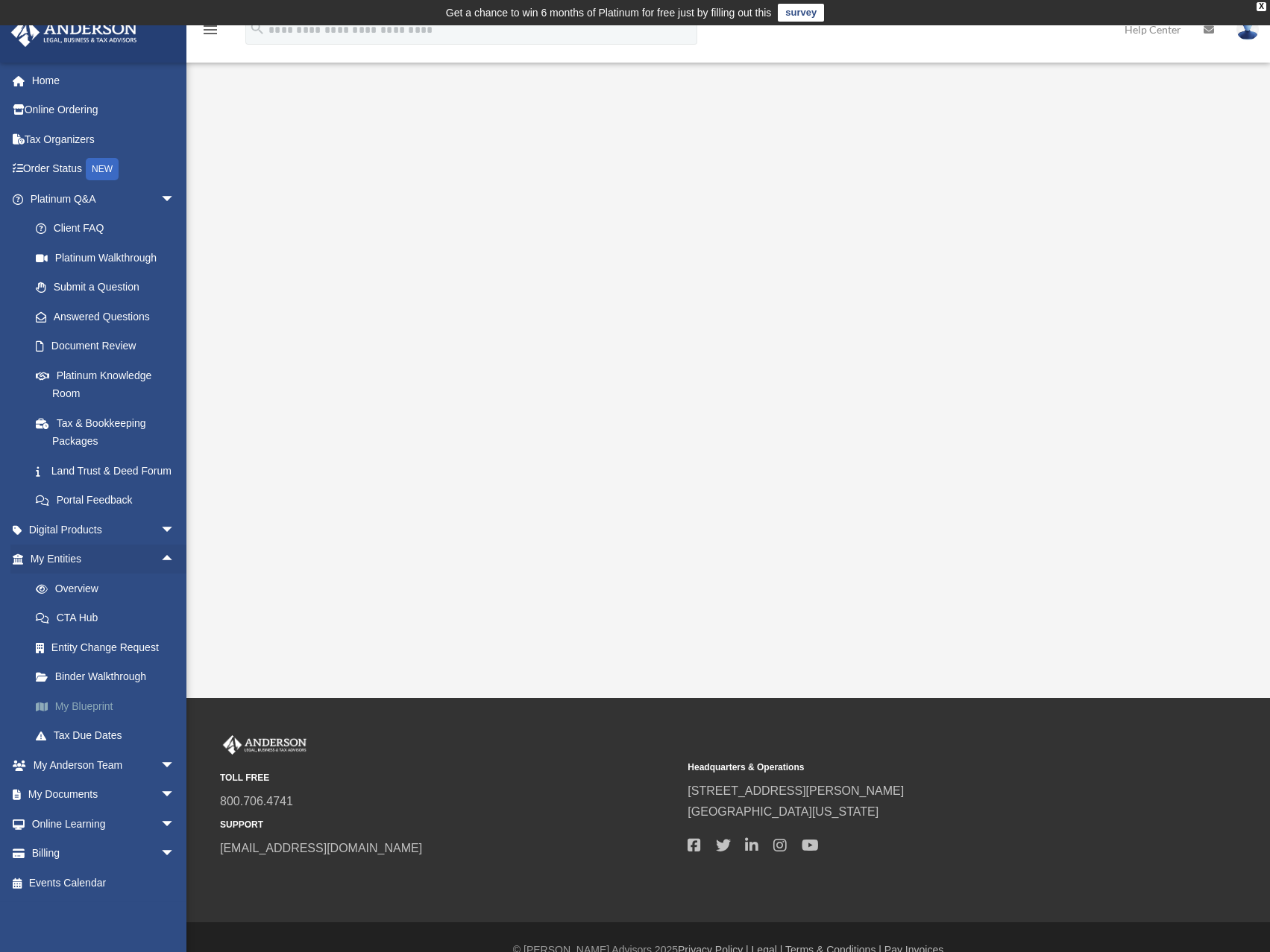
click at [93, 721] on link "My Blueprint" at bounding box center [109, 706] width 177 height 30
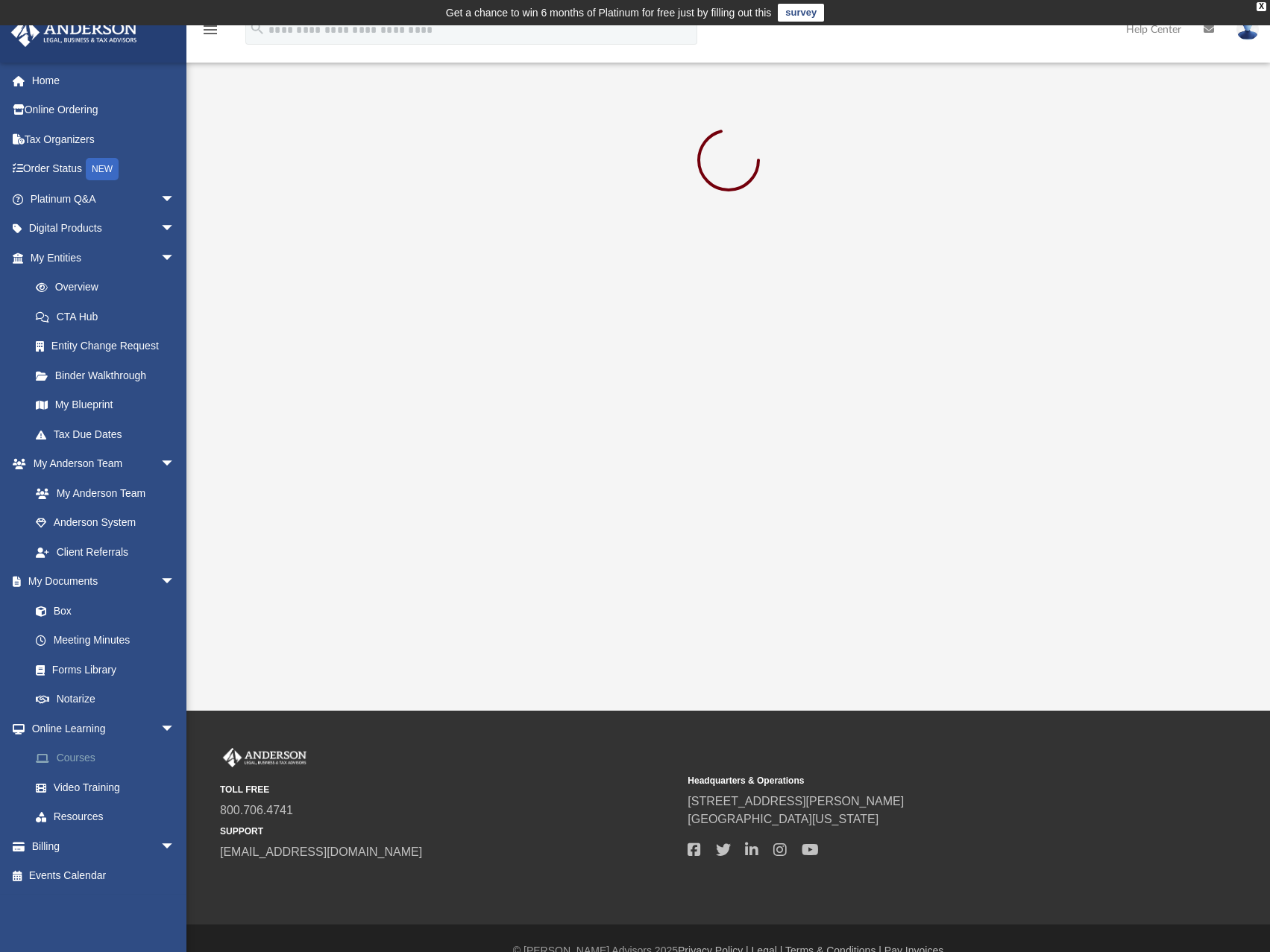
click at [86, 760] on link "Courses" at bounding box center [109, 759] width 177 height 30
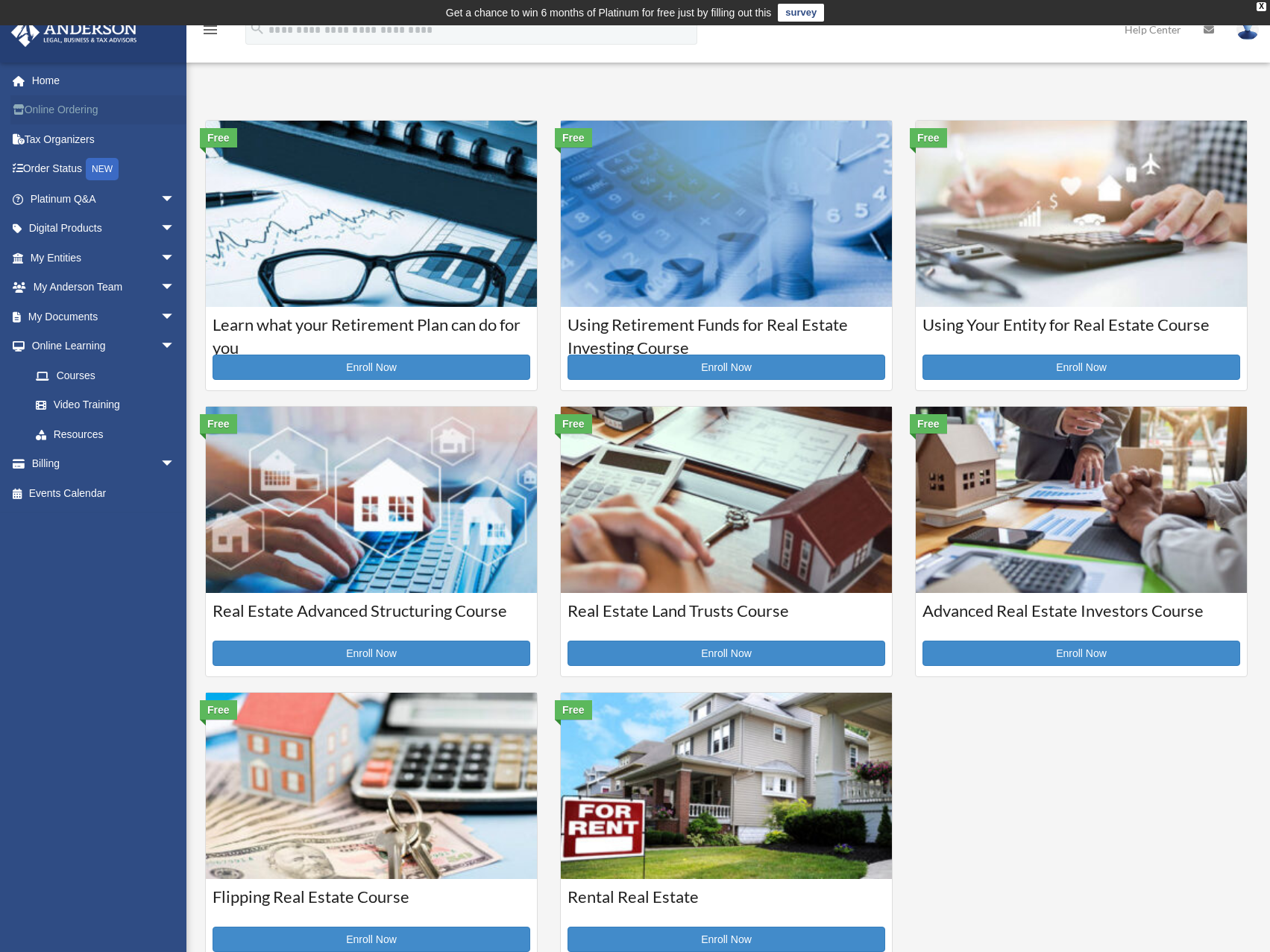
click at [62, 107] on link "Online Ordering" at bounding box center [104, 110] width 187 height 30
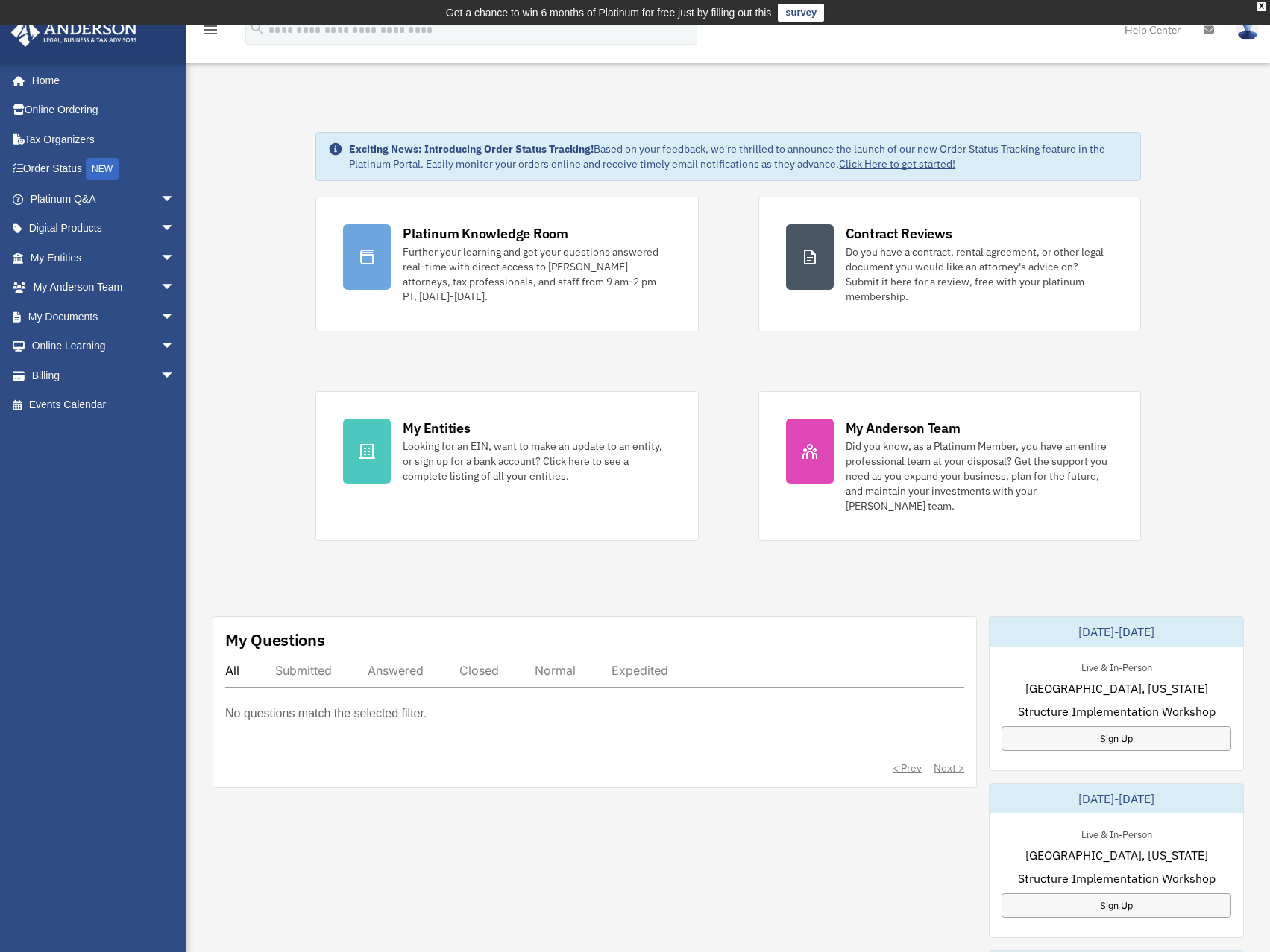
click at [1245, 33] on img at bounding box center [1247, 29] width 22 height 21
click at [992, 71] on link "My Profile" at bounding box center [1024, 70] width 149 height 31
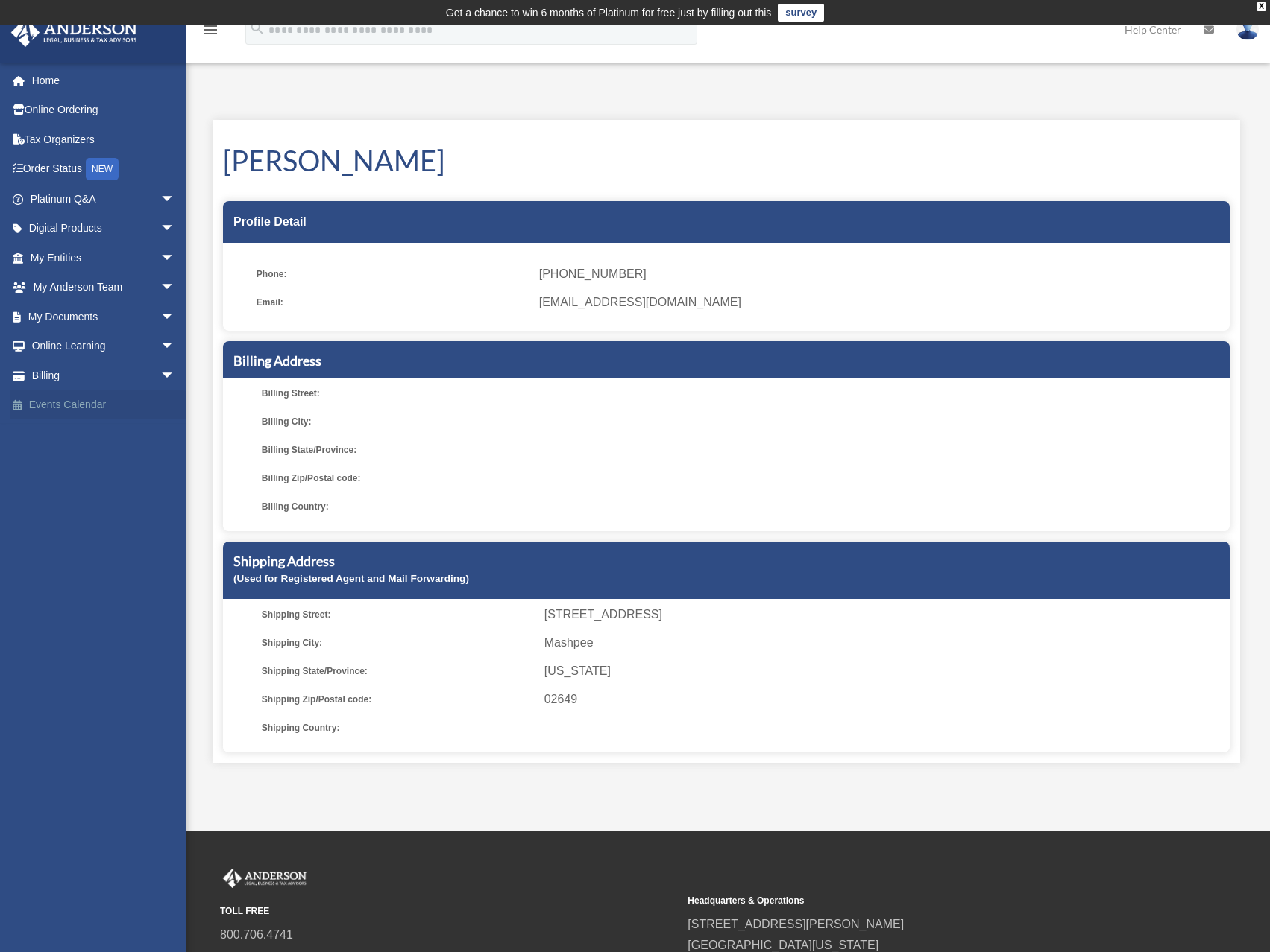
click at [66, 407] on link "Events Calendar" at bounding box center [104, 405] width 187 height 30
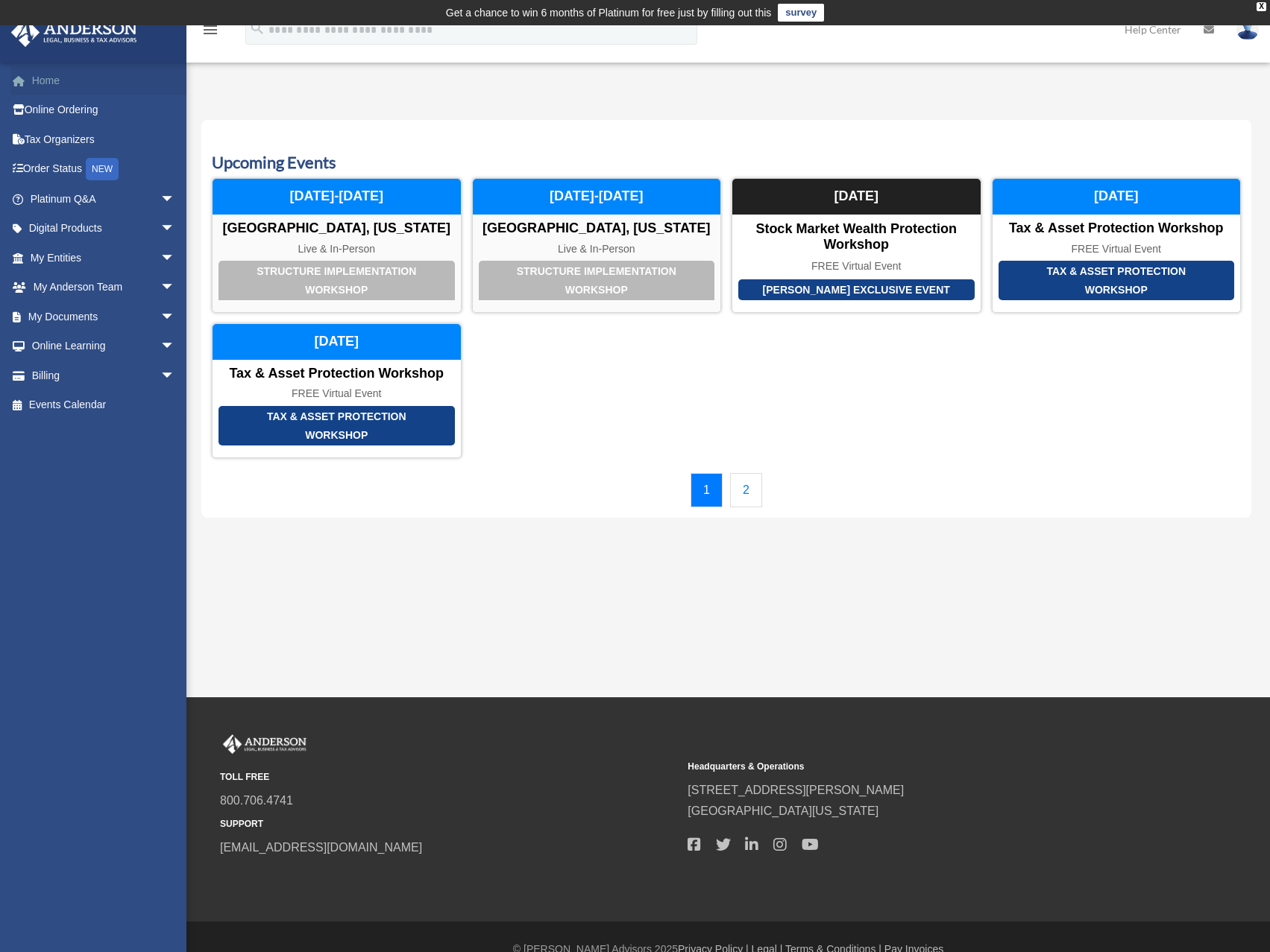
click at [47, 75] on link "Home" at bounding box center [104, 80] width 187 height 30
